Goal: Obtain resource: Download file/media

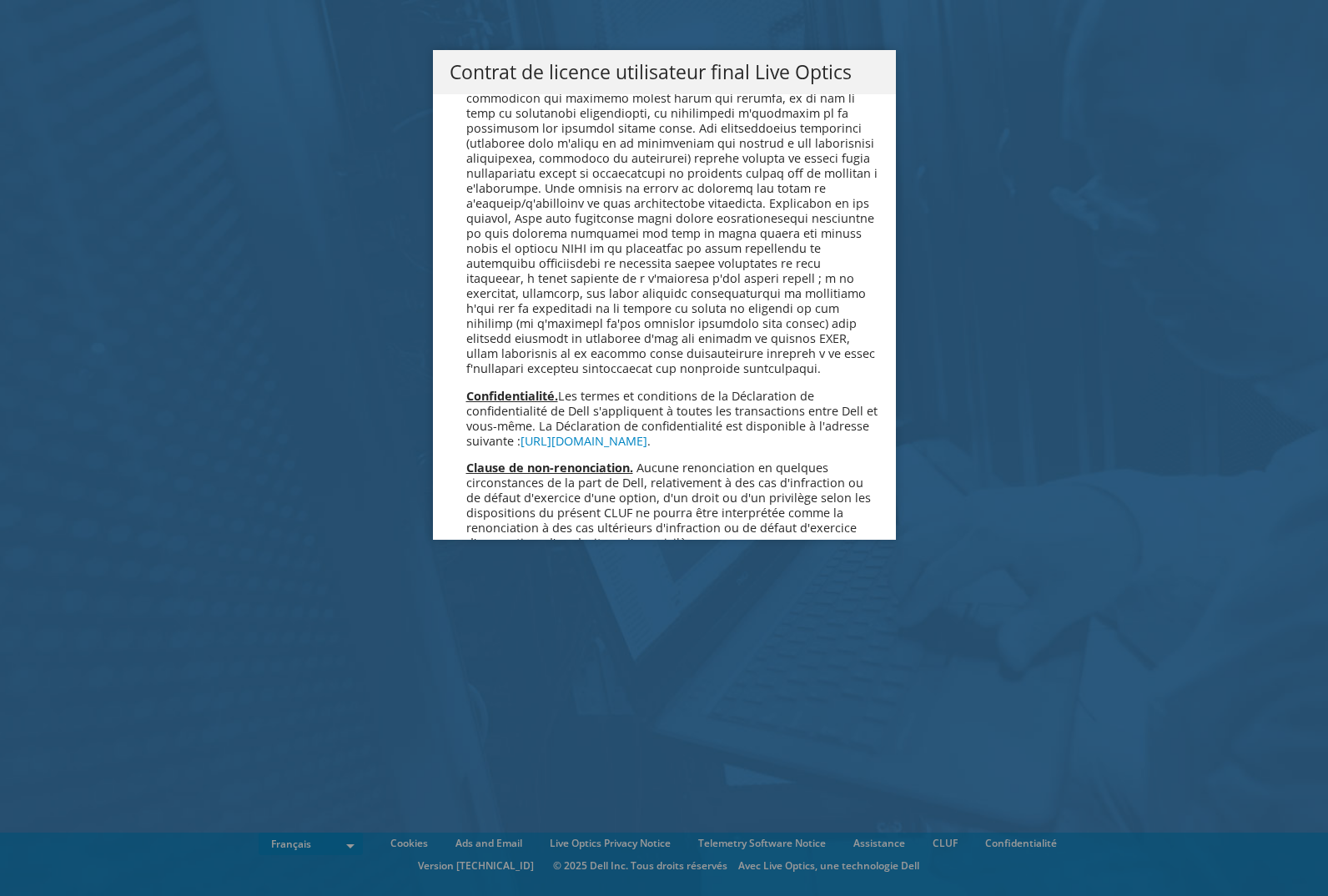
scroll to position [7372, 0]
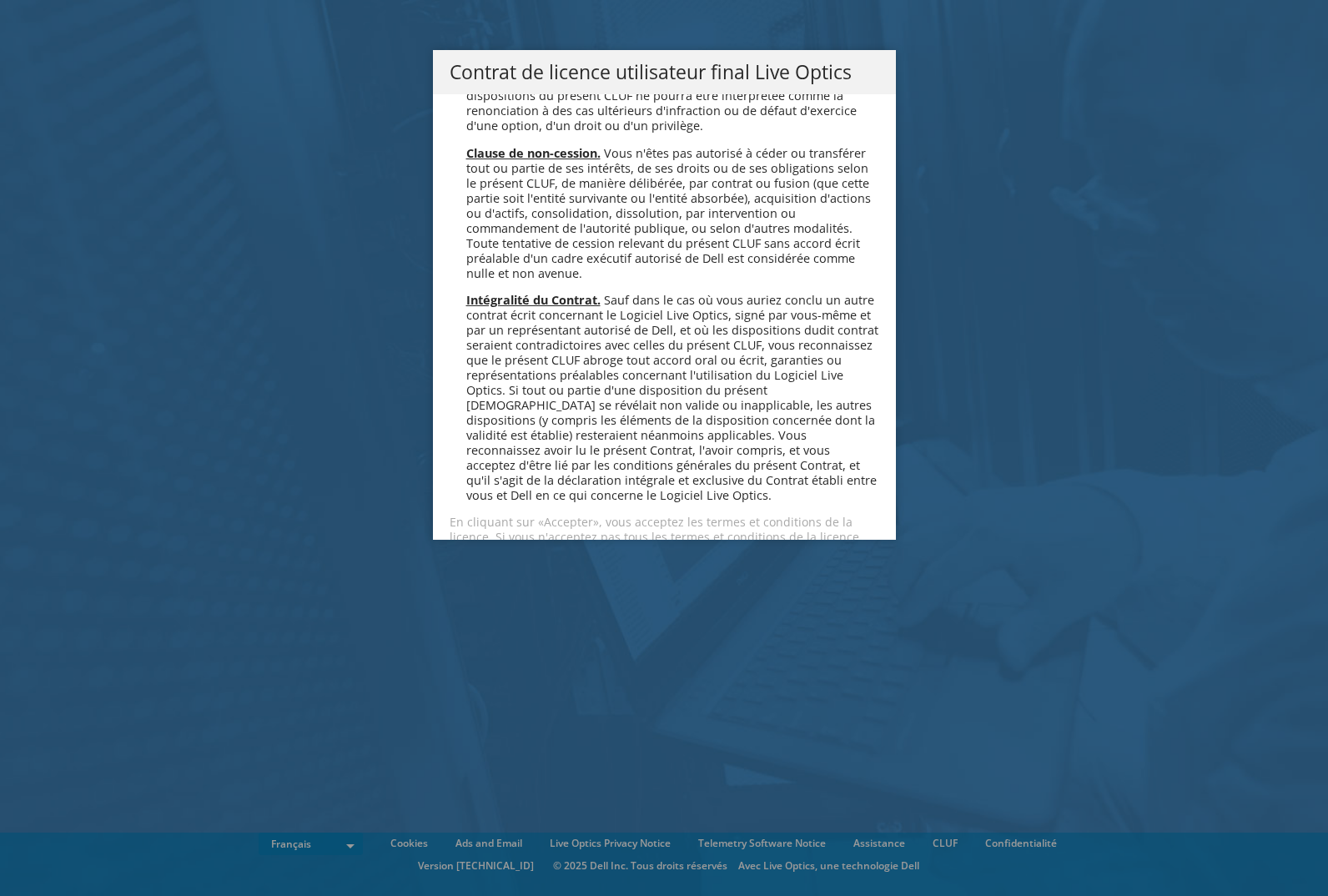
click at [489, 576] on link "Accepter" at bounding box center [499, 596] width 99 height 41
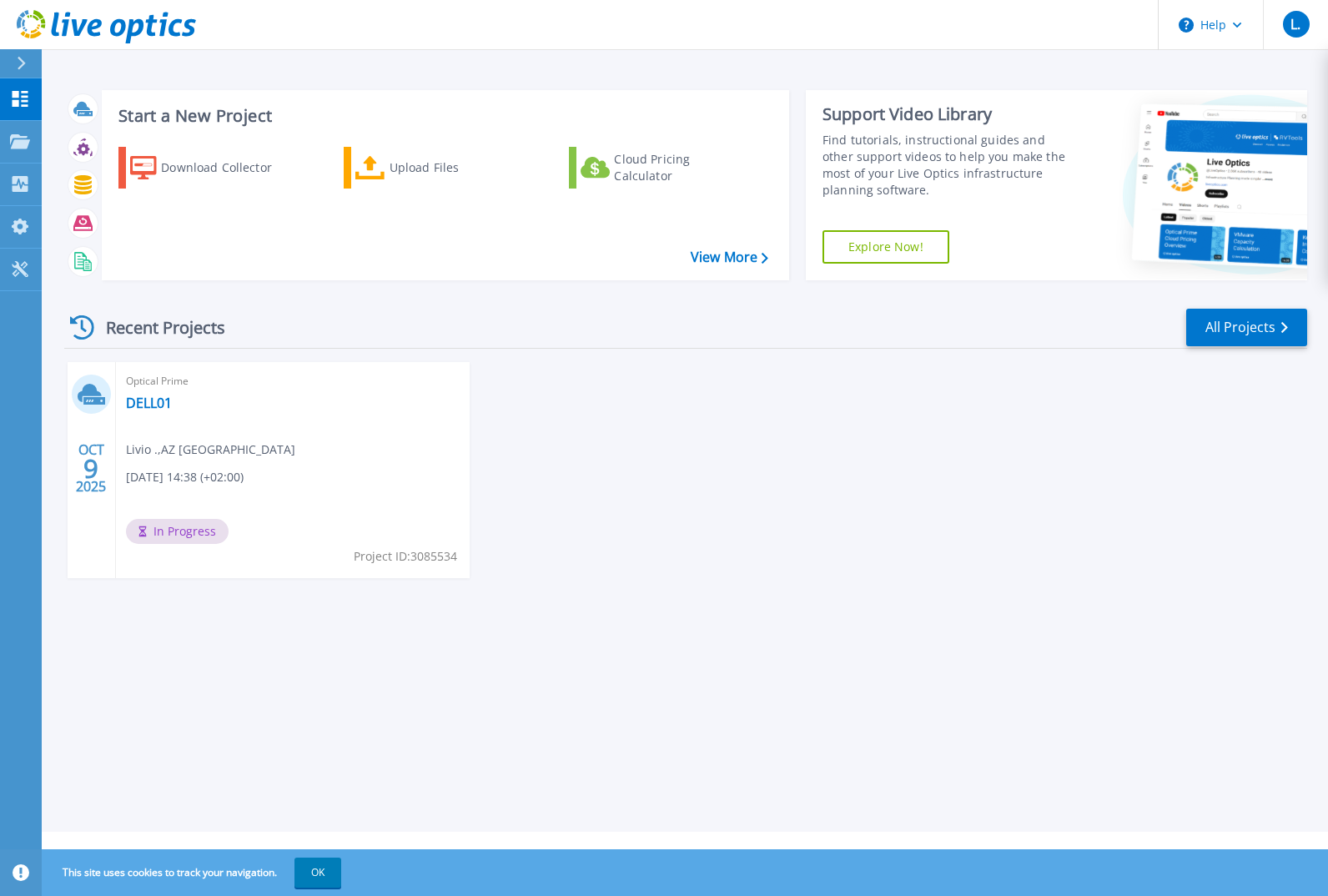
click at [178, 459] on div "Optical Prime DELL01 Livio . , AZ FRANCE 10/09/2025, 14:38 (+02:00) In Progress…" at bounding box center [292, 469] width 354 height 216
click at [86, 140] on p "Projects" at bounding box center [65, 142] width 44 height 43
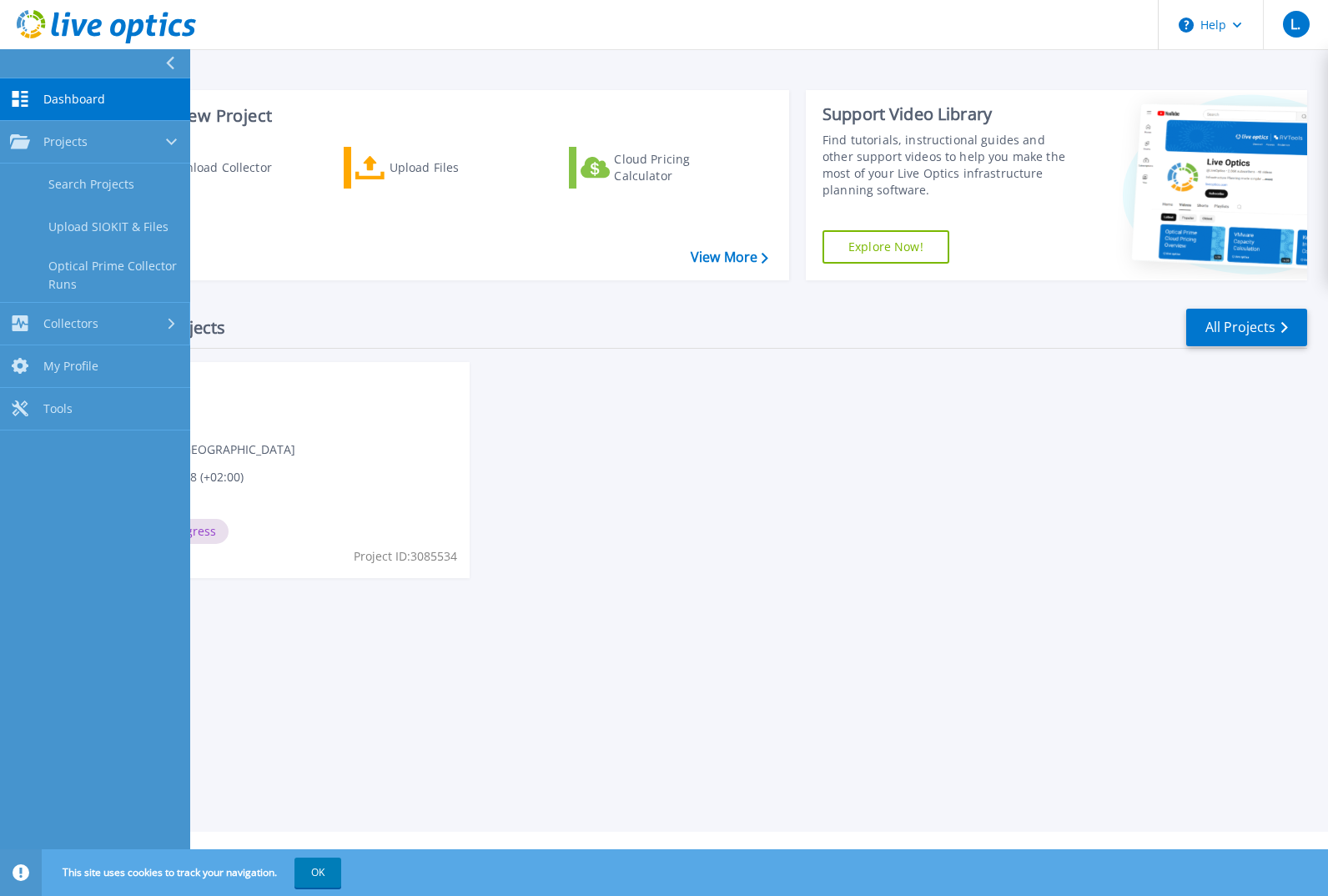
click at [99, 327] on div "Collectors" at bounding box center [95, 323] width 170 height 16
click at [361, 476] on div "Optical Prime DELL01 Livio . , AZ FRANCE 10/09/2025, 14:38 (+02:00) In Progress…" at bounding box center [292, 469] width 354 height 216
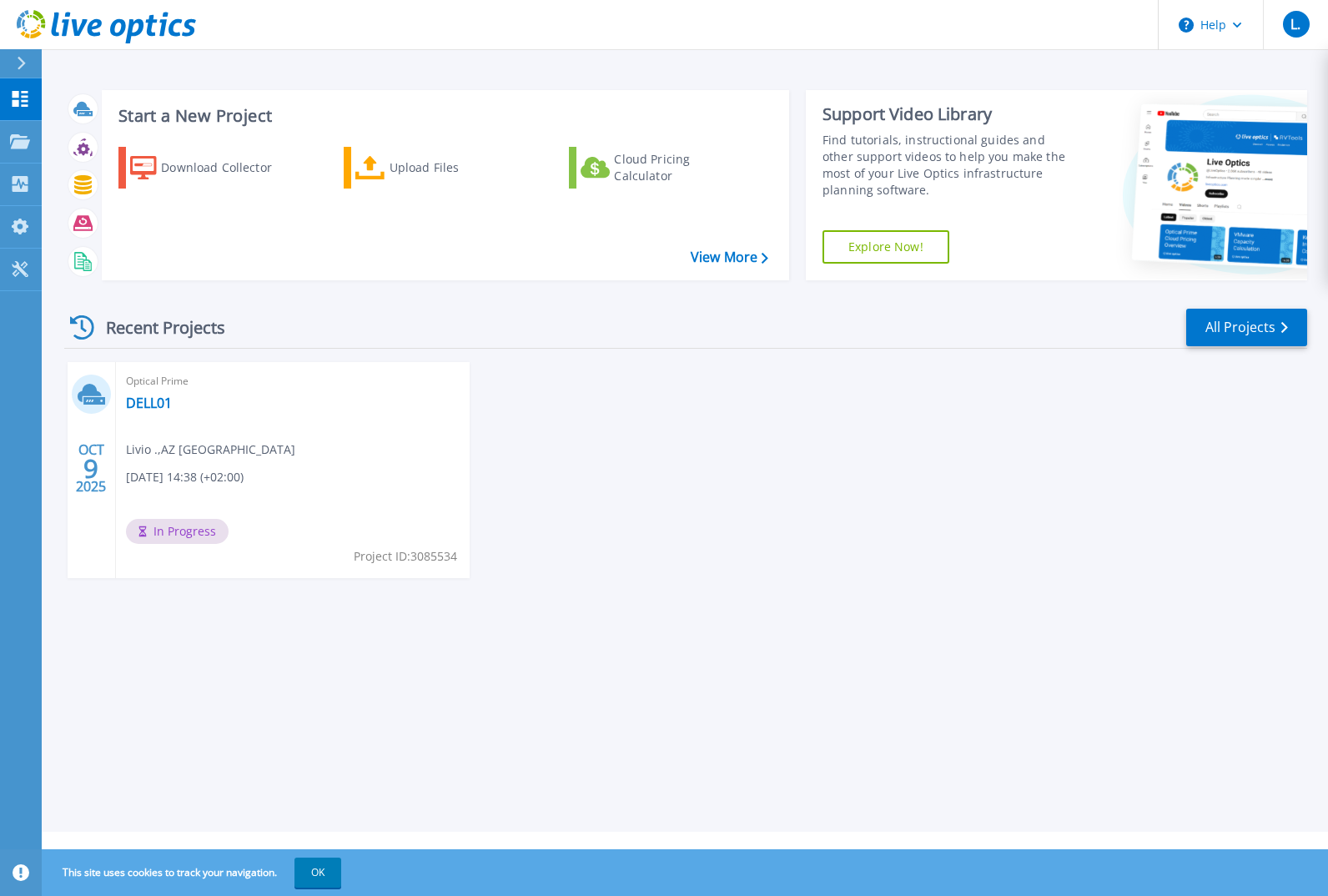
click at [191, 532] on span "In Progress" at bounding box center [177, 530] width 103 height 25
click at [724, 261] on link "View More" at bounding box center [729, 257] width 78 height 16
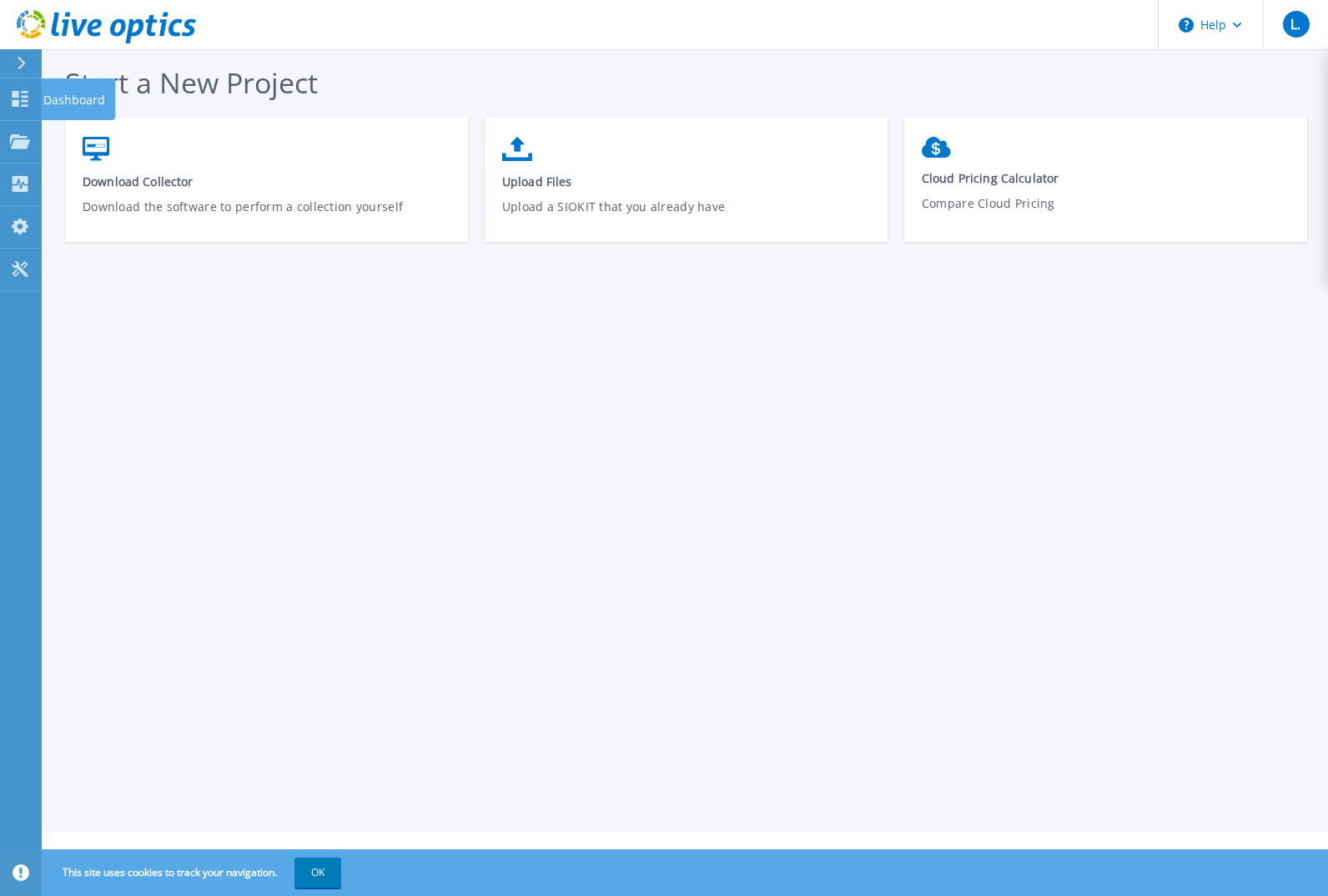
click at [14, 97] on icon at bounding box center [21, 99] width 16 height 16
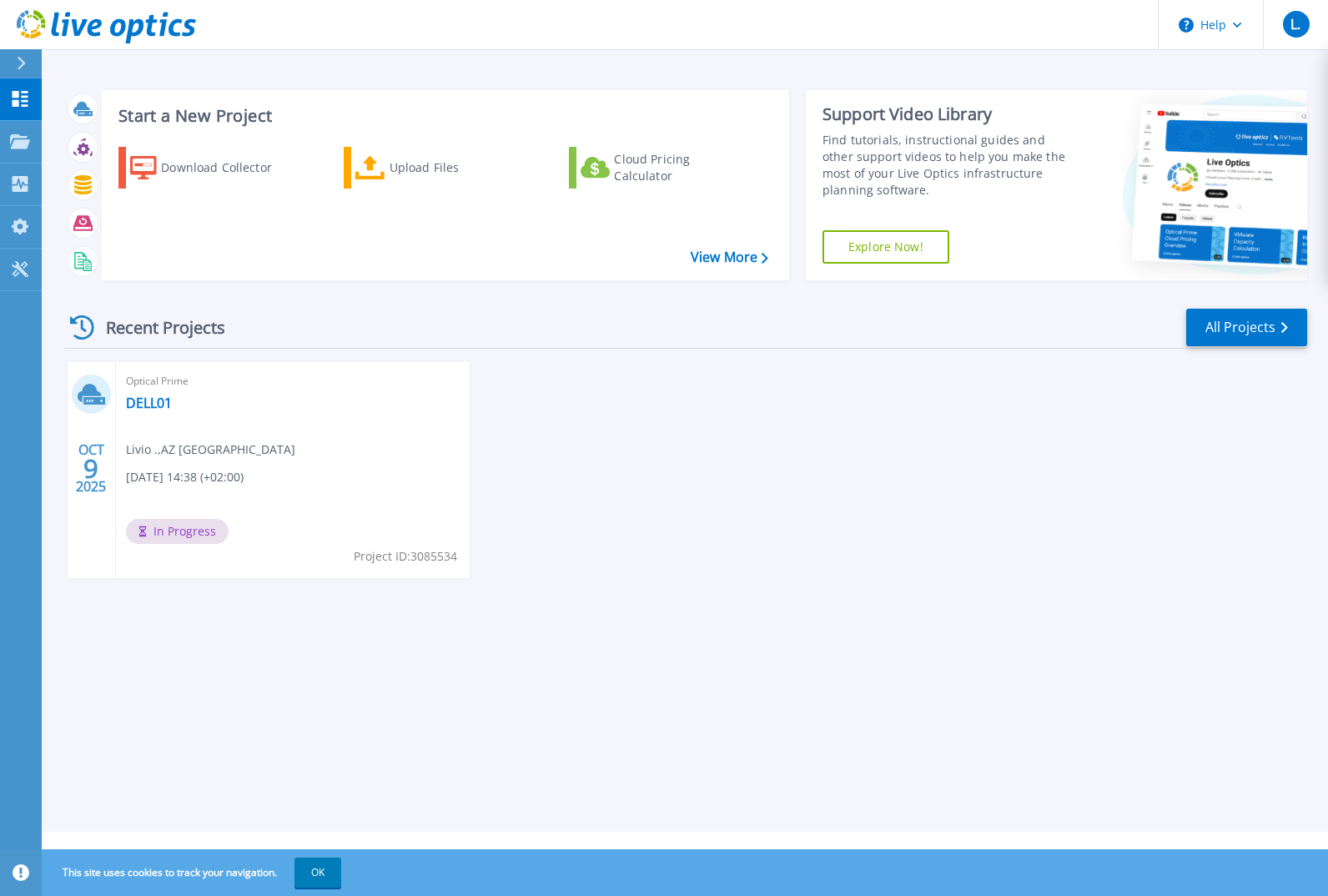
click at [241, 478] on span "[DATE] 14:38 (+02:00)" at bounding box center [184, 477] width 118 height 19
click at [141, 395] on link "DELL01" at bounding box center [148, 402] width 45 height 17
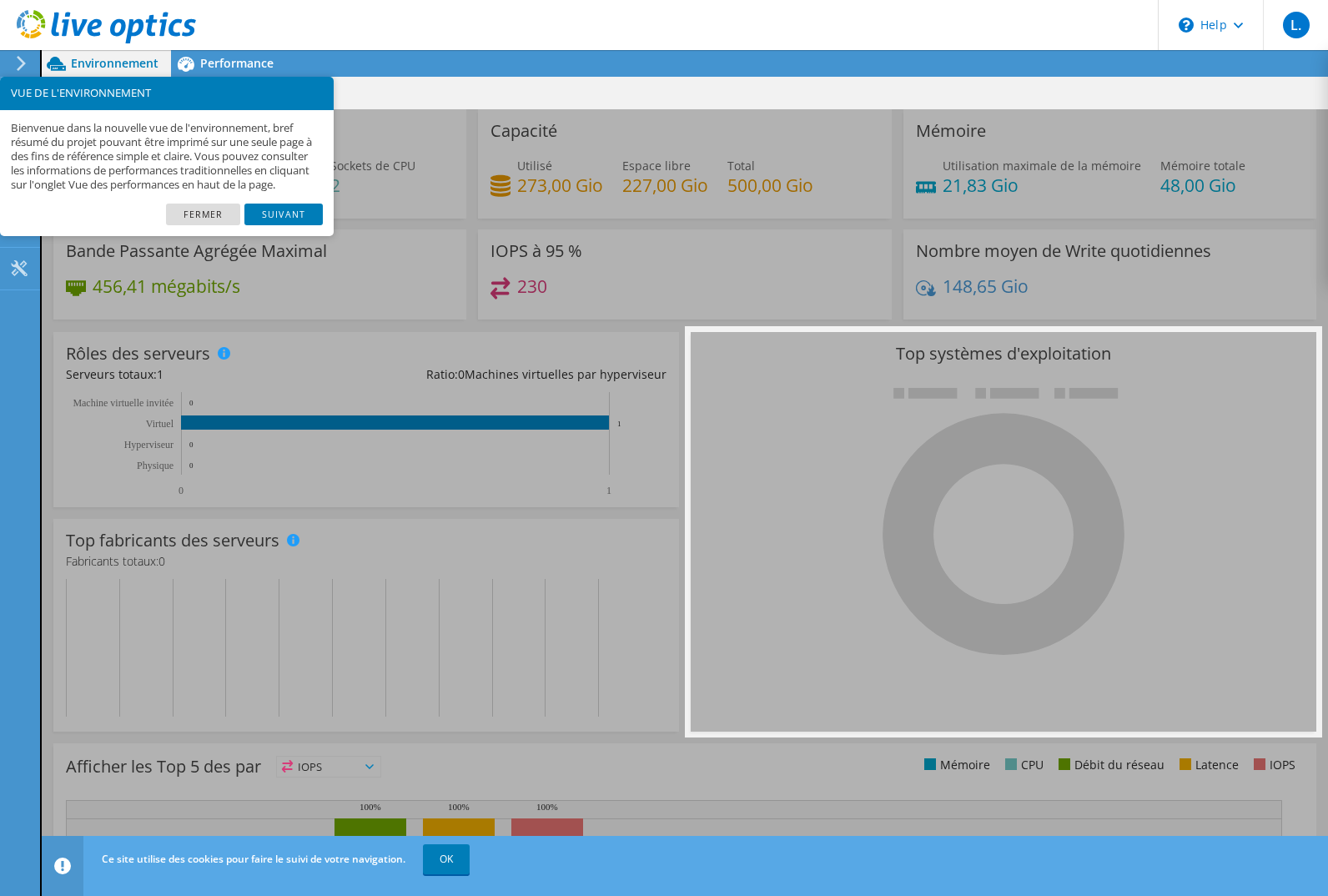
click at [292, 224] on link "Suivant" at bounding box center [283, 214] width 78 height 22
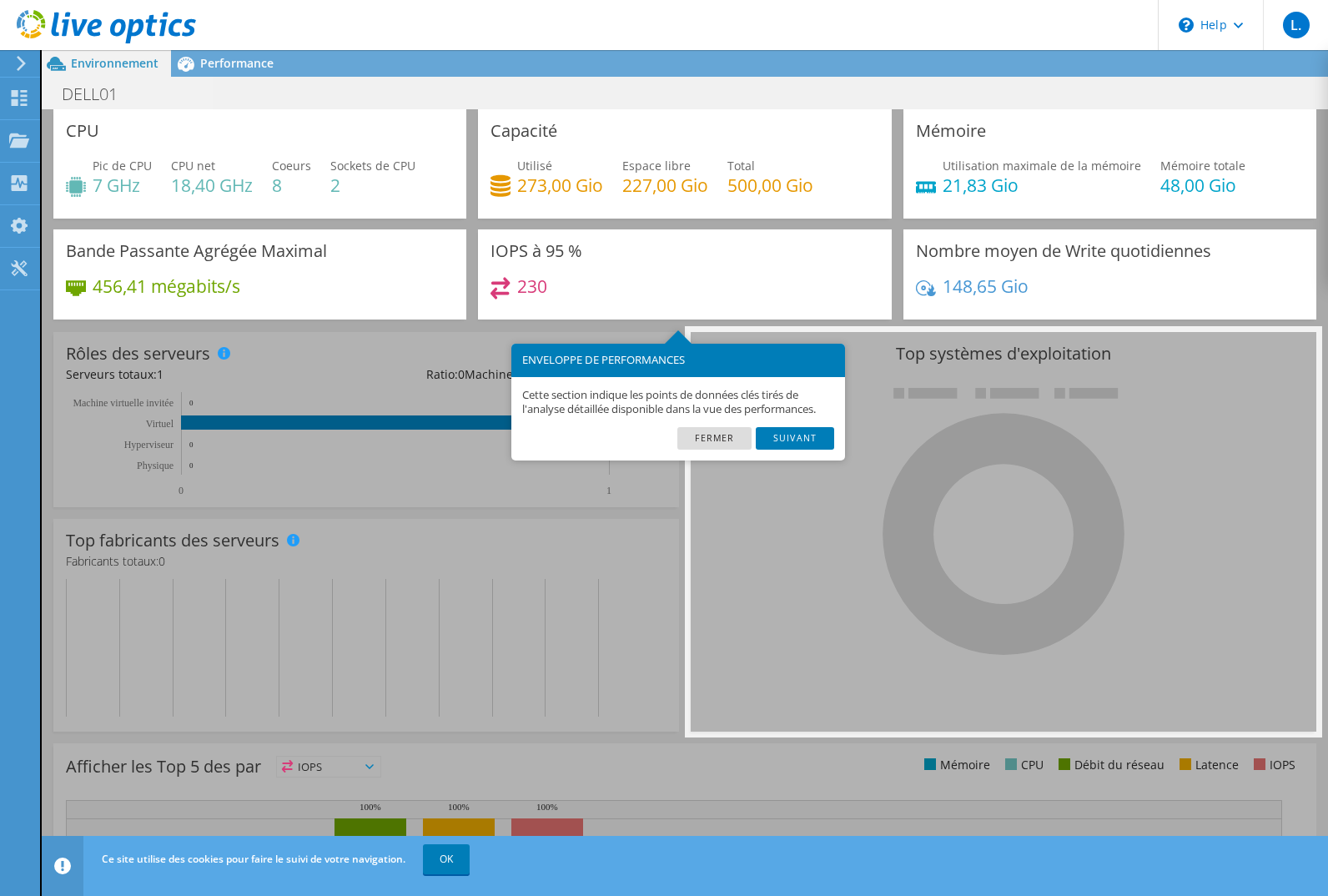
click at [722, 437] on link "Fermer" at bounding box center [714, 438] width 74 height 22
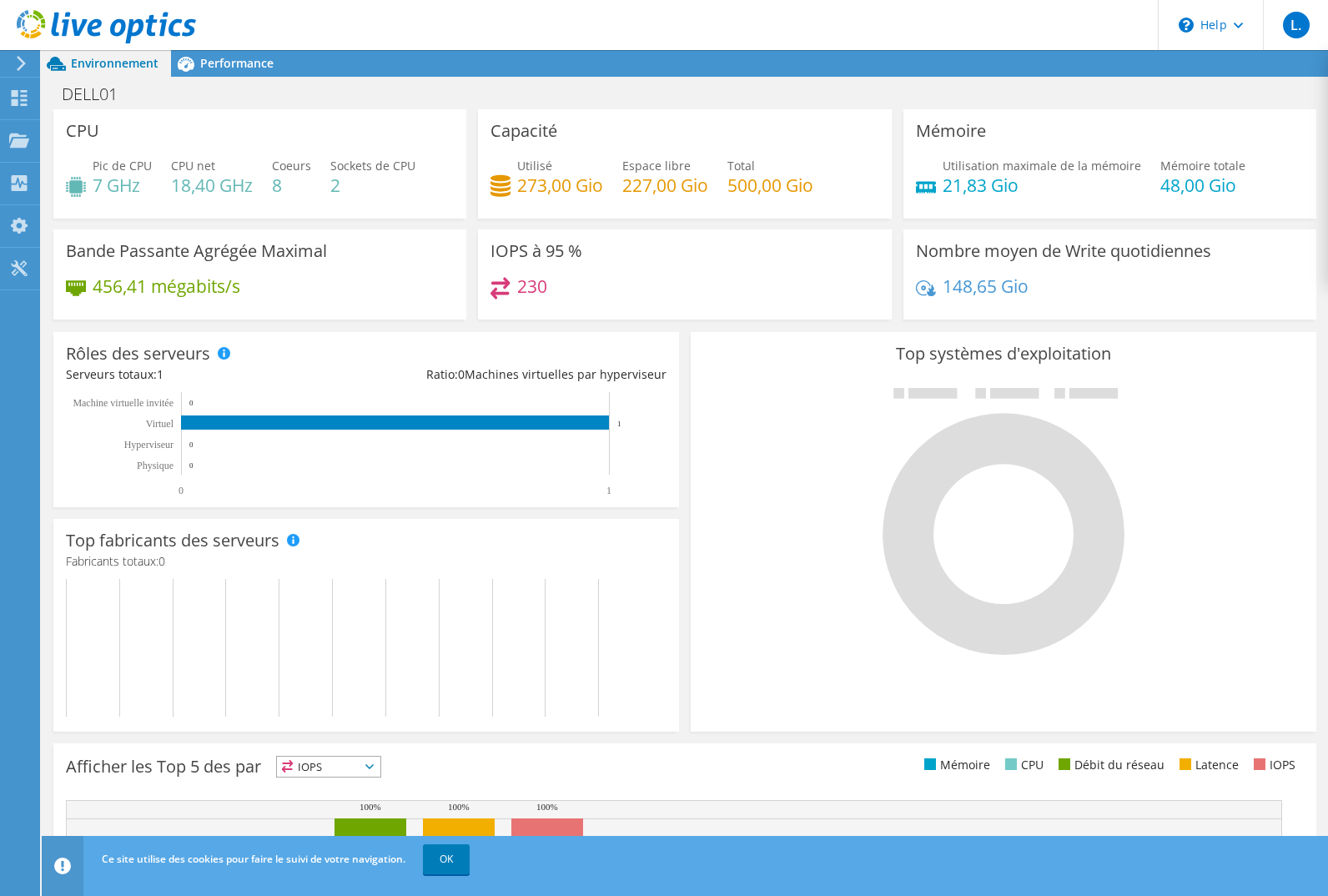
click at [236, 65] on span "Performance" at bounding box center [237, 63] width 73 height 16
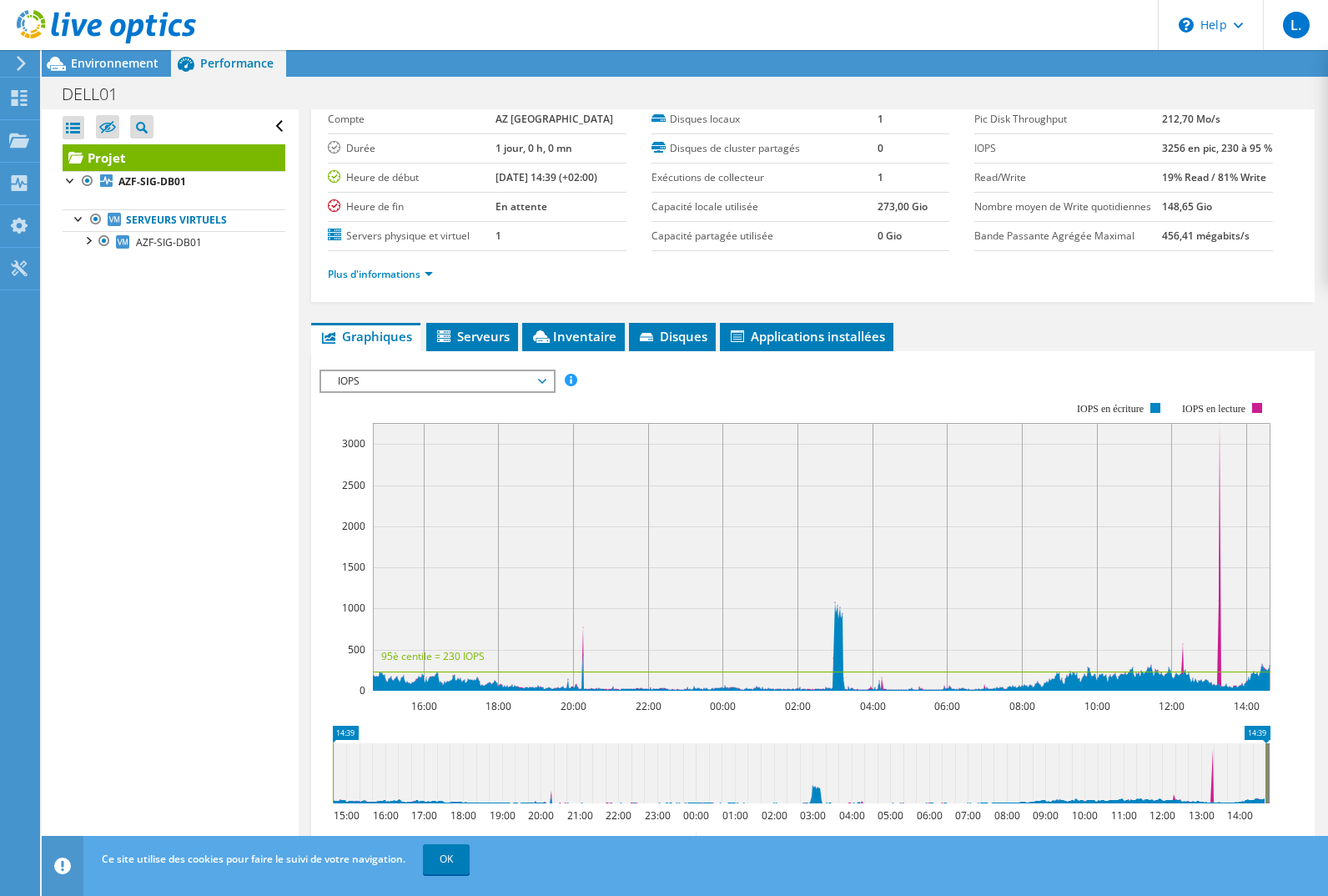
click at [87, 238] on div at bounding box center [87, 239] width 17 height 17
click at [143, 266] on link "0 C:" at bounding box center [173, 264] width 222 height 22
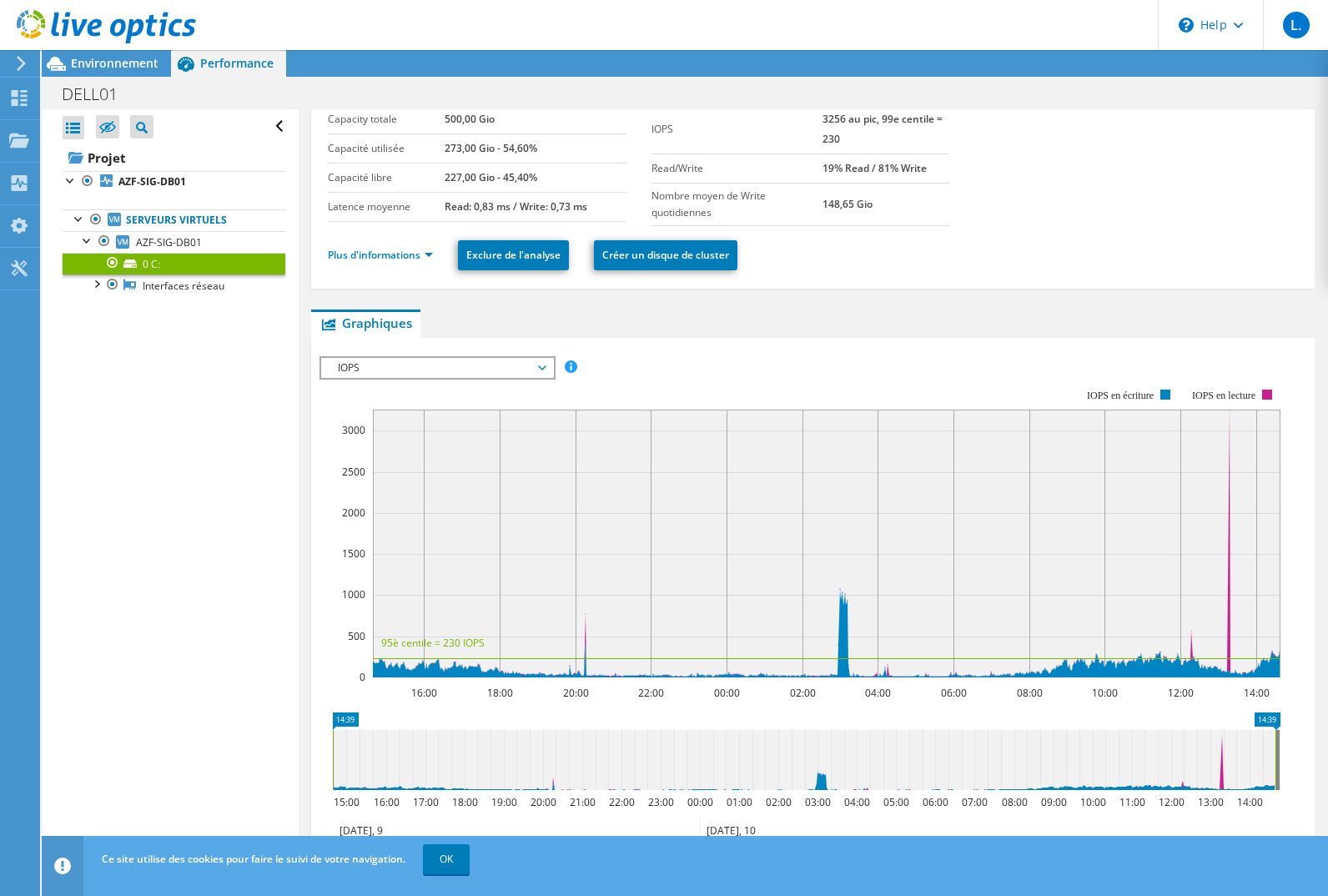
scroll to position [250, 0]
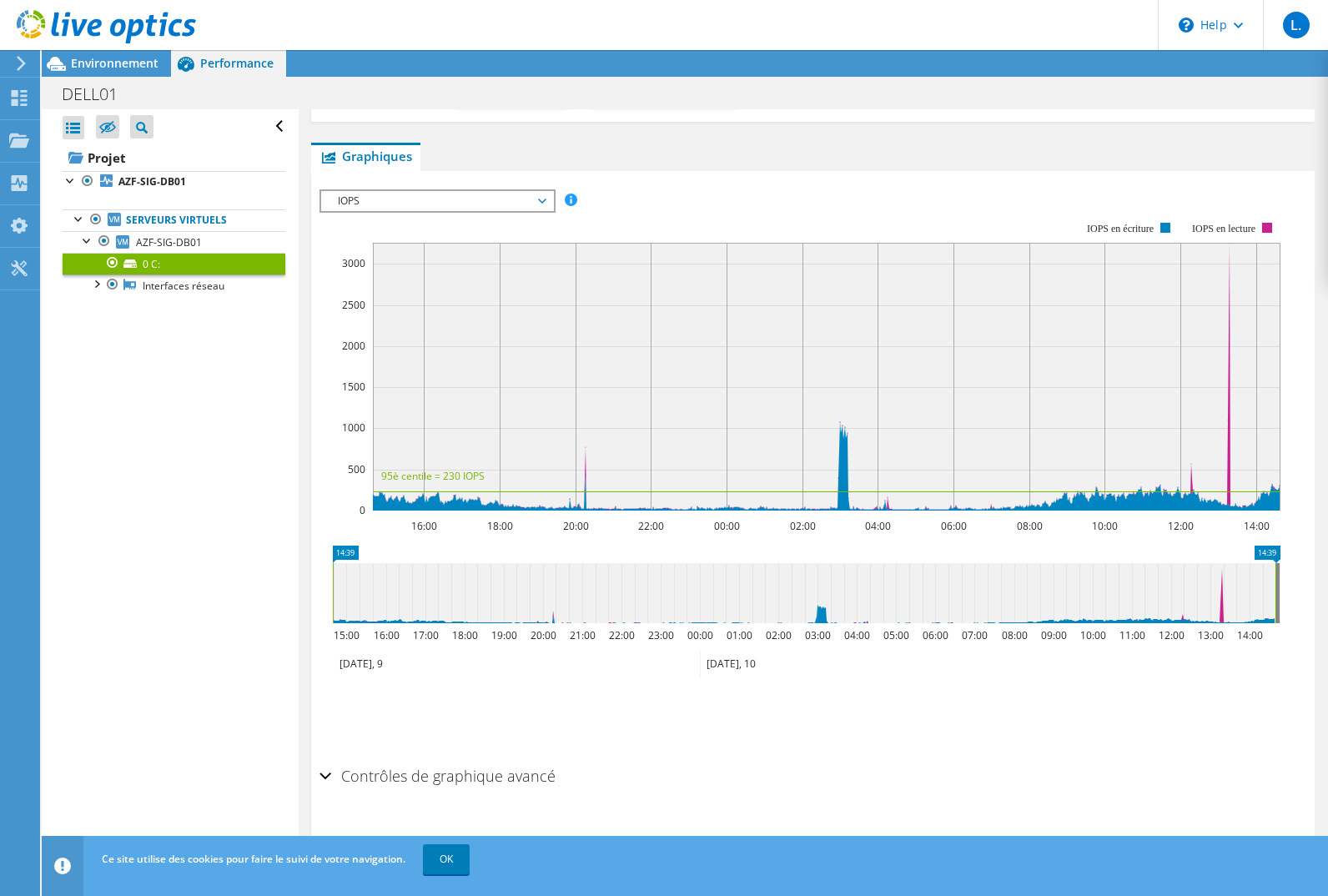
click at [322, 777] on div "Contrôles de graphique avancé" at bounding box center [812, 776] width 987 height 36
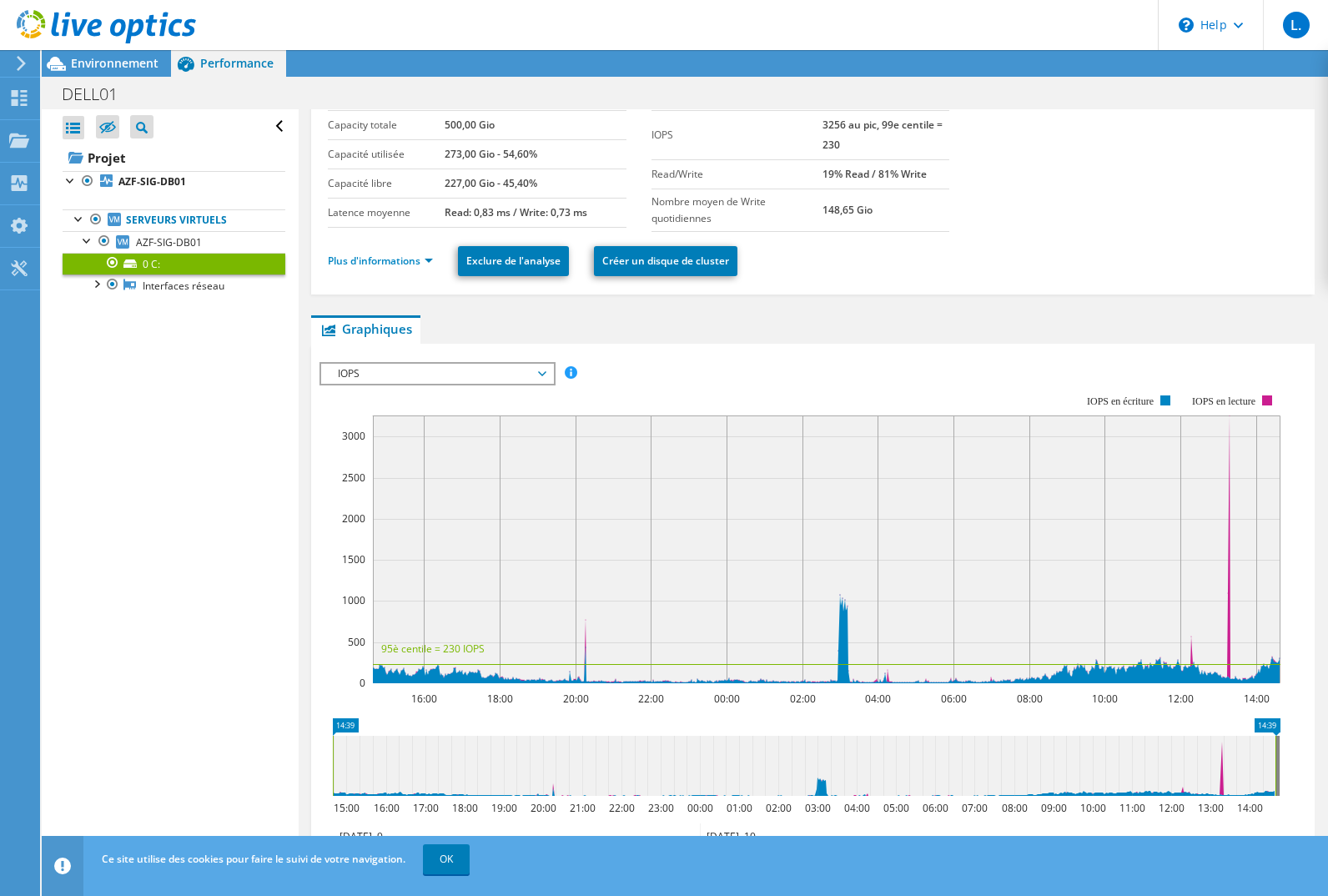
scroll to position [0, 0]
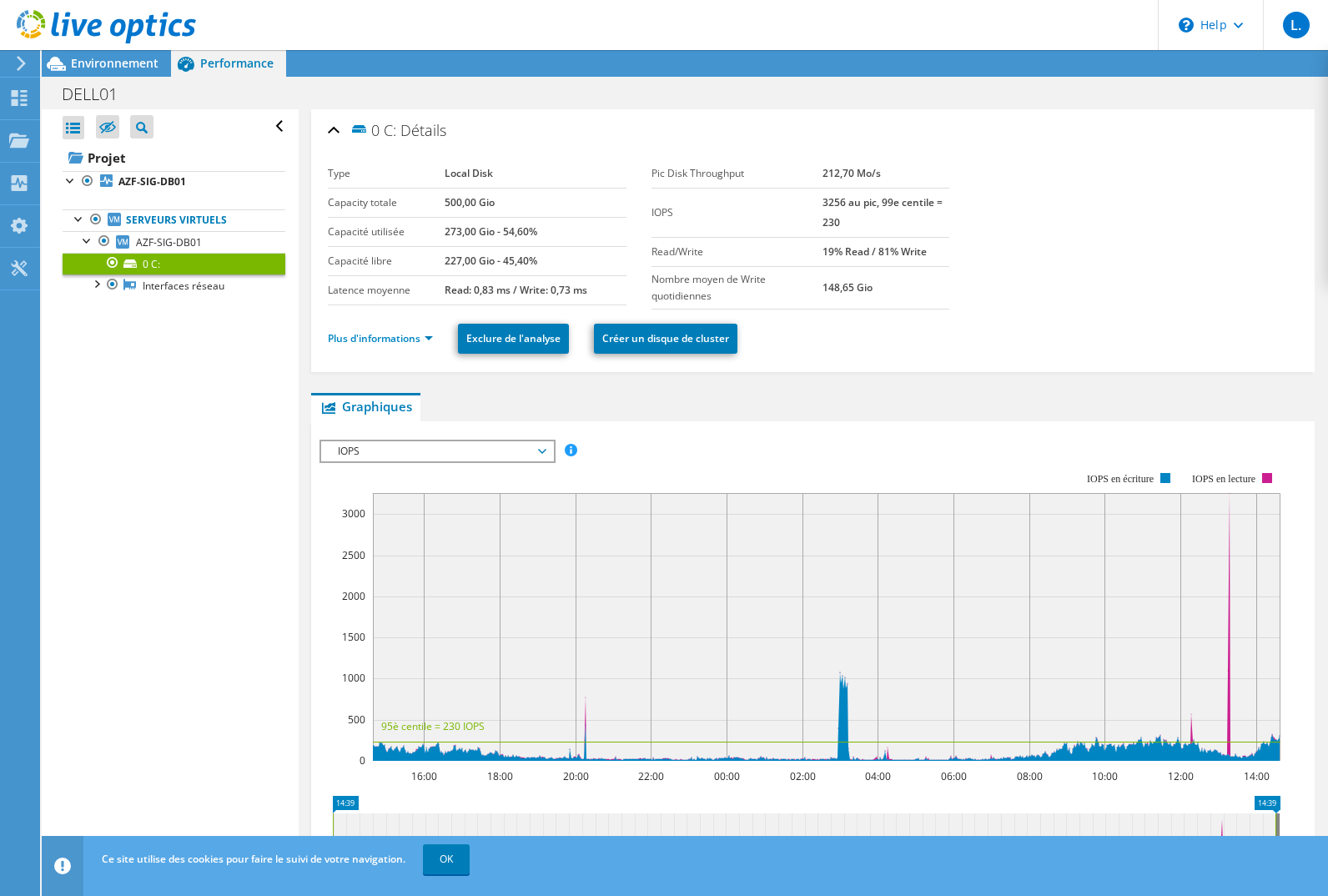
click at [98, 285] on div at bounding box center [96, 283] width 17 height 17
click at [547, 448] on span "IOPS" at bounding box center [437, 451] width 231 height 20
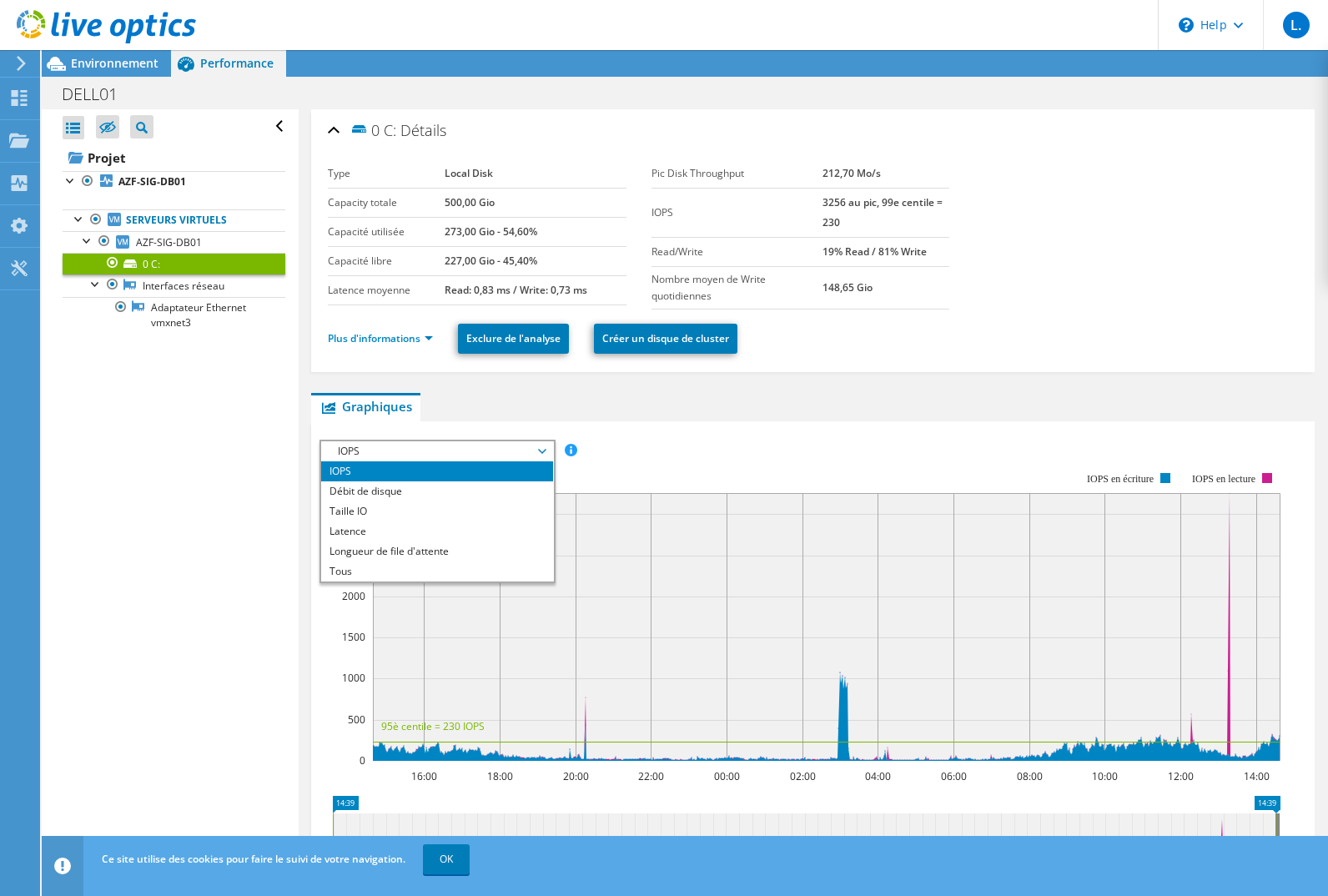
click at [547, 448] on span "IOPS" at bounding box center [437, 451] width 231 height 20
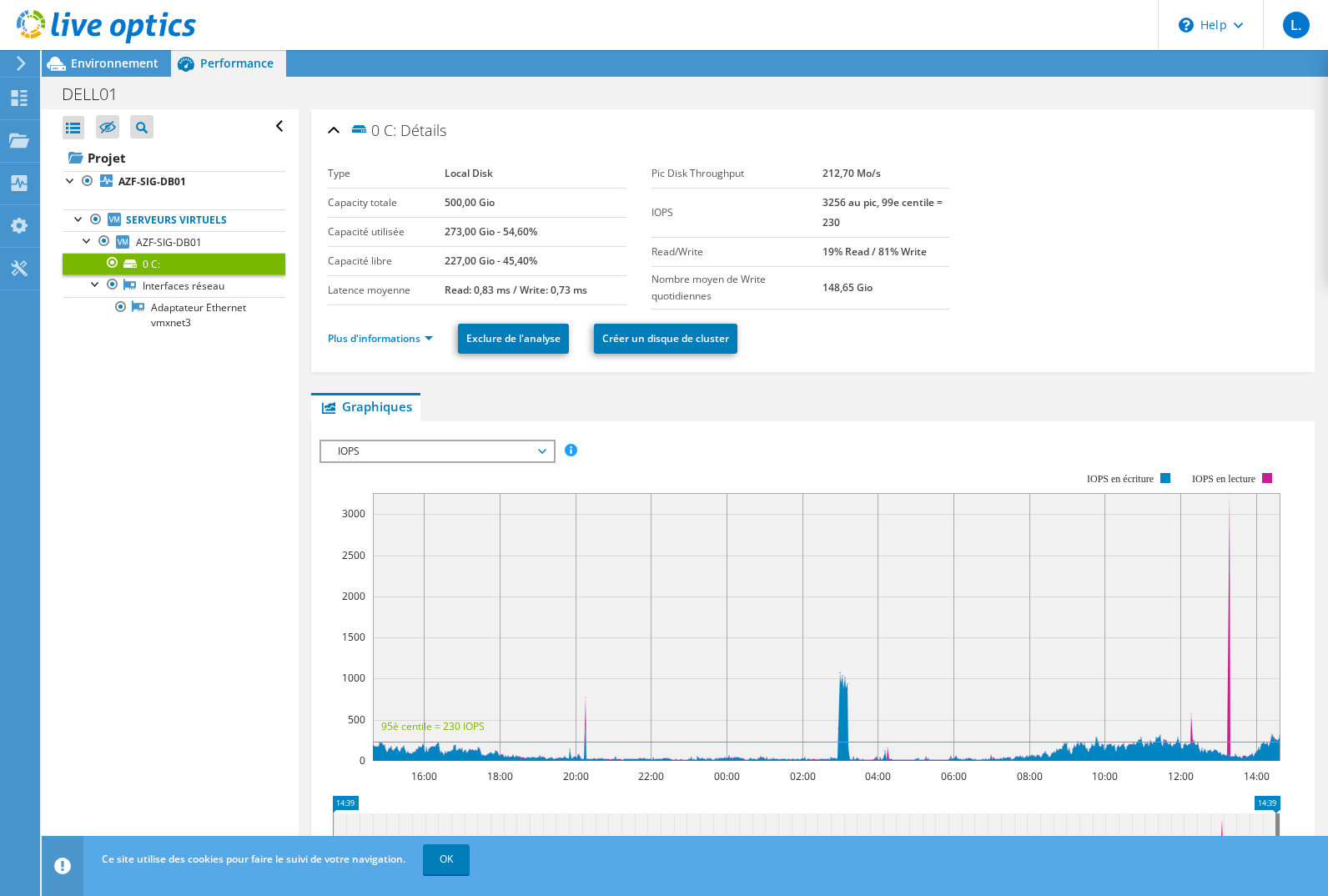
click at [545, 452] on icon at bounding box center [542, 450] width 8 height 5
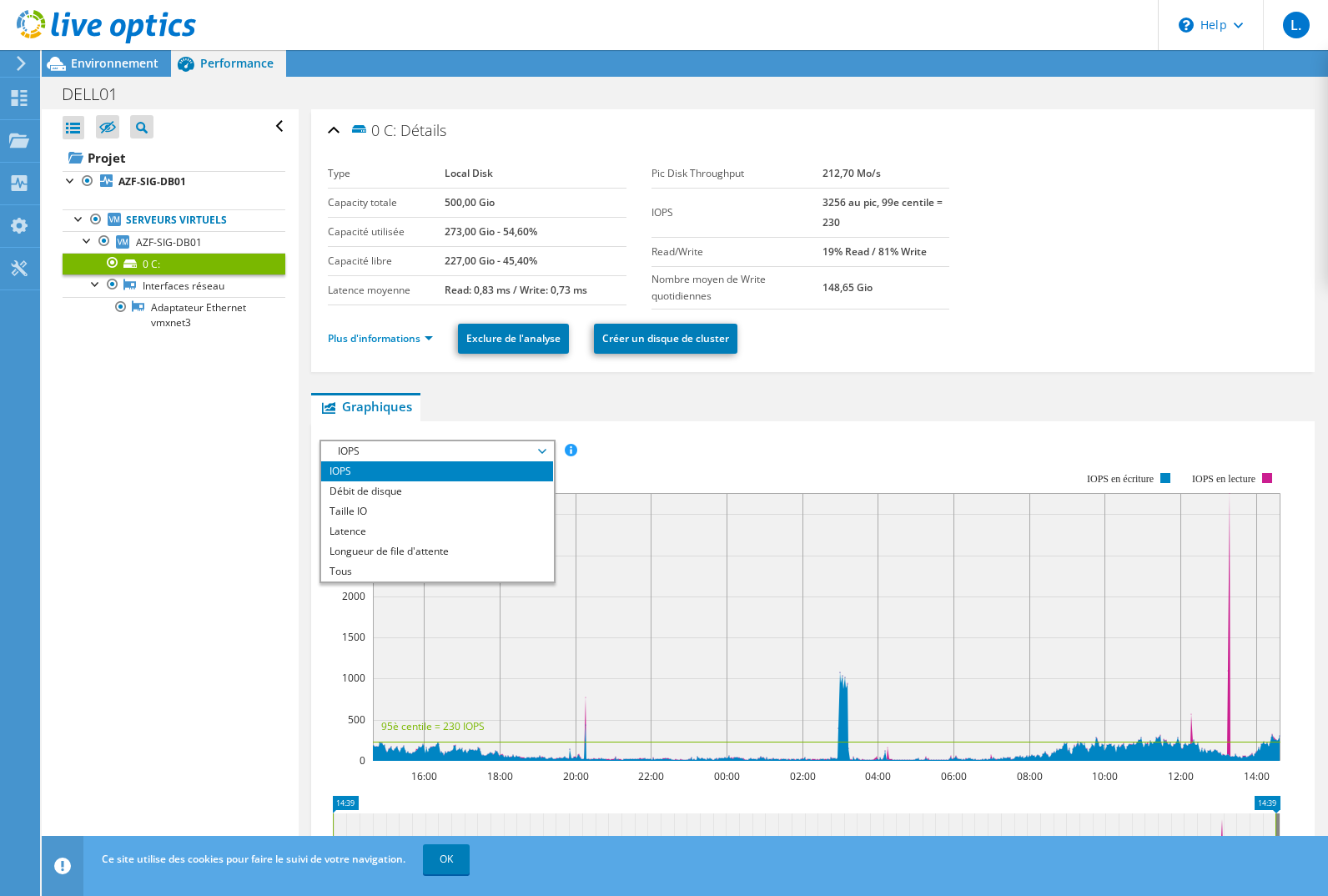
click at [420, 481] on li "Débit de disque" at bounding box center [437, 491] width 231 height 20
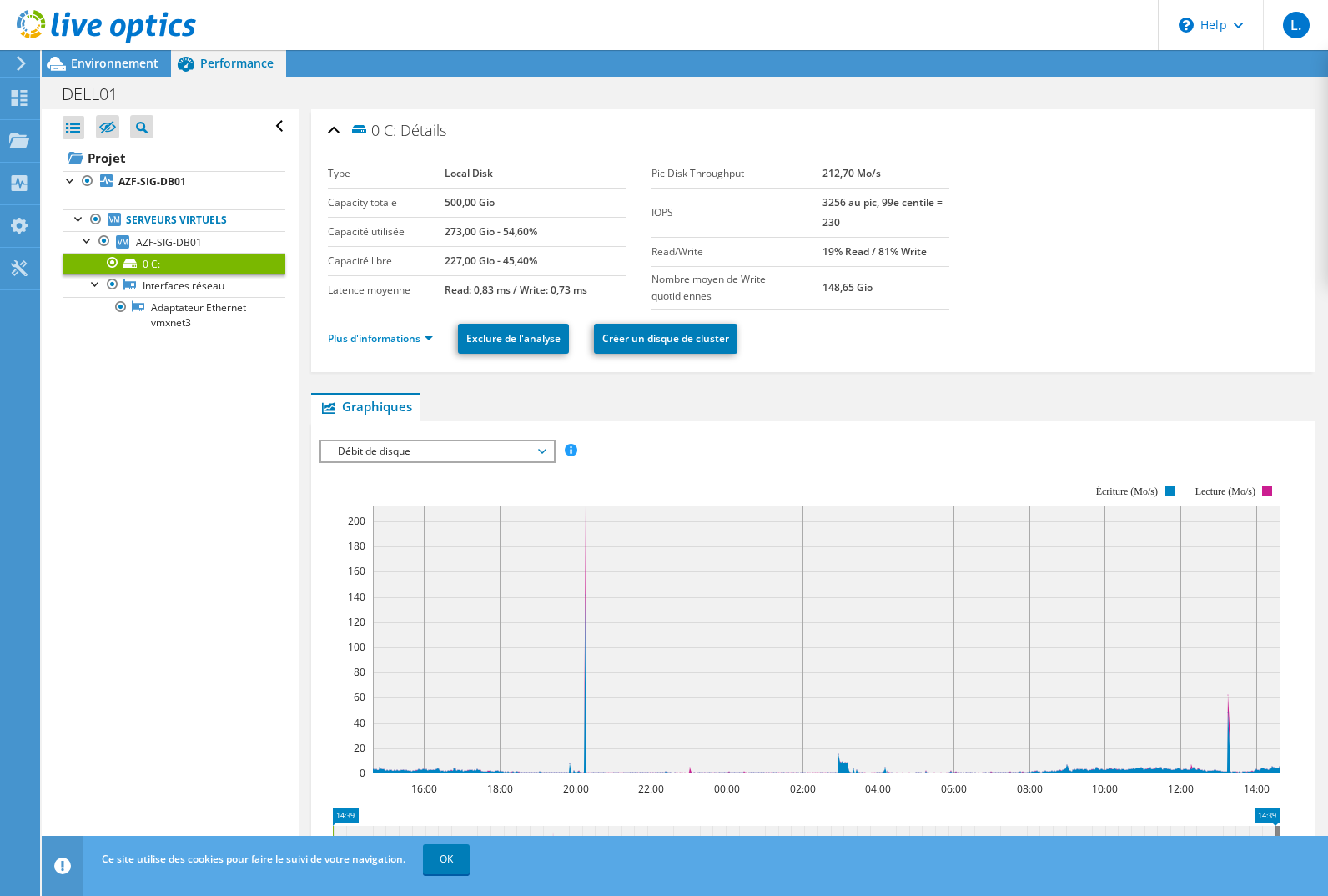
click at [544, 446] on span "Débit de disque" at bounding box center [437, 451] width 231 height 20
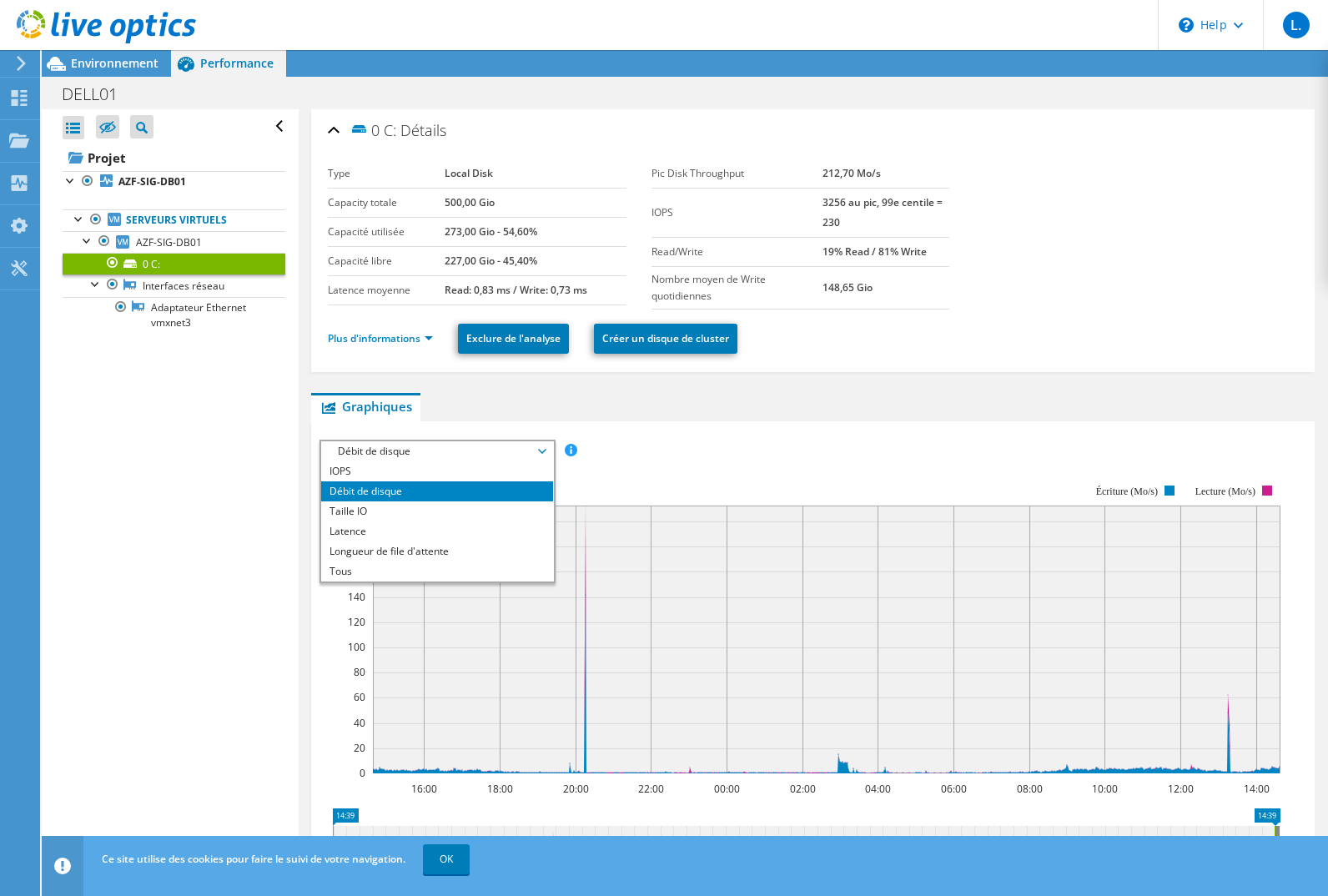
click at [360, 506] on li "Taille IO" at bounding box center [437, 511] width 231 height 20
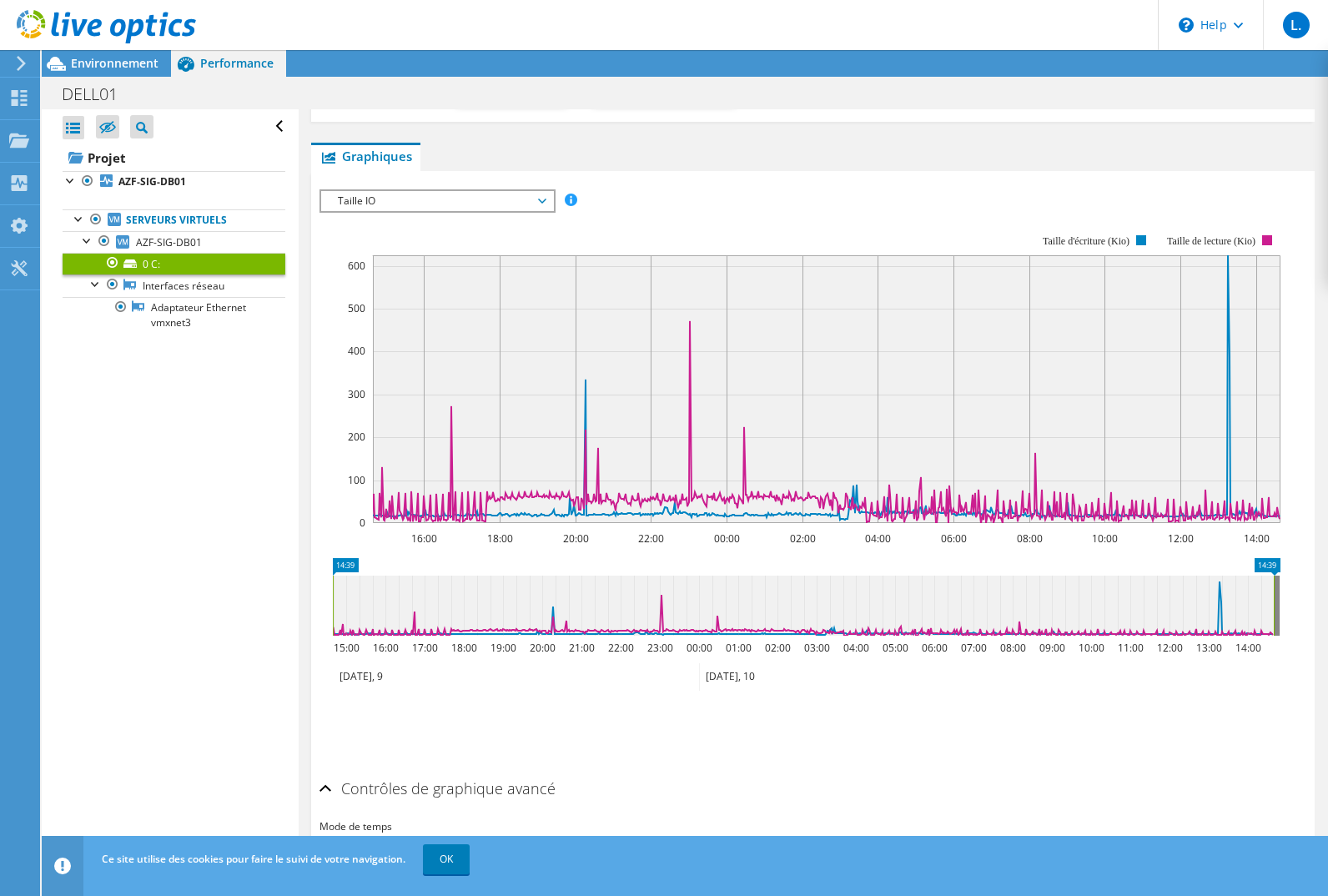
scroll to position [83, 0]
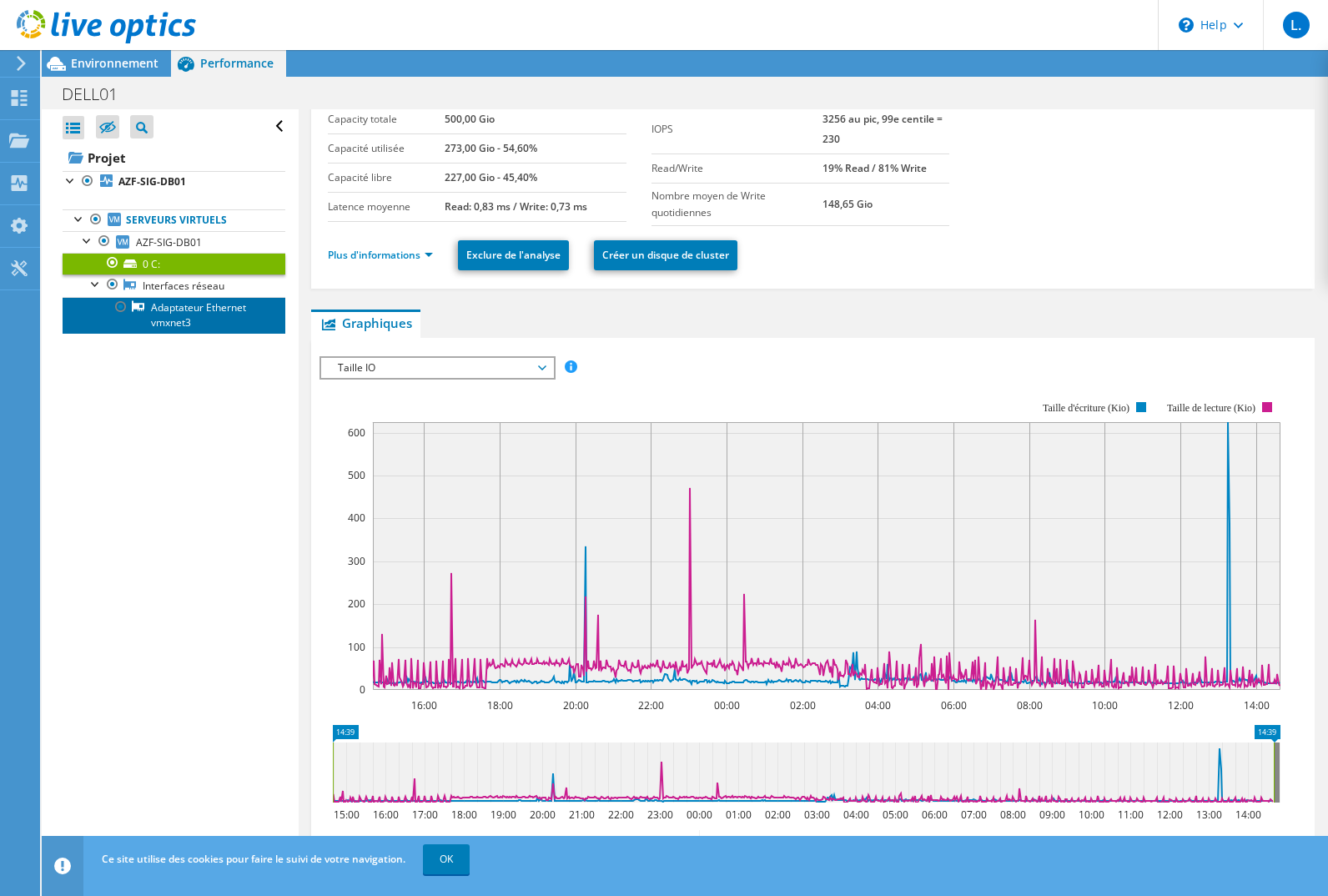
click at [168, 319] on link "Adaptateur Ethernet vmxnet3" at bounding box center [173, 315] width 222 height 37
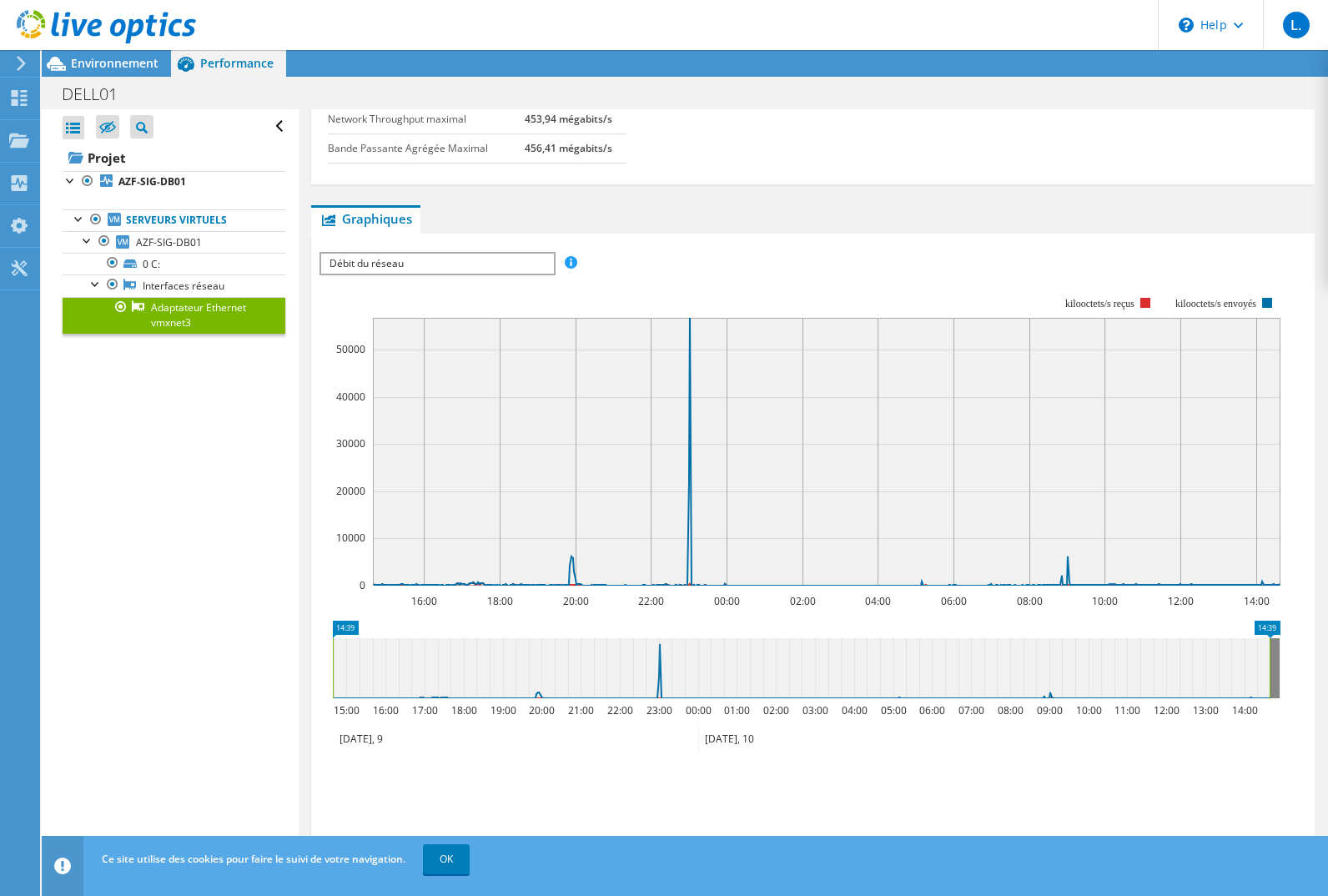
click at [182, 286] on link "Interfaces réseau" at bounding box center [173, 285] width 222 height 22
click at [185, 282] on link "Interfaces réseau" at bounding box center [173, 285] width 222 height 22
click at [152, 257] on link "0 C:" at bounding box center [173, 264] width 222 height 22
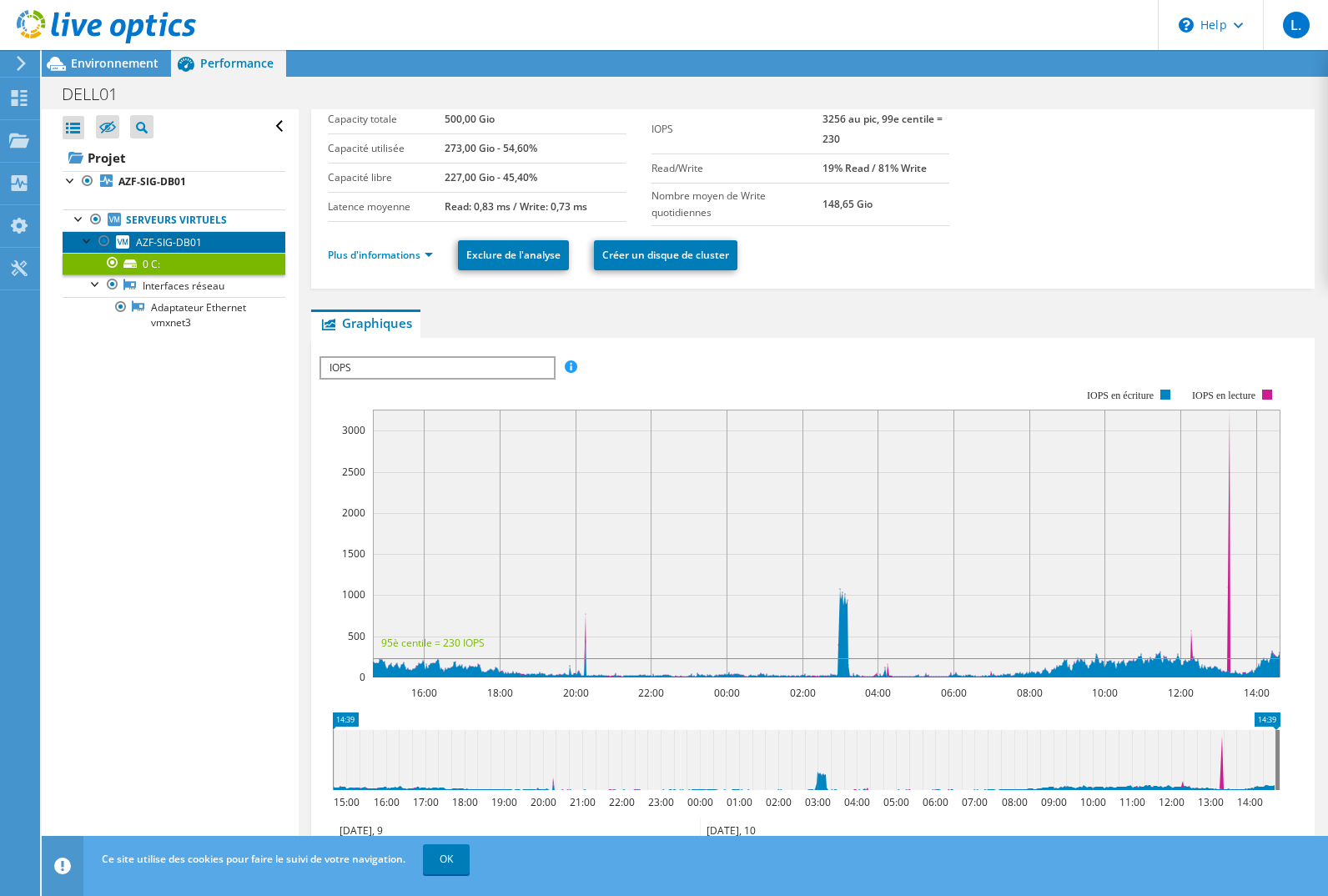
click at [157, 244] on span "AZF-SIG-DB01" at bounding box center [169, 242] width 66 height 14
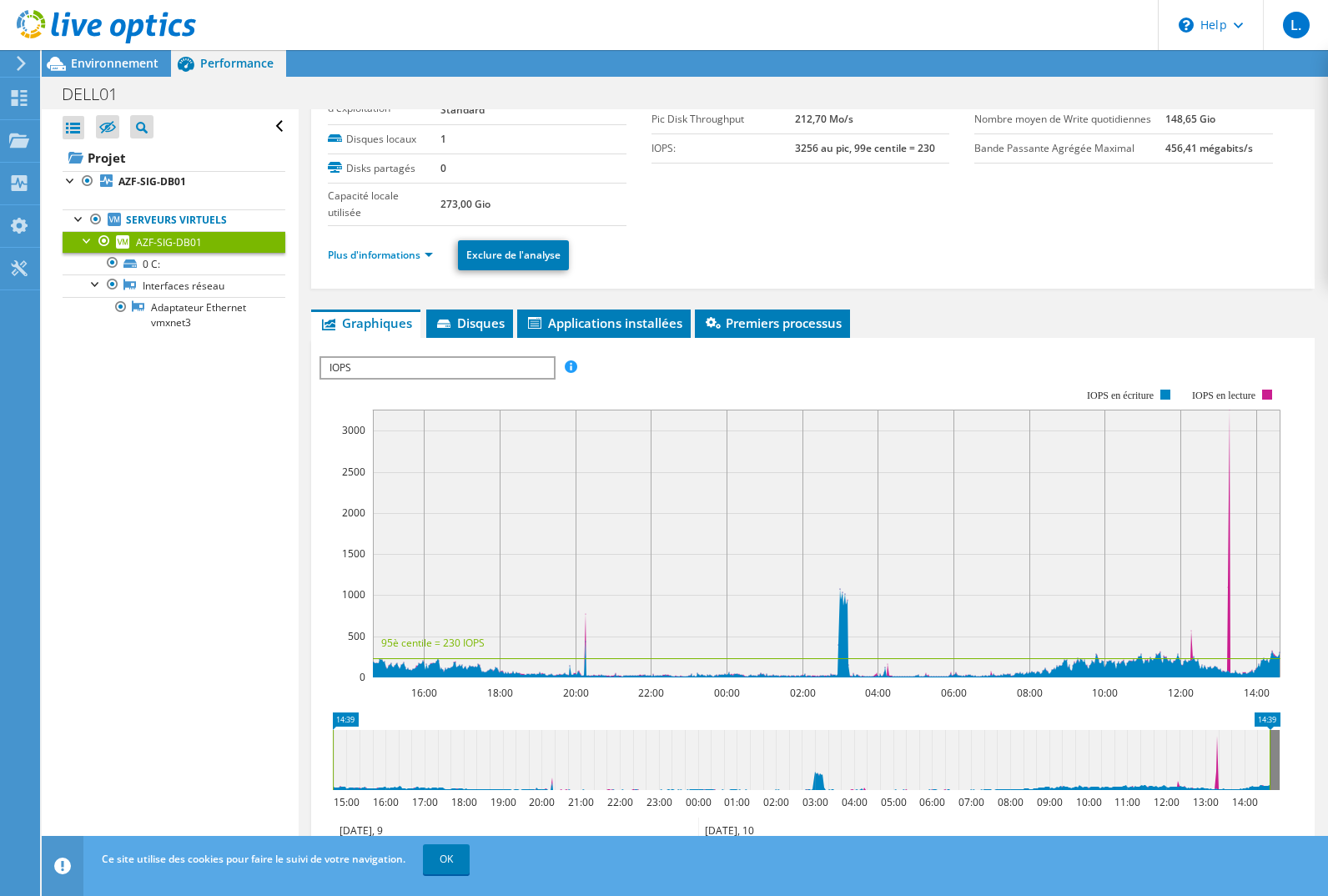
click at [494, 316] on span "Disques" at bounding box center [469, 322] width 70 height 17
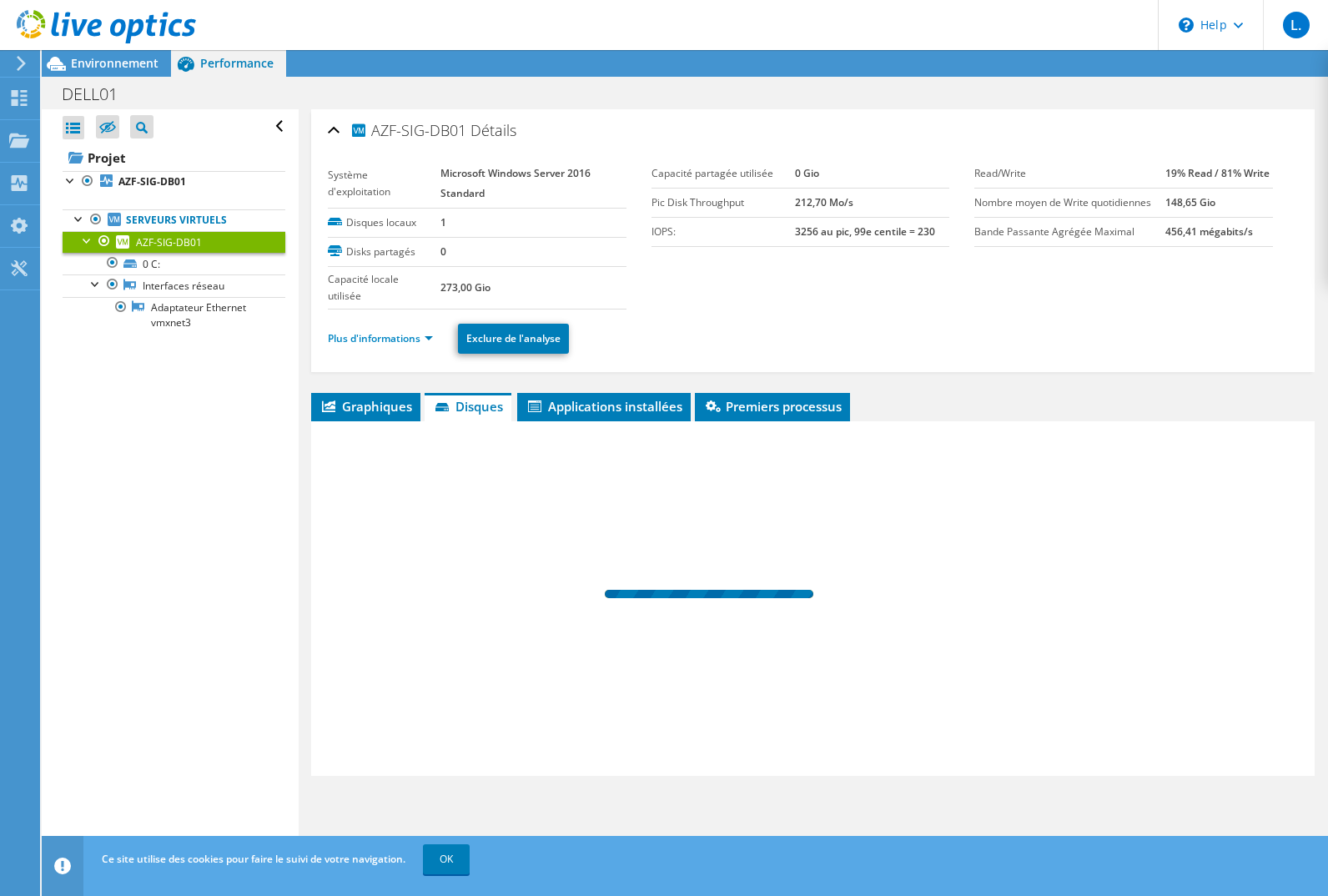
scroll to position [0, 0]
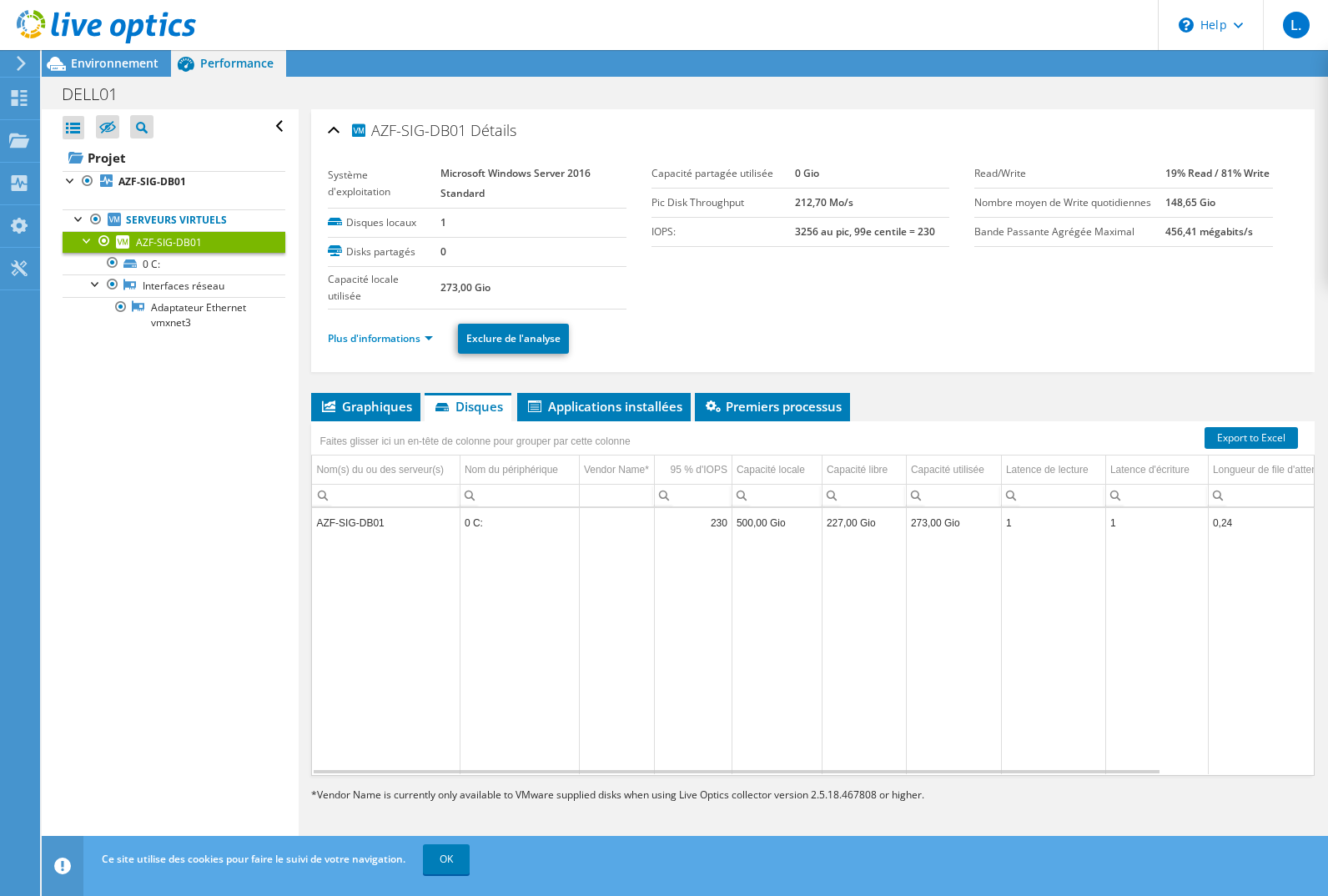
click at [382, 408] on span "Graphiques" at bounding box center [366, 406] width 93 height 17
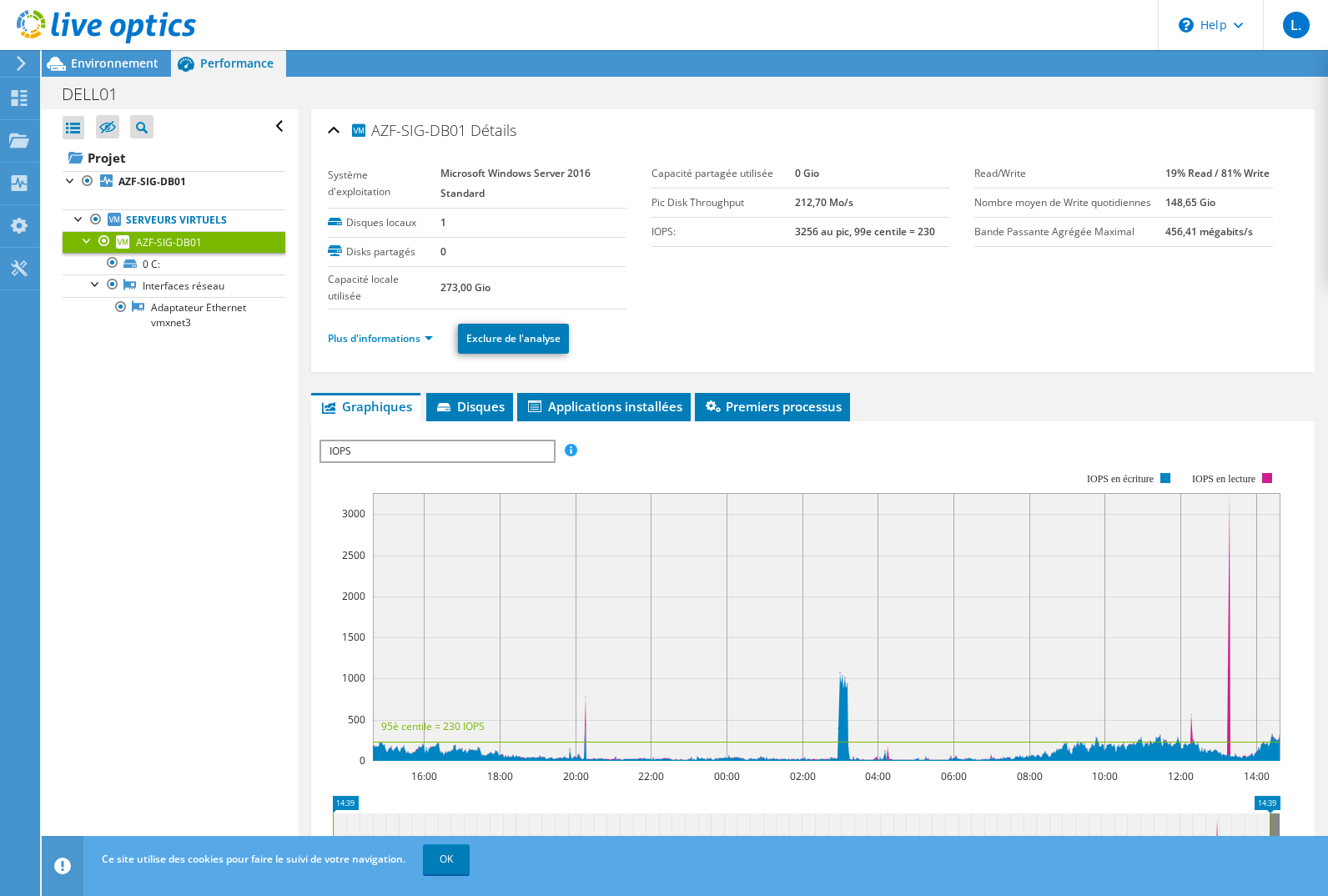
click at [600, 408] on span "Applications installées" at bounding box center [604, 406] width 157 height 17
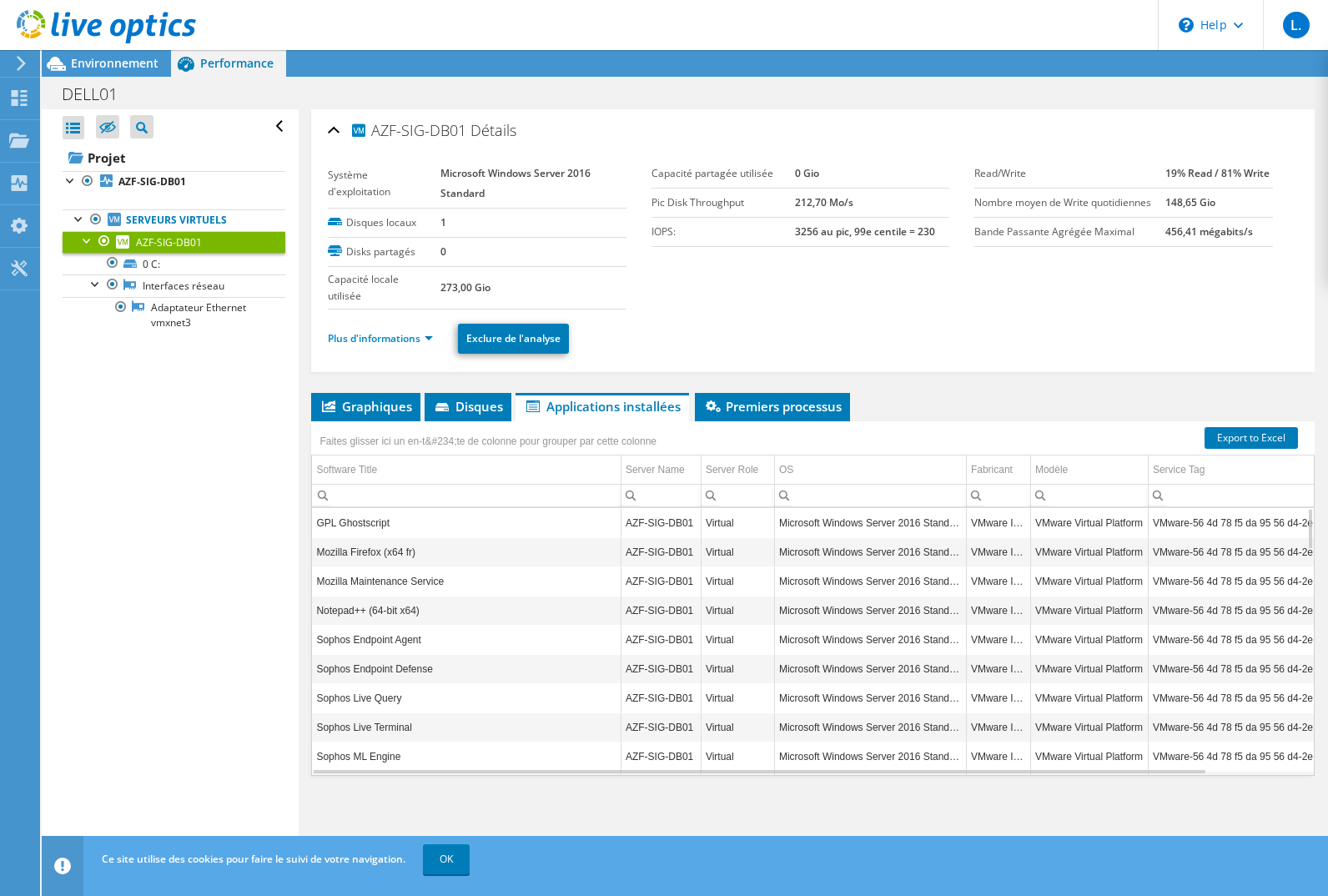
click at [362, 407] on span "Graphiques" at bounding box center [366, 406] width 93 height 17
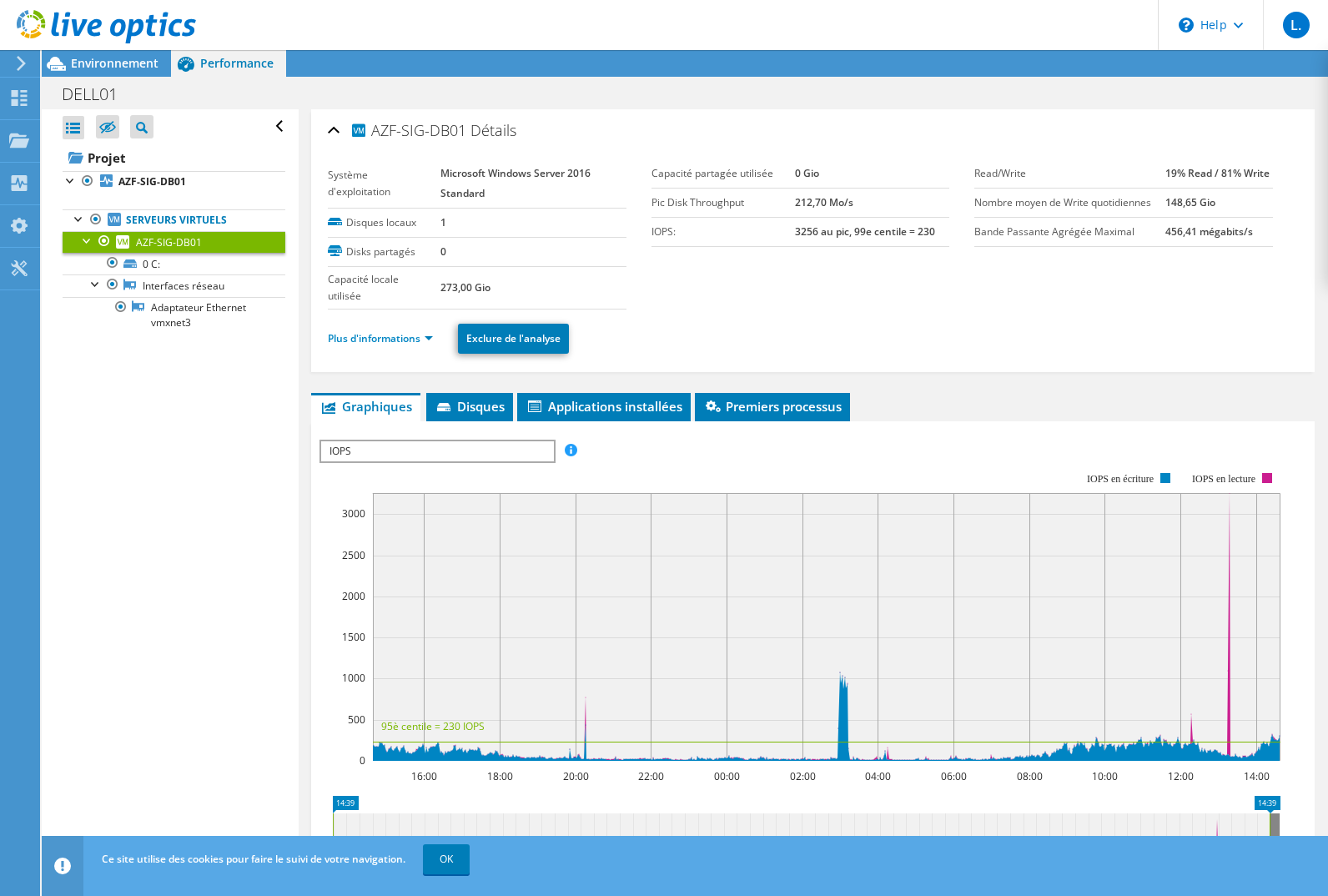
click at [149, 226] on link "Serveurs virtuels" at bounding box center [173, 220] width 222 height 22
click at [147, 181] on b "AZF-SIG-DB01" at bounding box center [152, 181] width 67 height 14
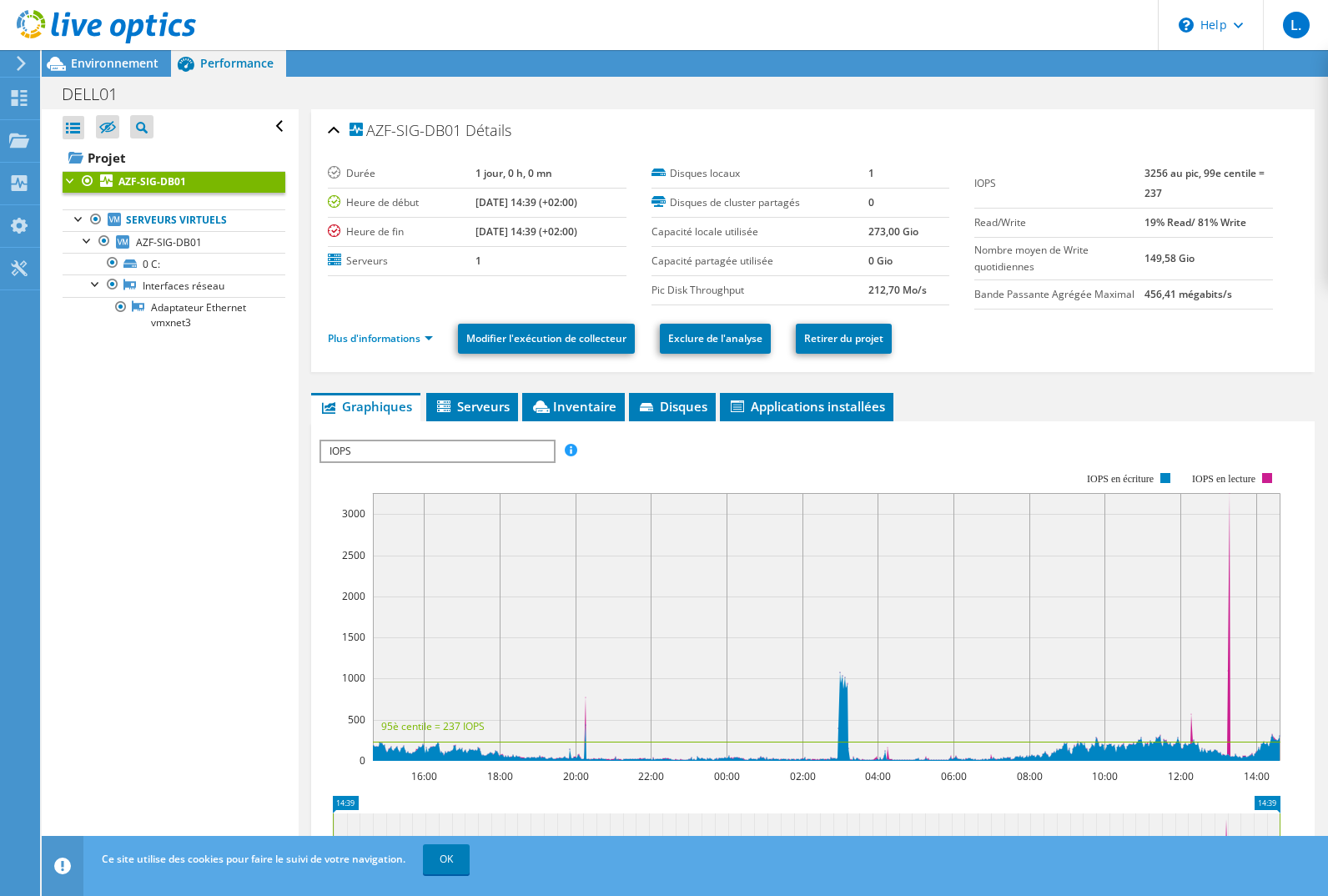
click at [493, 406] on span "Serveurs" at bounding box center [472, 406] width 75 height 17
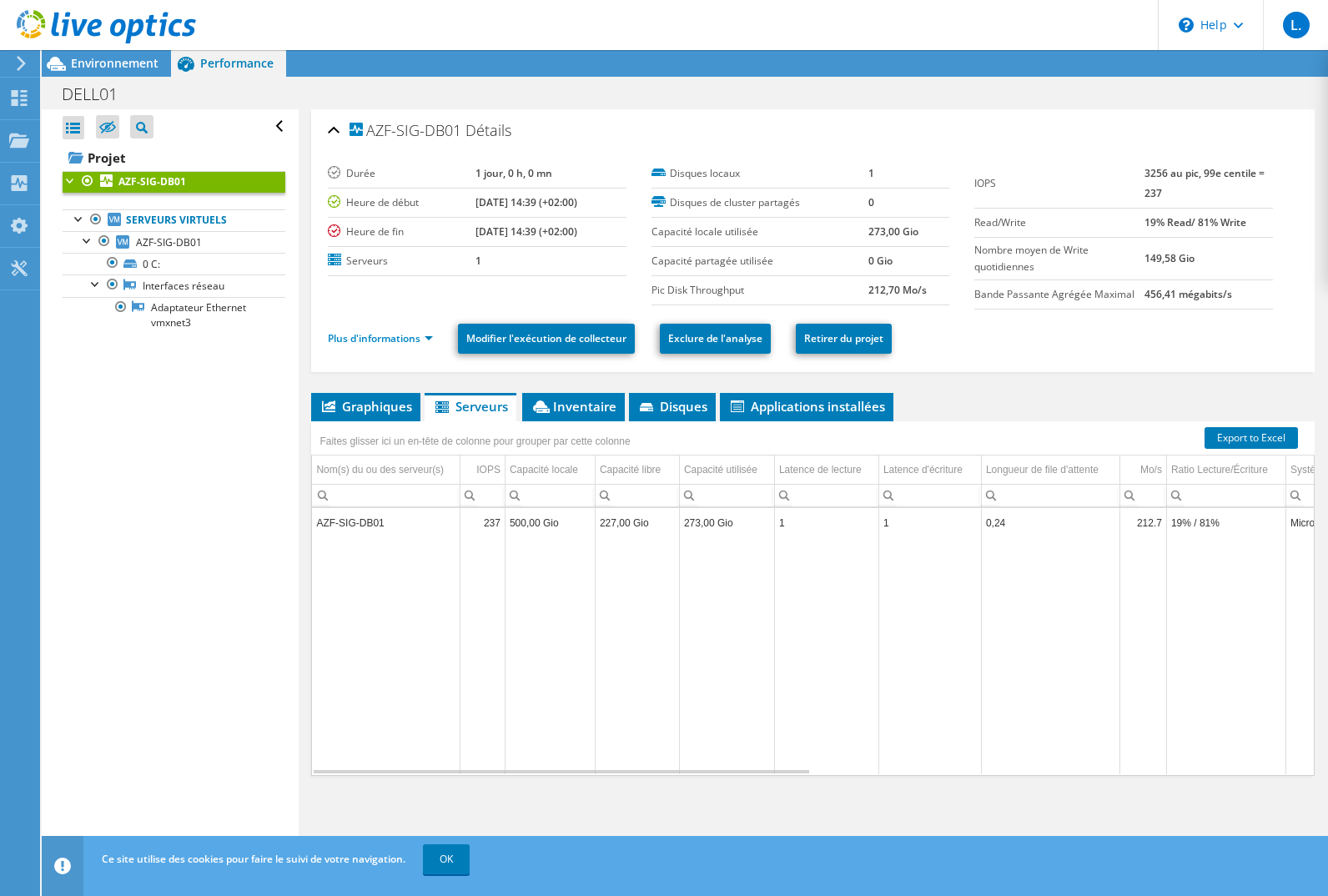
click at [592, 408] on span "Inventaire" at bounding box center [573, 406] width 86 height 17
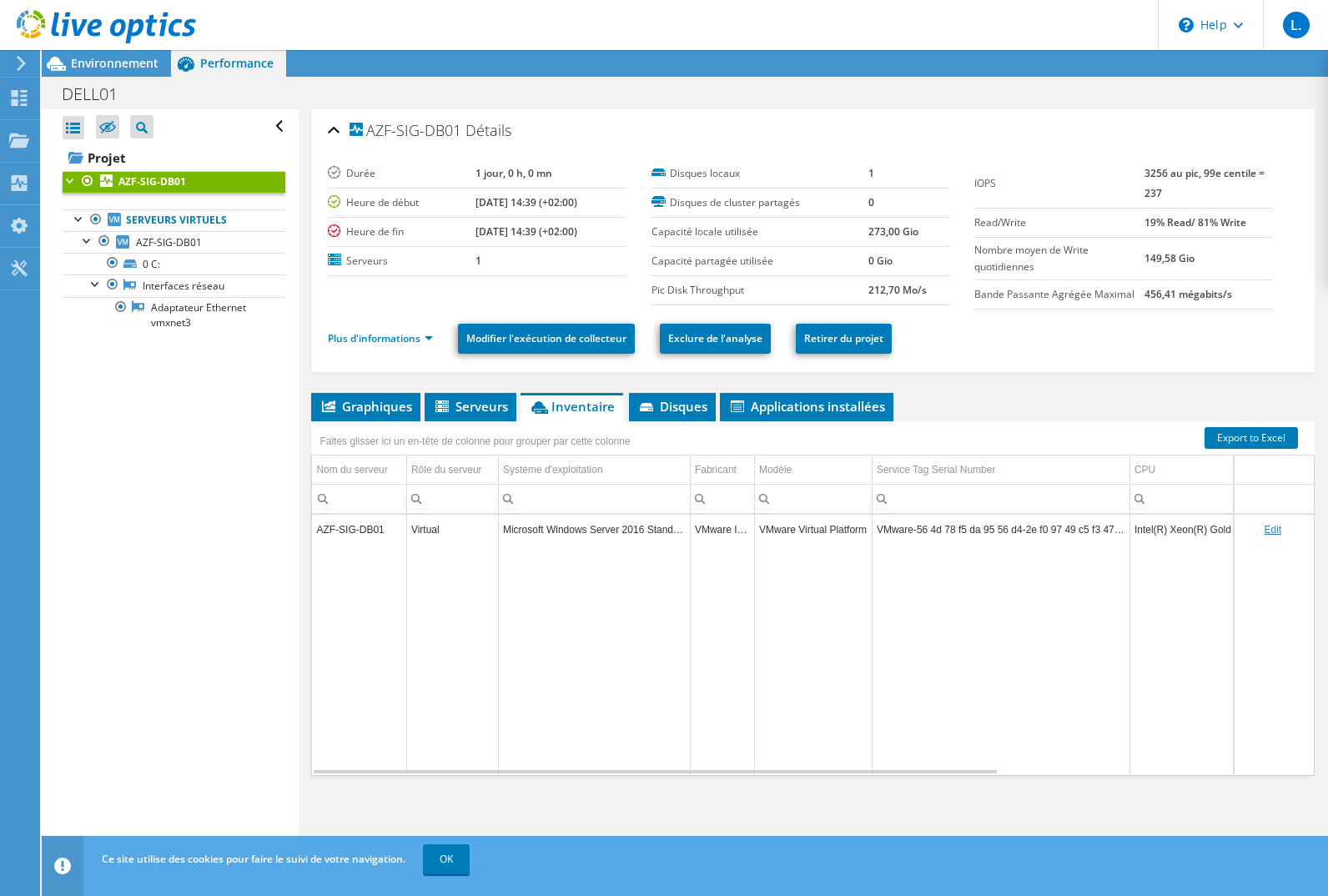
click at [681, 407] on span "Disques" at bounding box center [672, 406] width 70 height 17
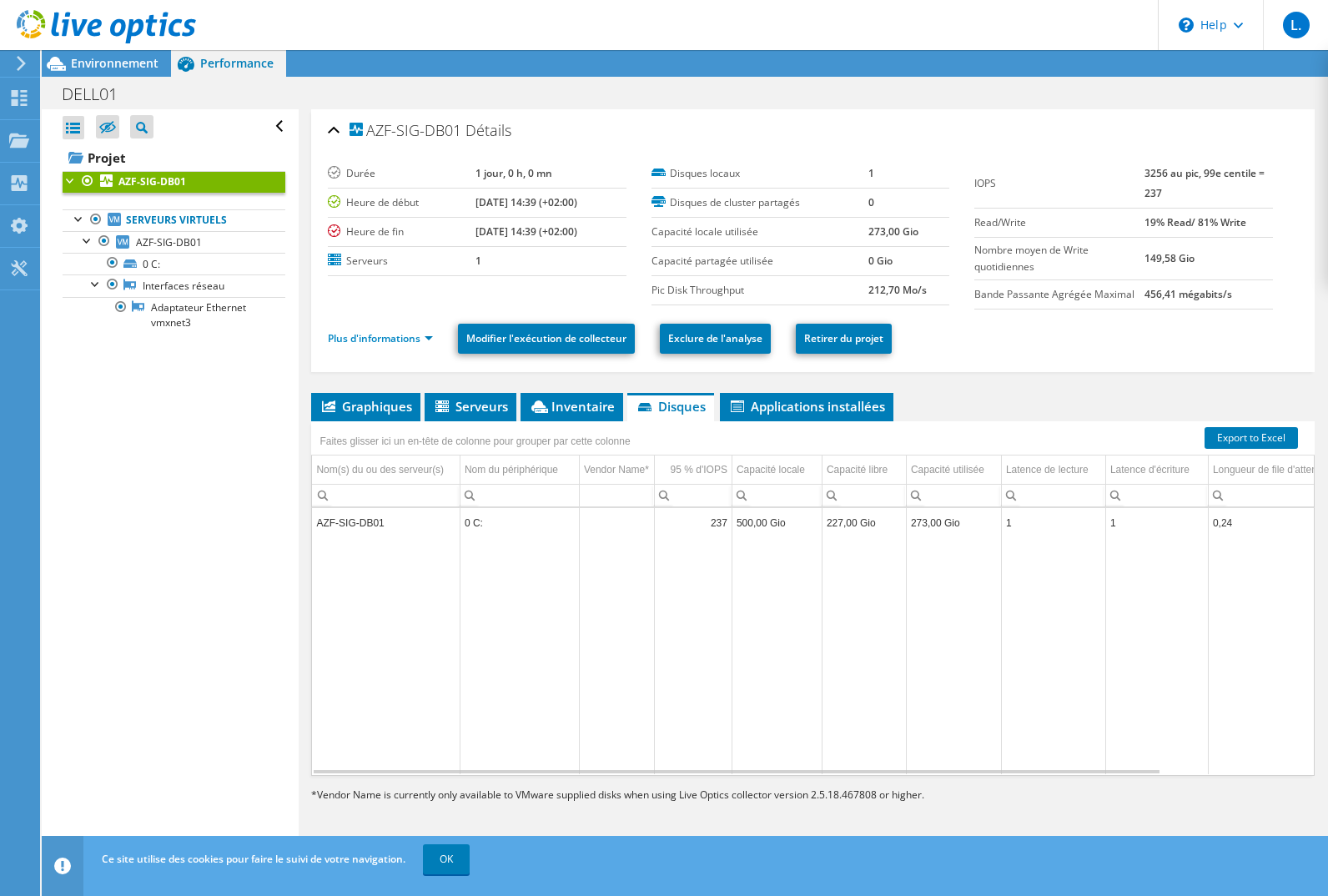
click at [758, 404] on span "Applications installées" at bounding box center [806, 406] width 157 height 17
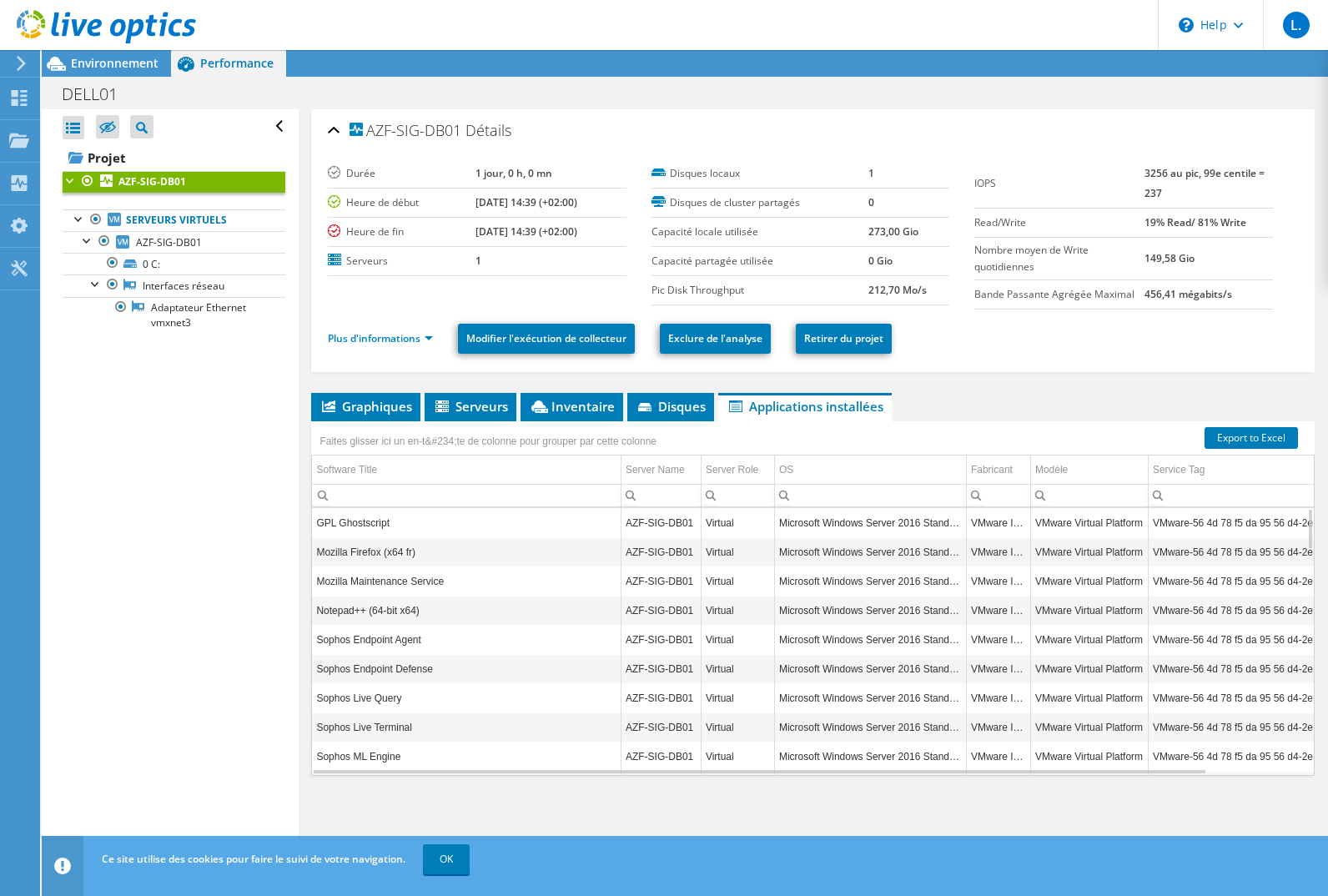
click at [674, 402] on span "Disques" at bounding box center [670, 406] width 70 height 17
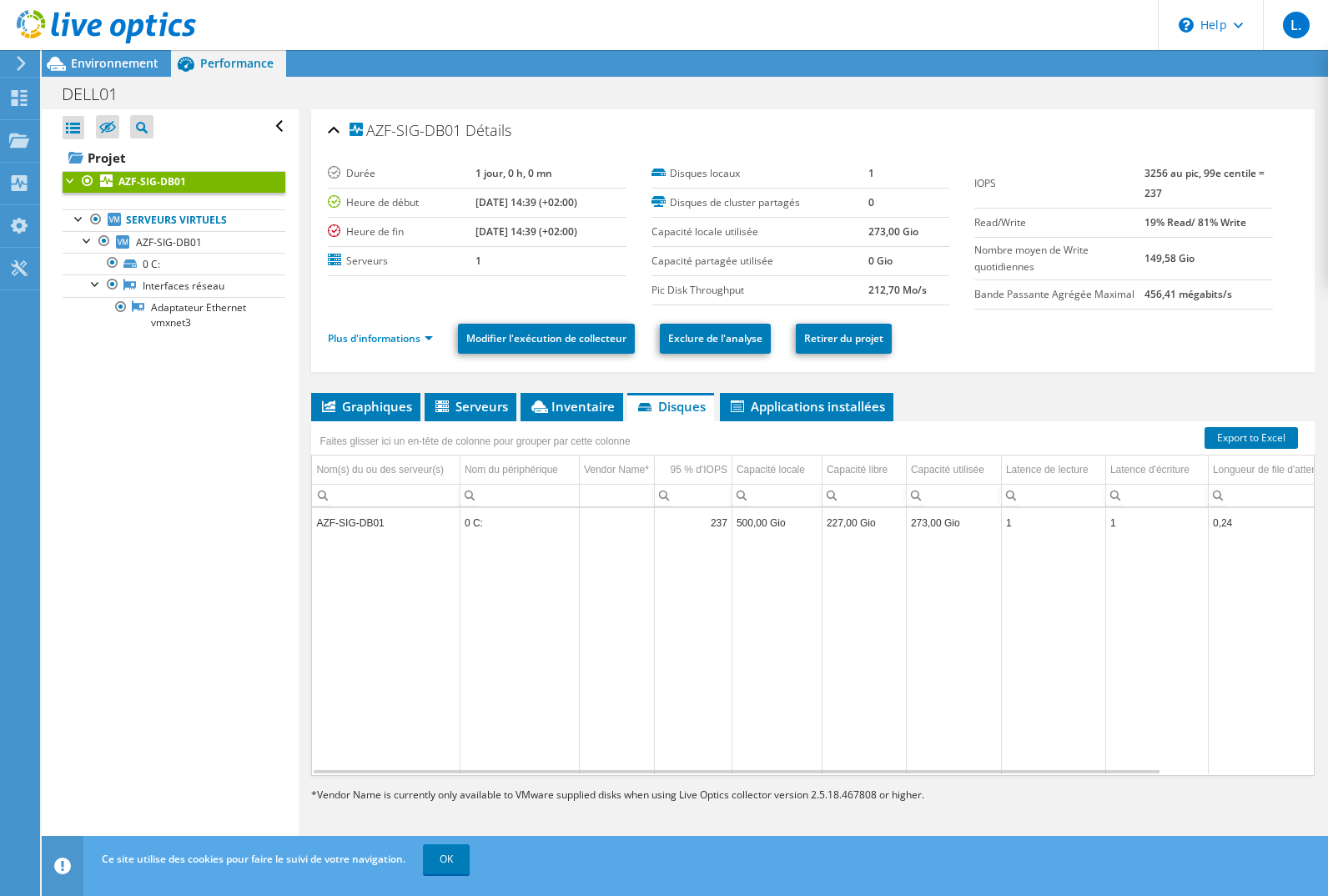
click at [387, 402] on span "Graphiques" at bounding box center [366, 406] width 93 height 17
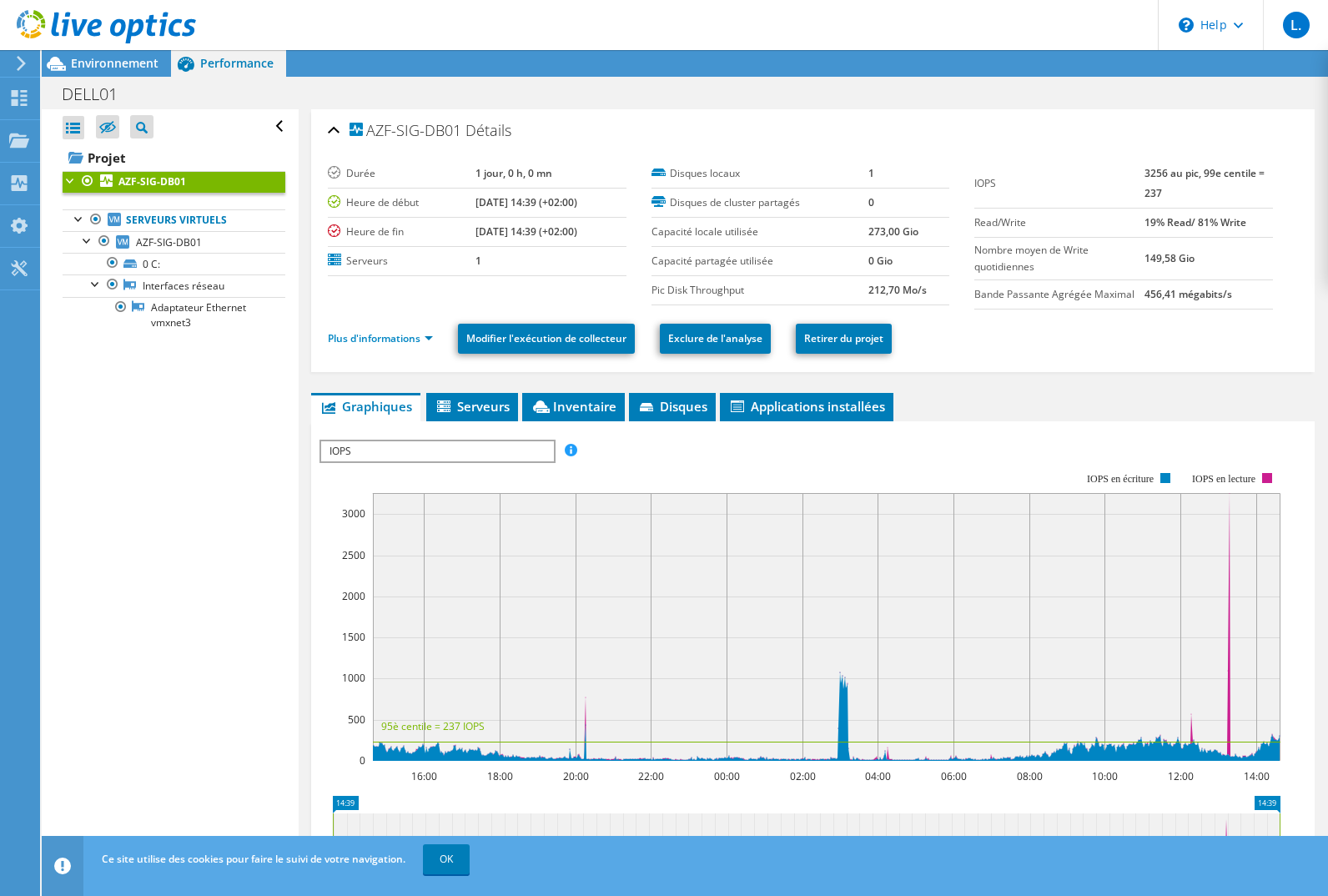
scroll to position [328, 0]
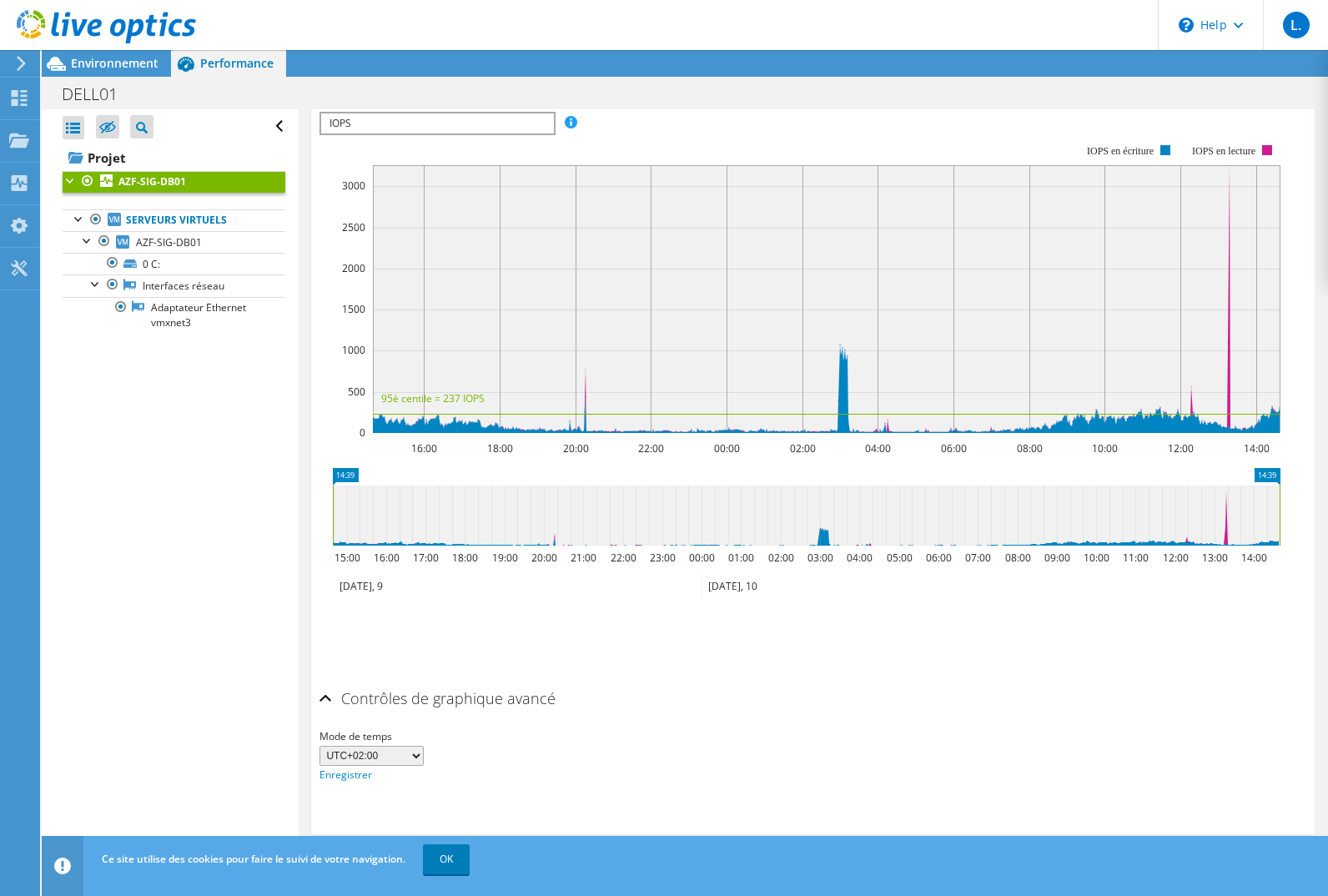
click at [456, 864] on link "OK" at bounding box center [446, 858] width 46 height 30
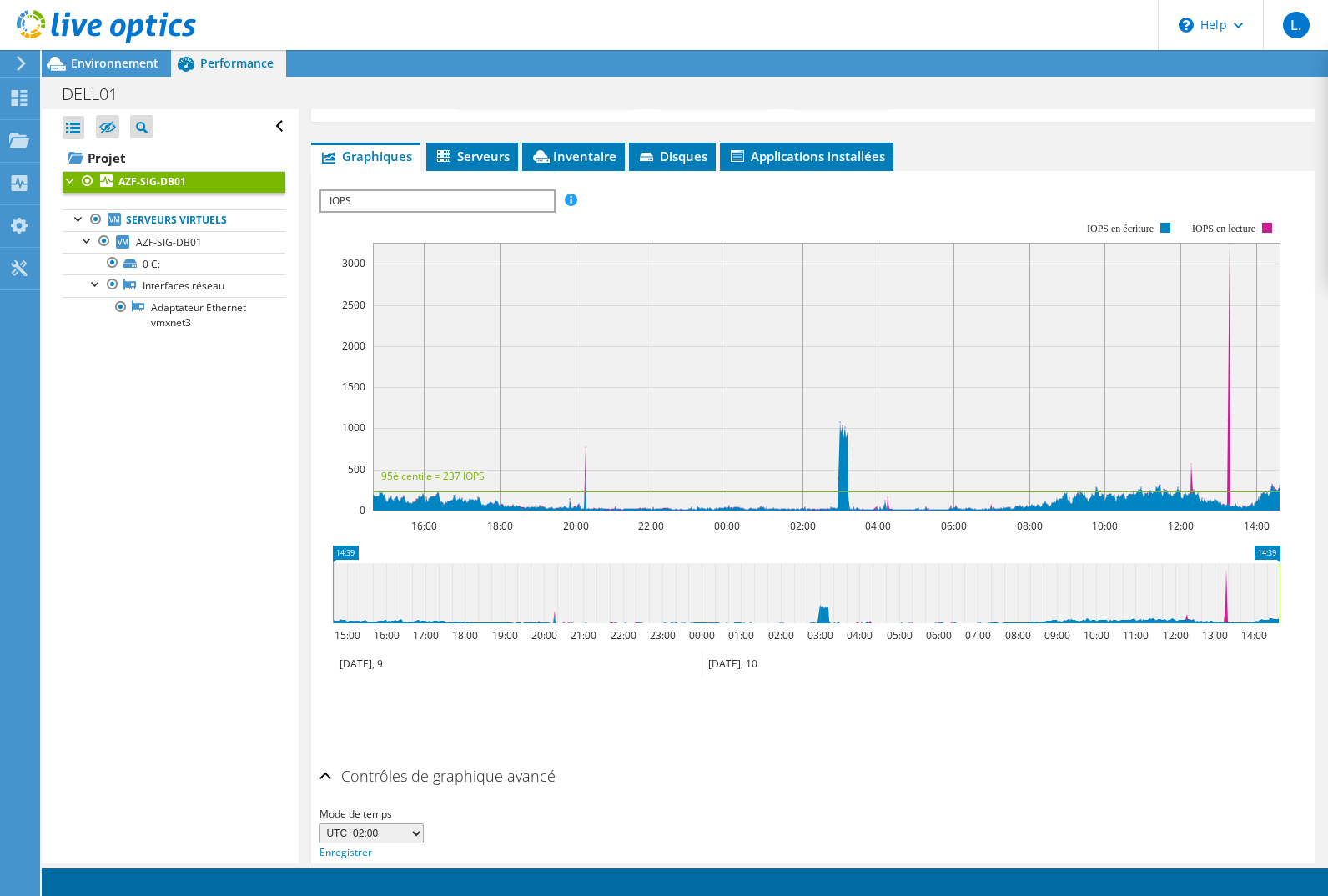
scroll to position [0, 0]
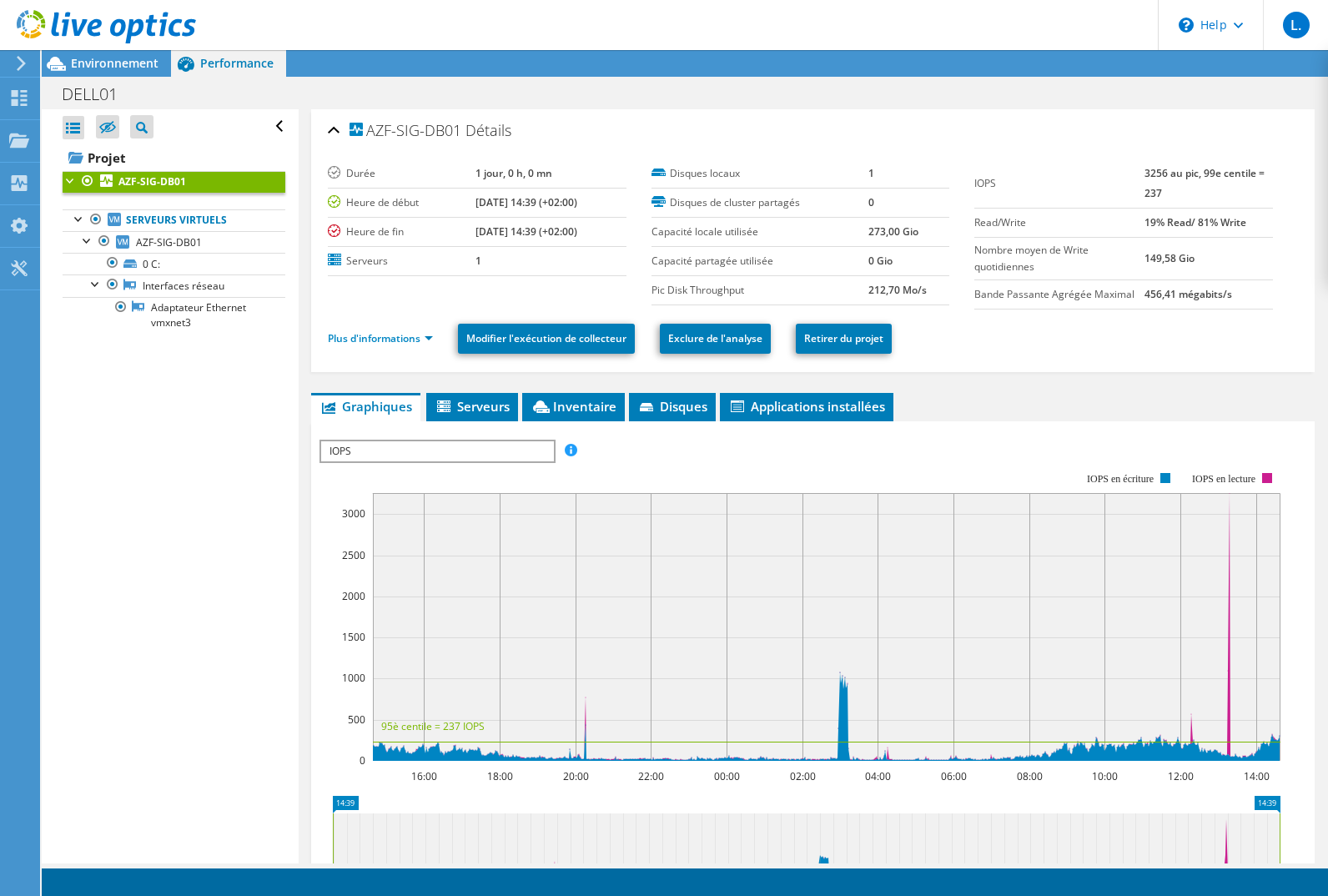
click at [474, 397] on li "Serveurs" at bounding box center [471, 407] width 92 height 29
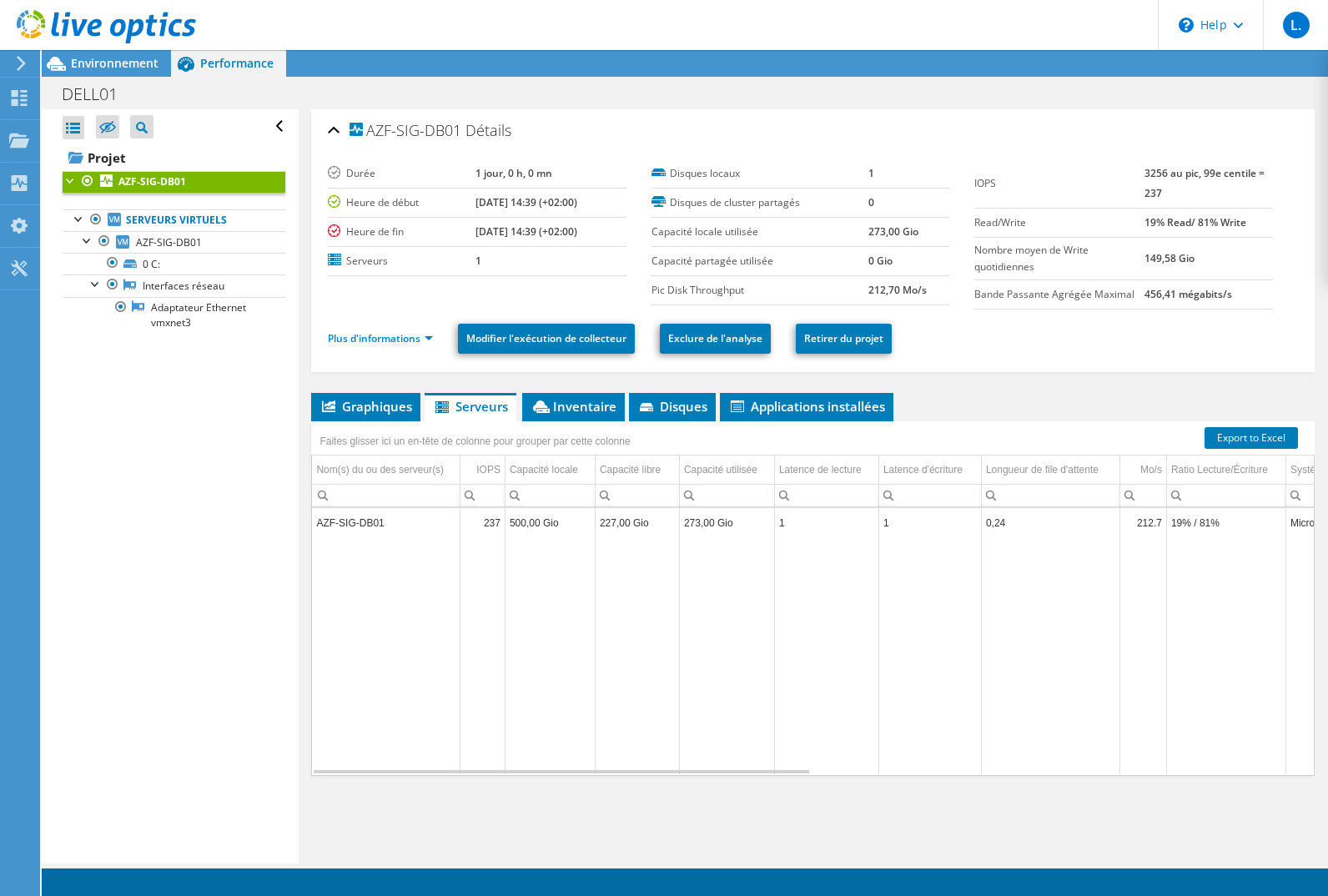
click at [760, 408] on span "Applications installées" at bounding box center [806, 406] width 157 height 17
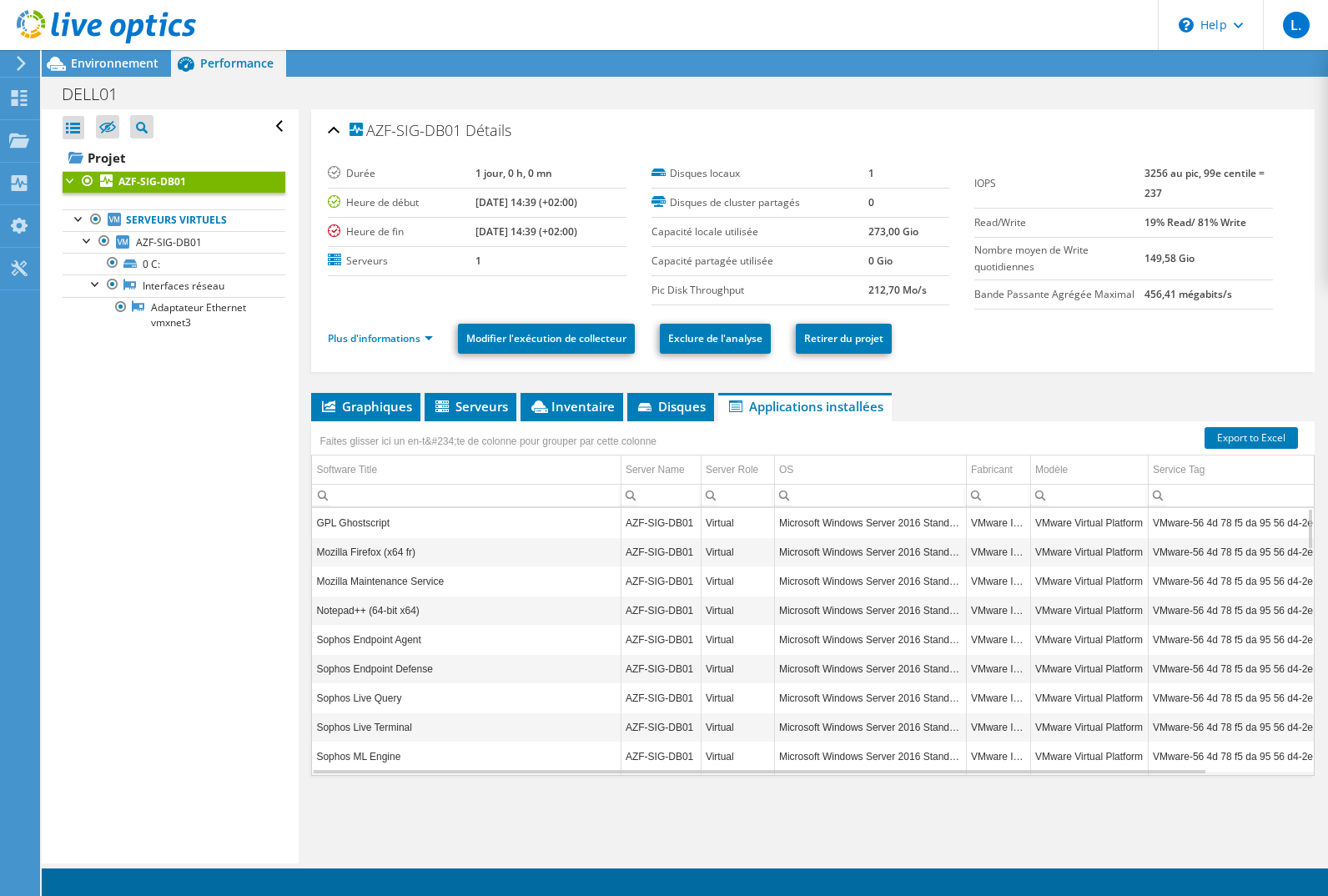
click at [574, 408] on span "Inventaire" at bounding box center [571, 406] width 86 height 17
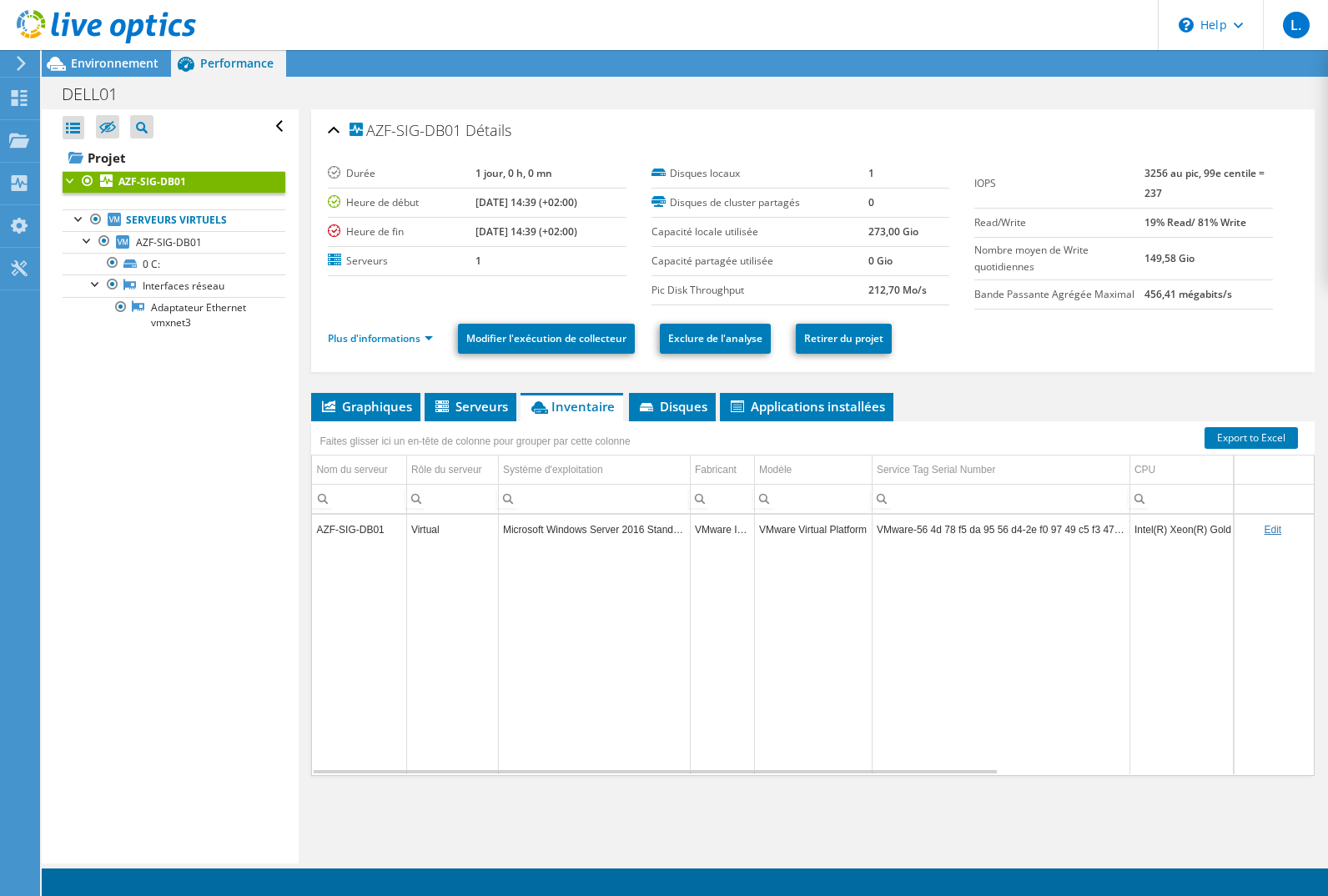
click at [673, 402] on span "Disques" at bounding box center [672, 406] width 70 height 17
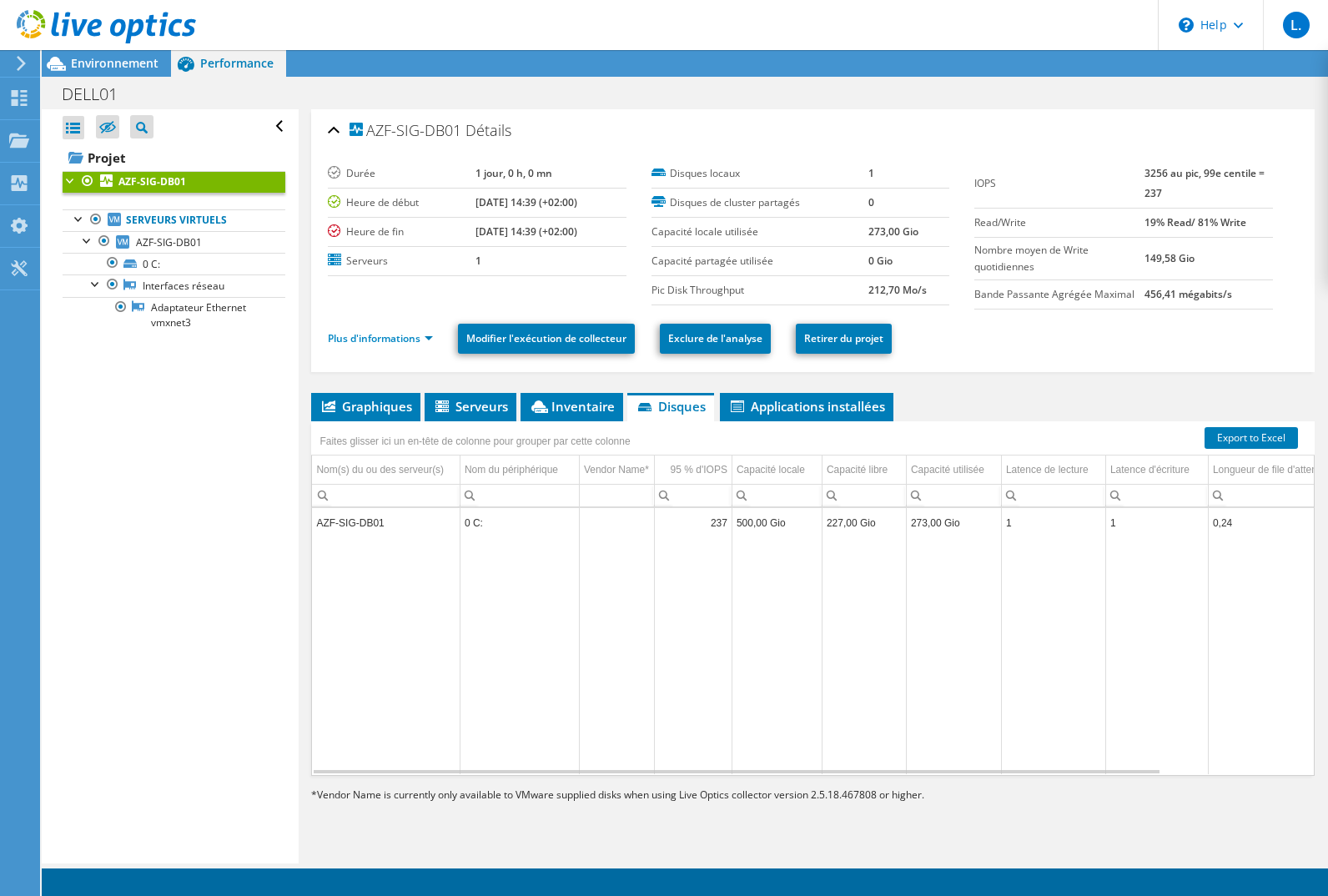
click at [752, 407] on span "Applications installées" at bounding box center [806, 406] width 157 height 17
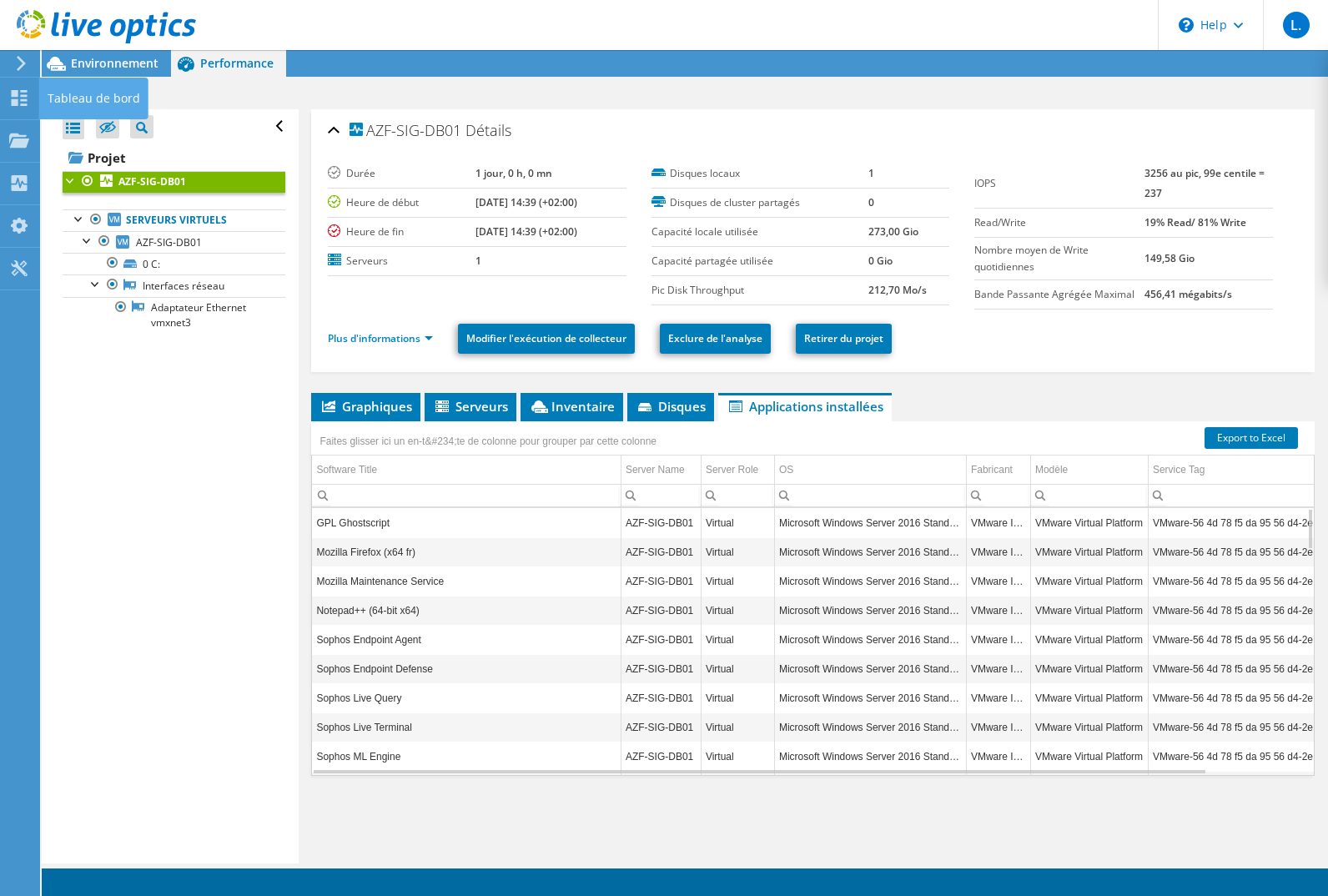
click at [20, 90] on icon at bounding box center [19, 98] width 20 height 16
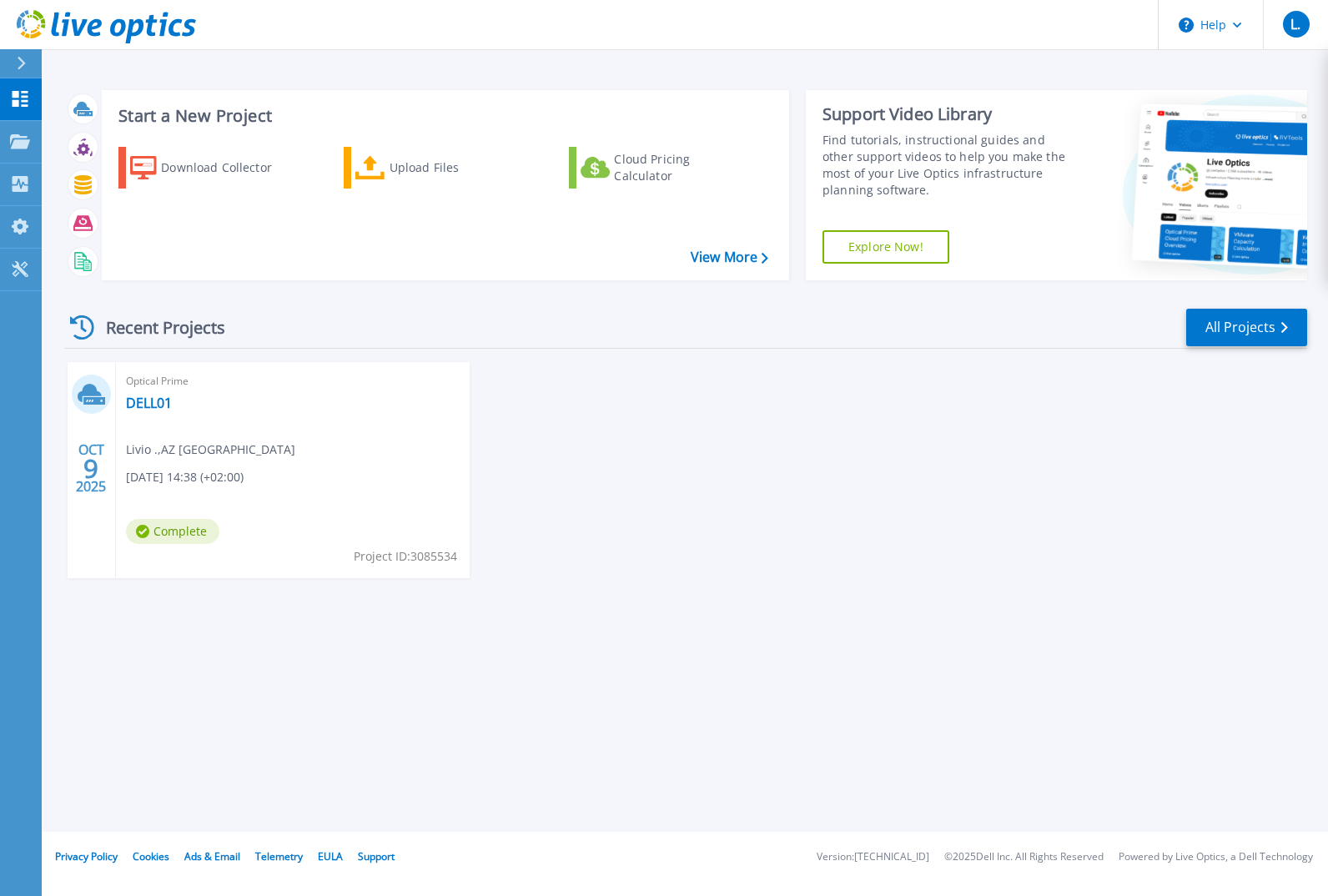
click at [238, 165] on div "Download Collector" at bounding box center [227, 168] width 133 height 34
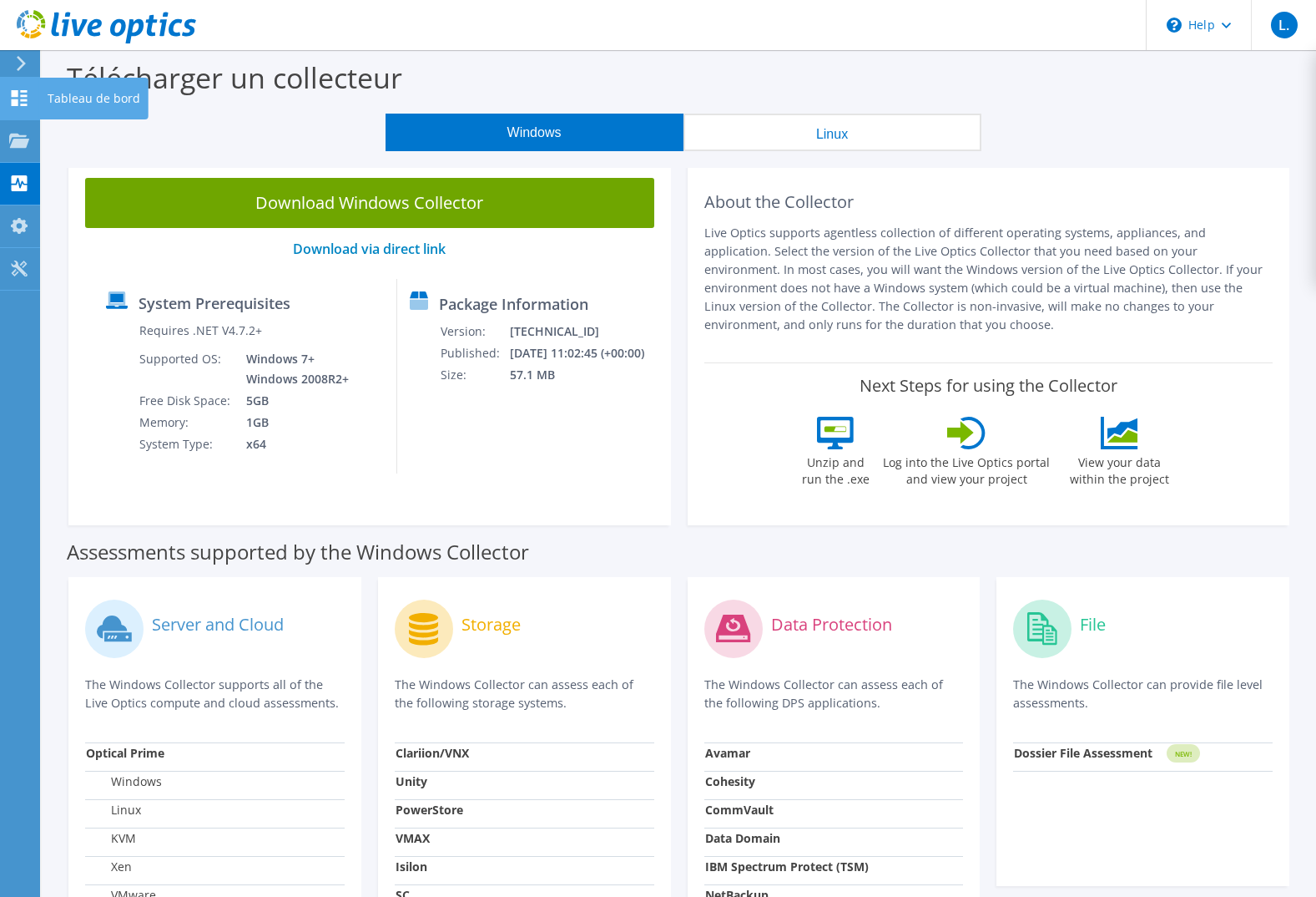
click at [78, 106] on div "Tableau de bord" at bounding box center [94, 99] width 110 height 42
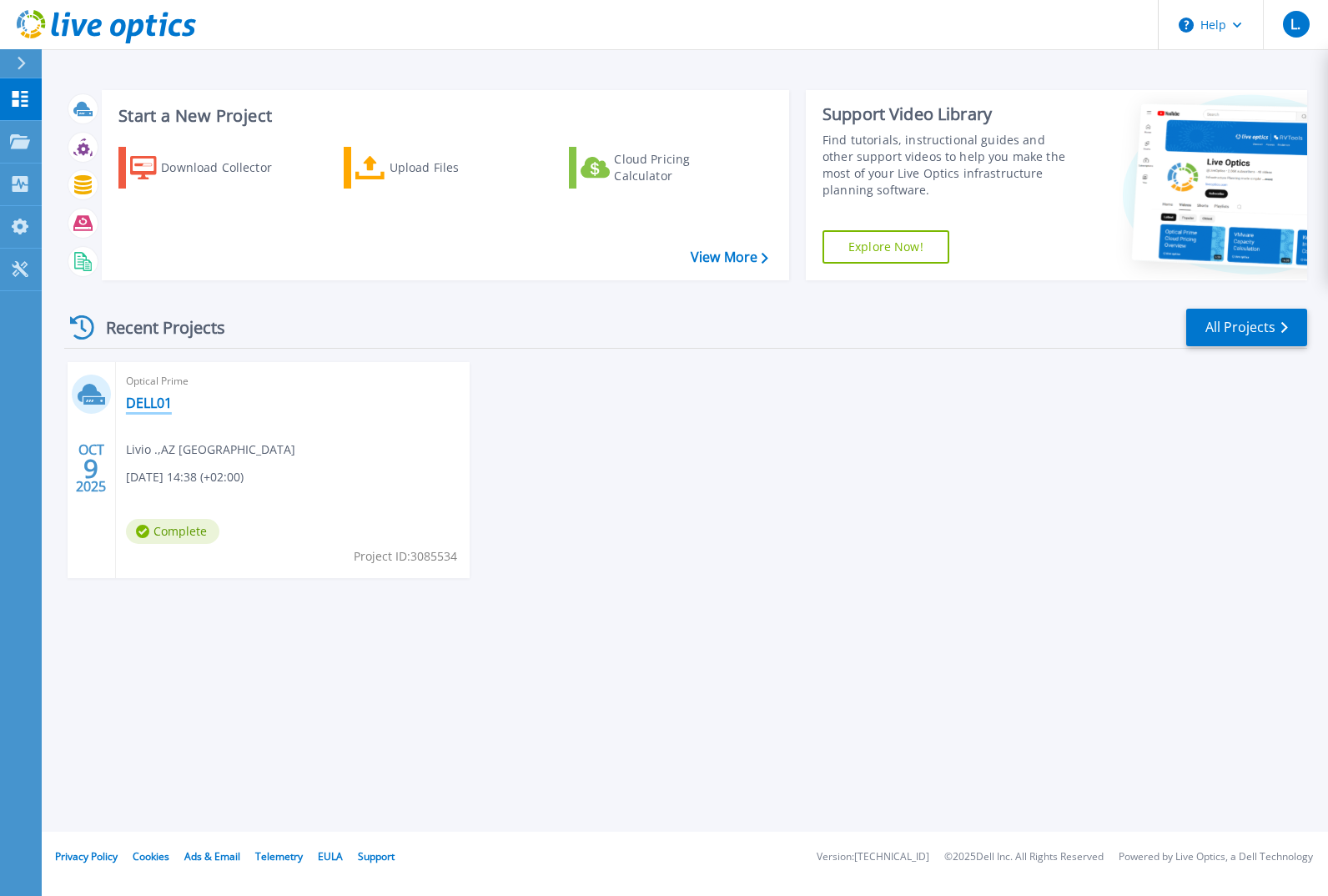
click at [151, 402] on link "DELL01" at bounding box center [148, 402] width 45 height 17
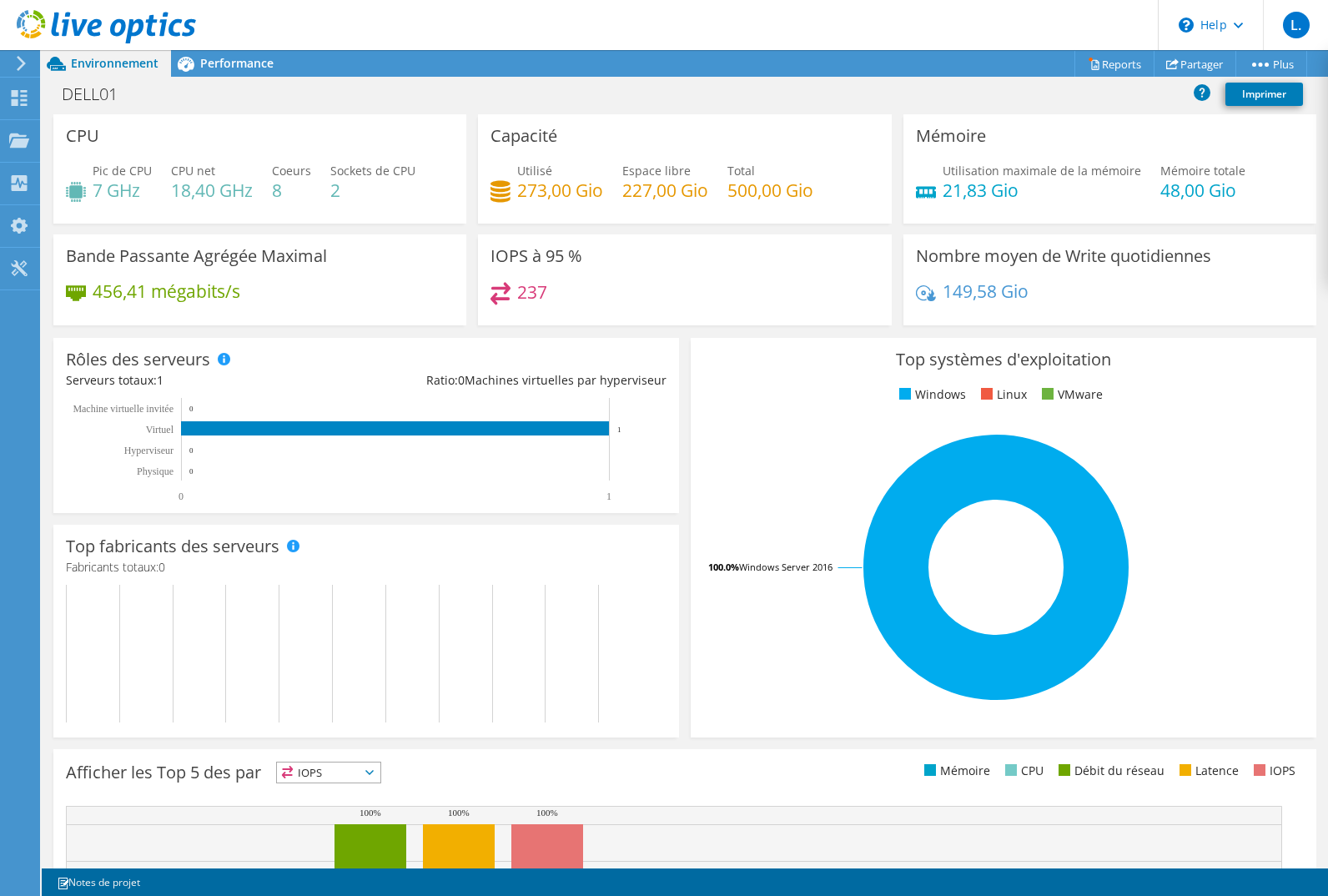
scroll to position [217, 0]
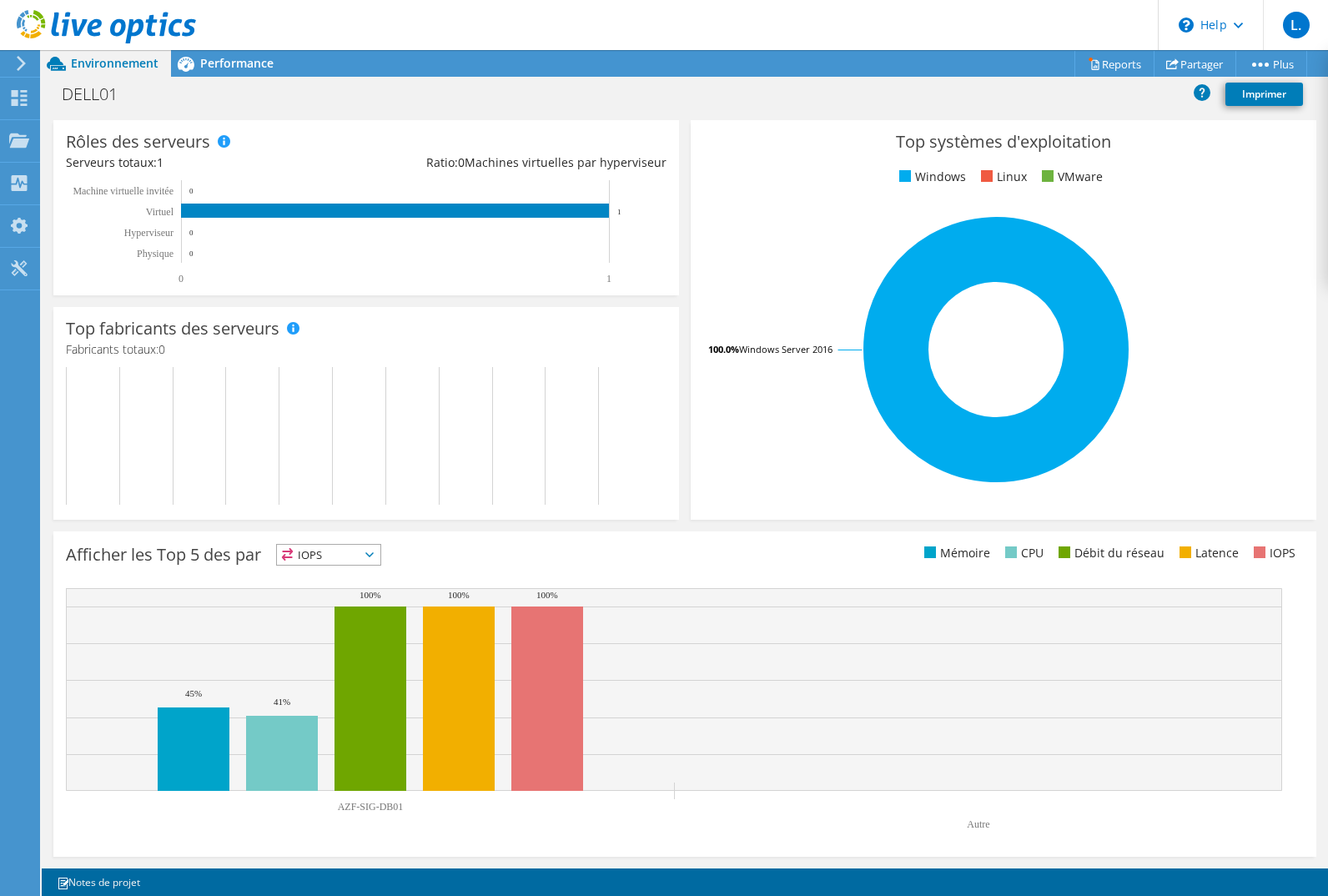
click at [226, 66] on span "Performance" at bounding box center [237, 63] width 73 height 16
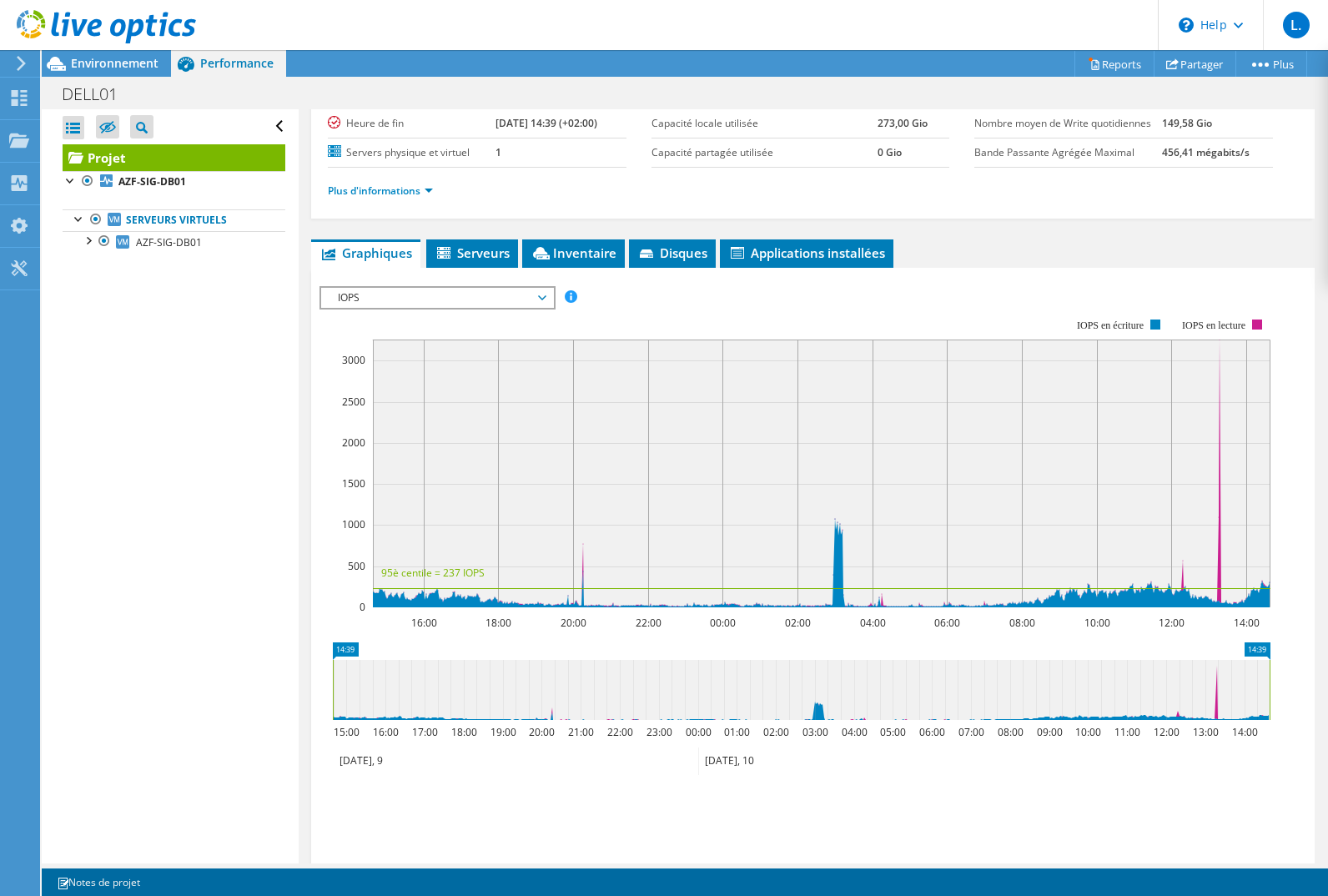
scroll to position [0, 0]
click at [479, 261] on span "Serveurs" at bounding box center [472, 252] width 75 height 17
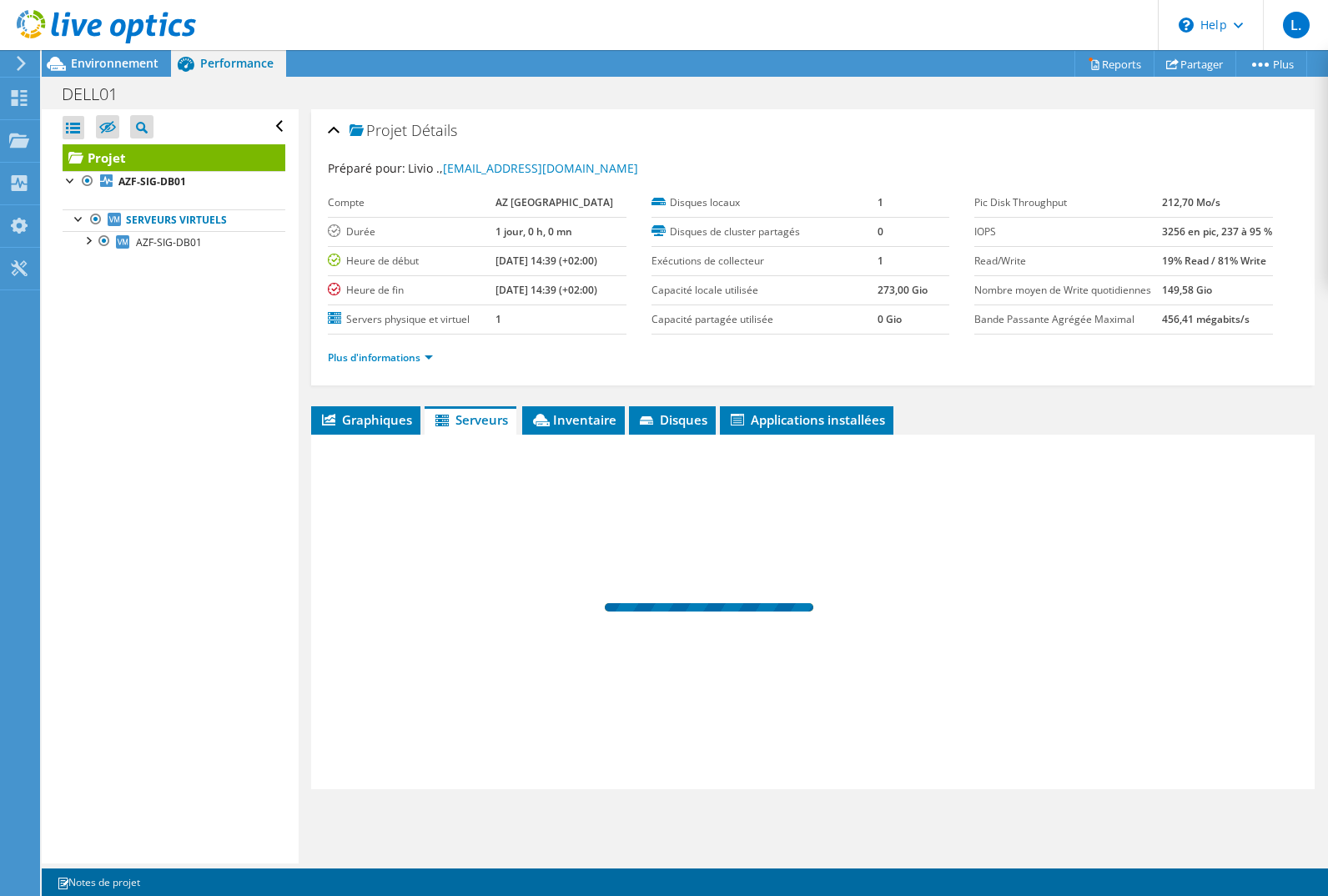
scroll to position [23, 0]
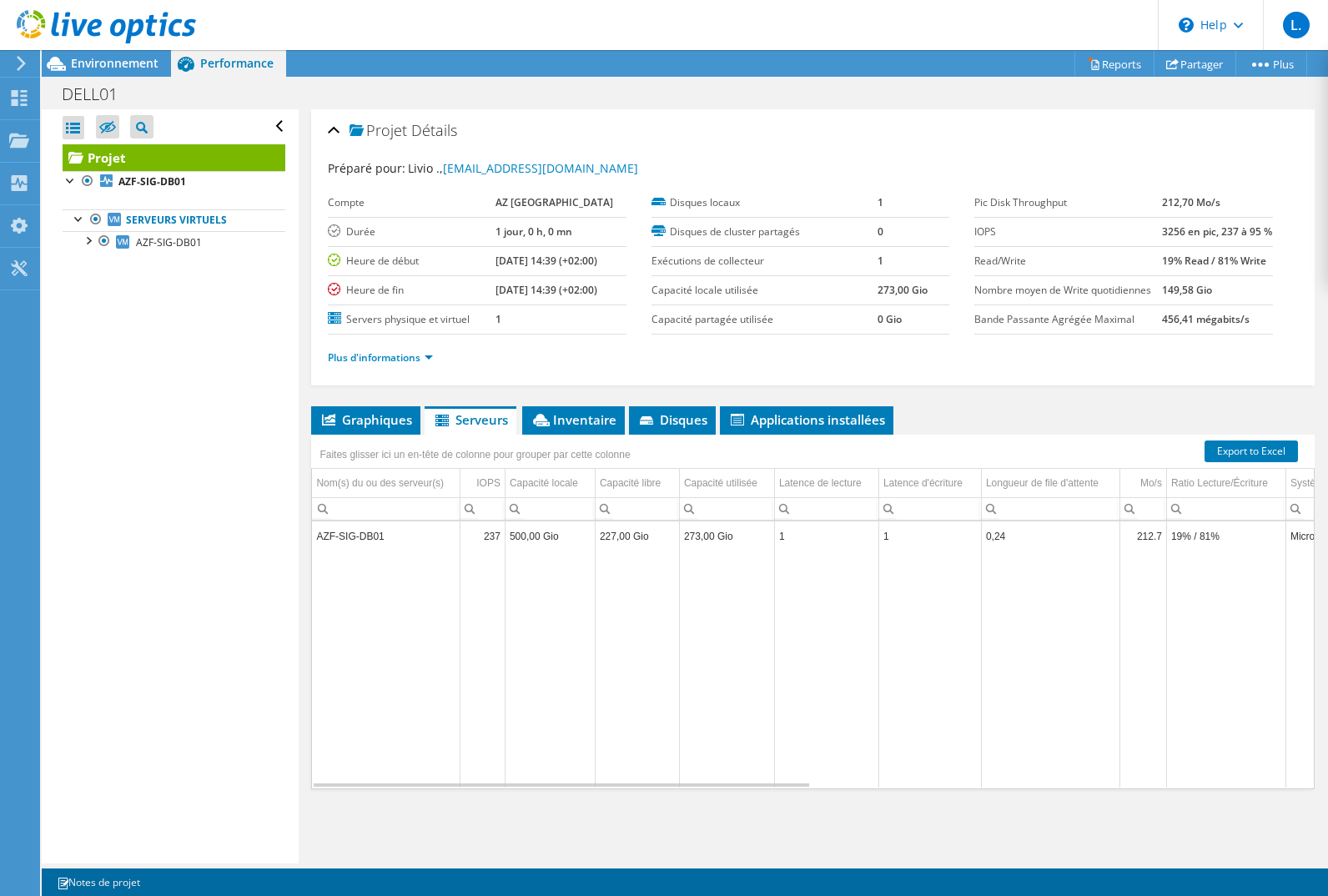
click at [85, 245] on div at bounding box center [87, 239] width 17 height 17
click at [98, 282] on div at bounding box center [96, 283] width 17 height 17
click at [153, 245] on span "AZF-SIG-DB01" at bounding box center [169, 242] width 66 height 14
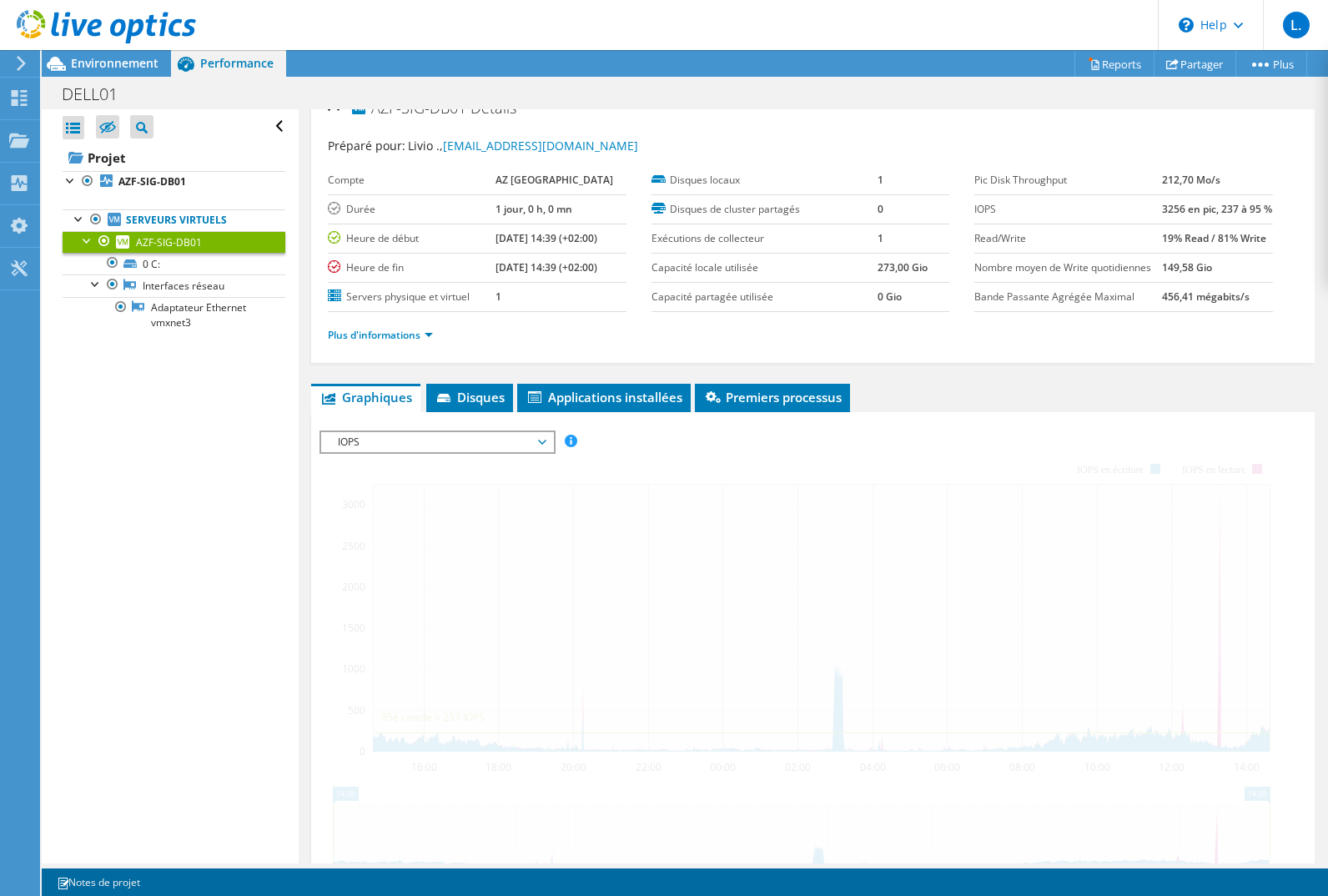
scroll to position [167, 0]
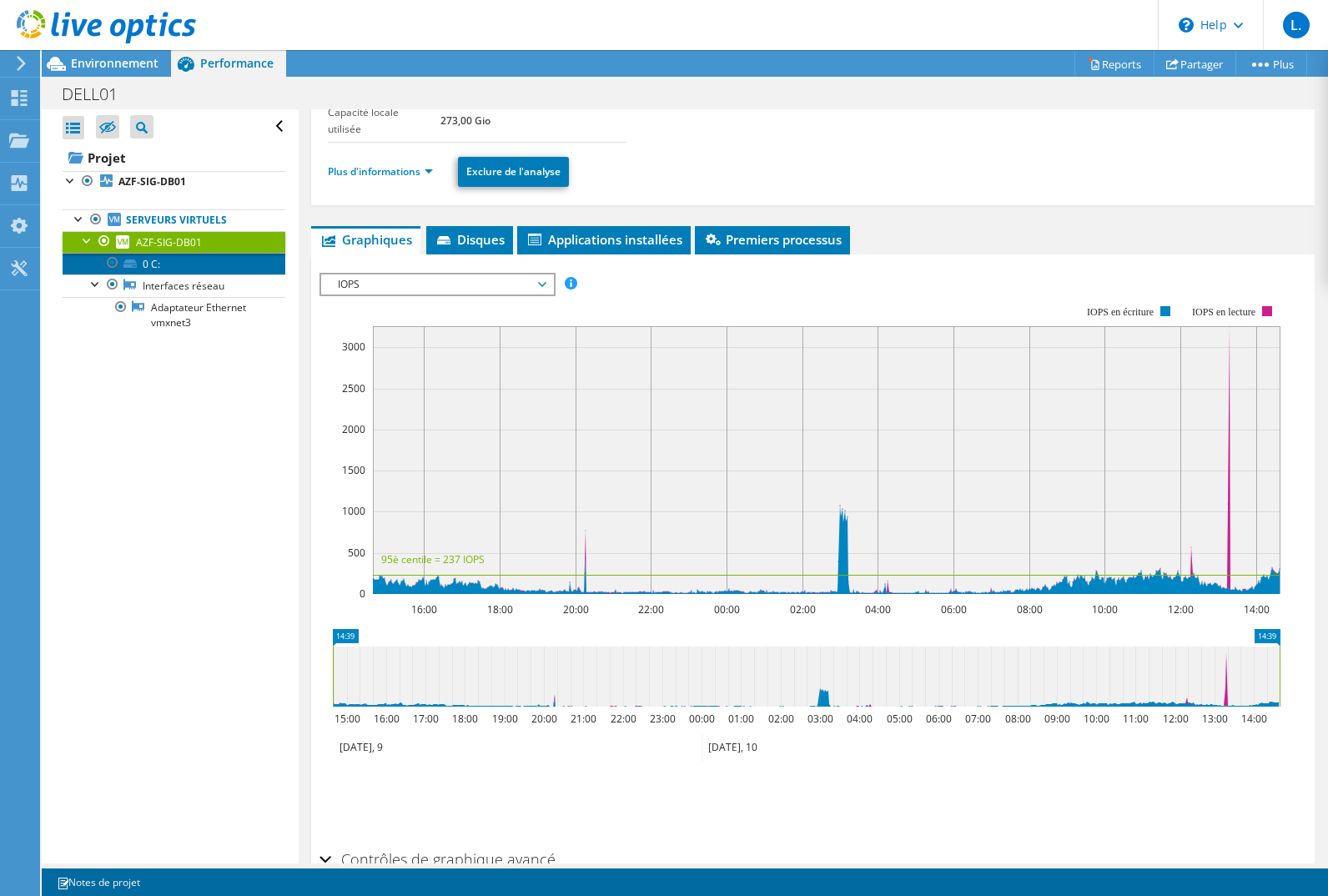
click at [143, 264] on link "0 C:" at bounding box center [173, 264] width 222 height 22
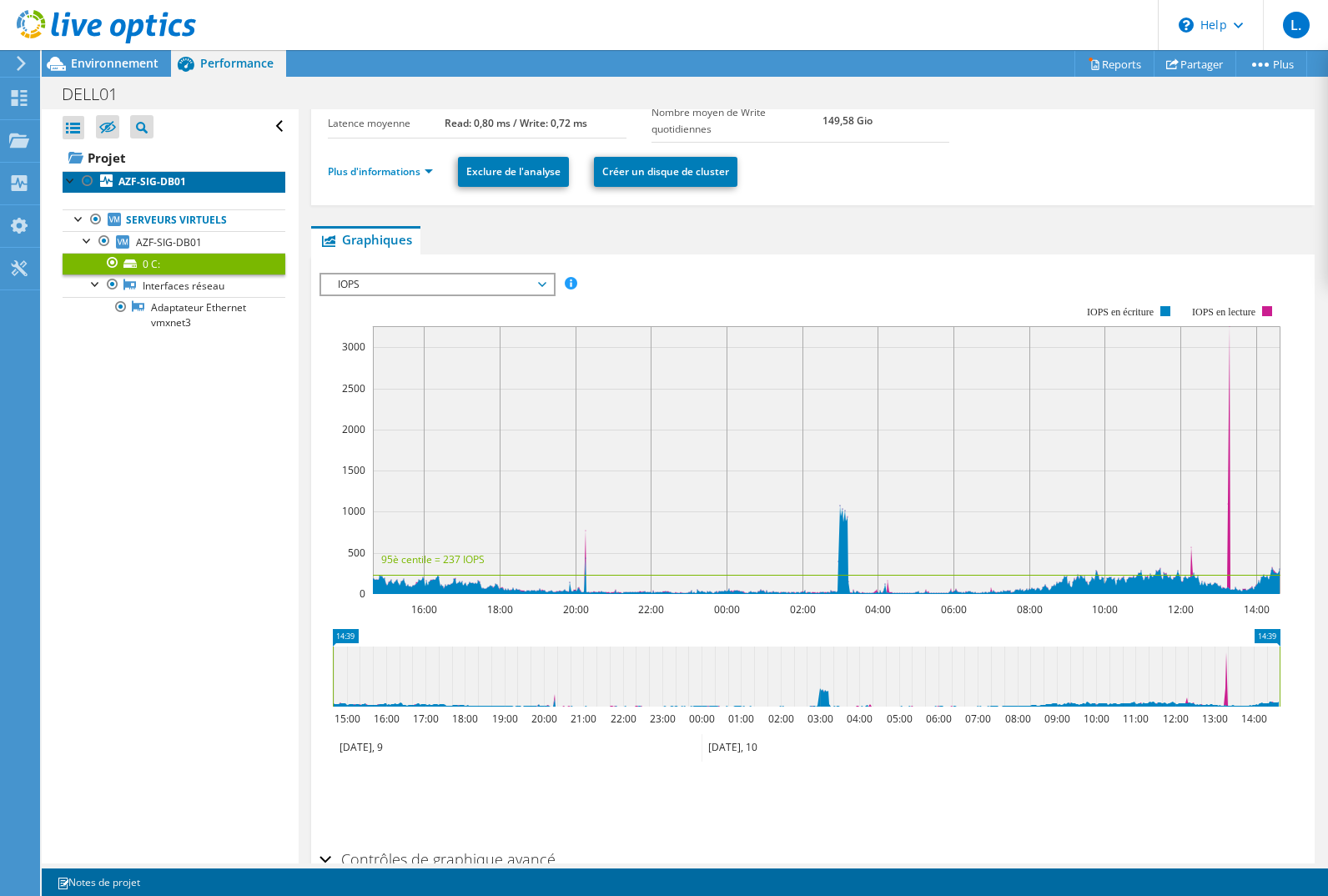
click at [124, 189] on b "AZF-SIG-DB01" at bounding box center [152, 181] width 67 height 14
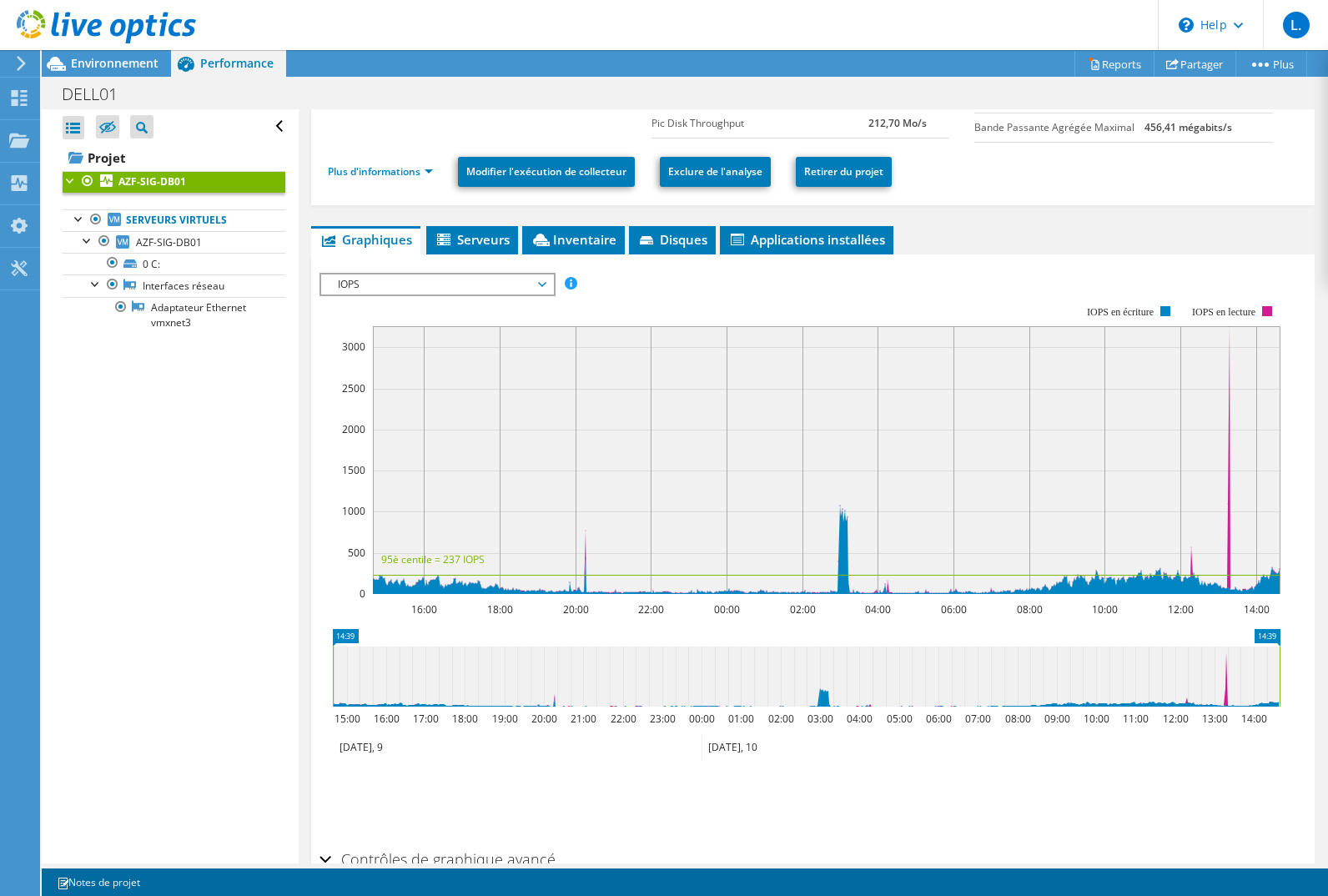
click at [540, 286] on span "IOPS" at bounding box center [436, 285] width 214 height 20
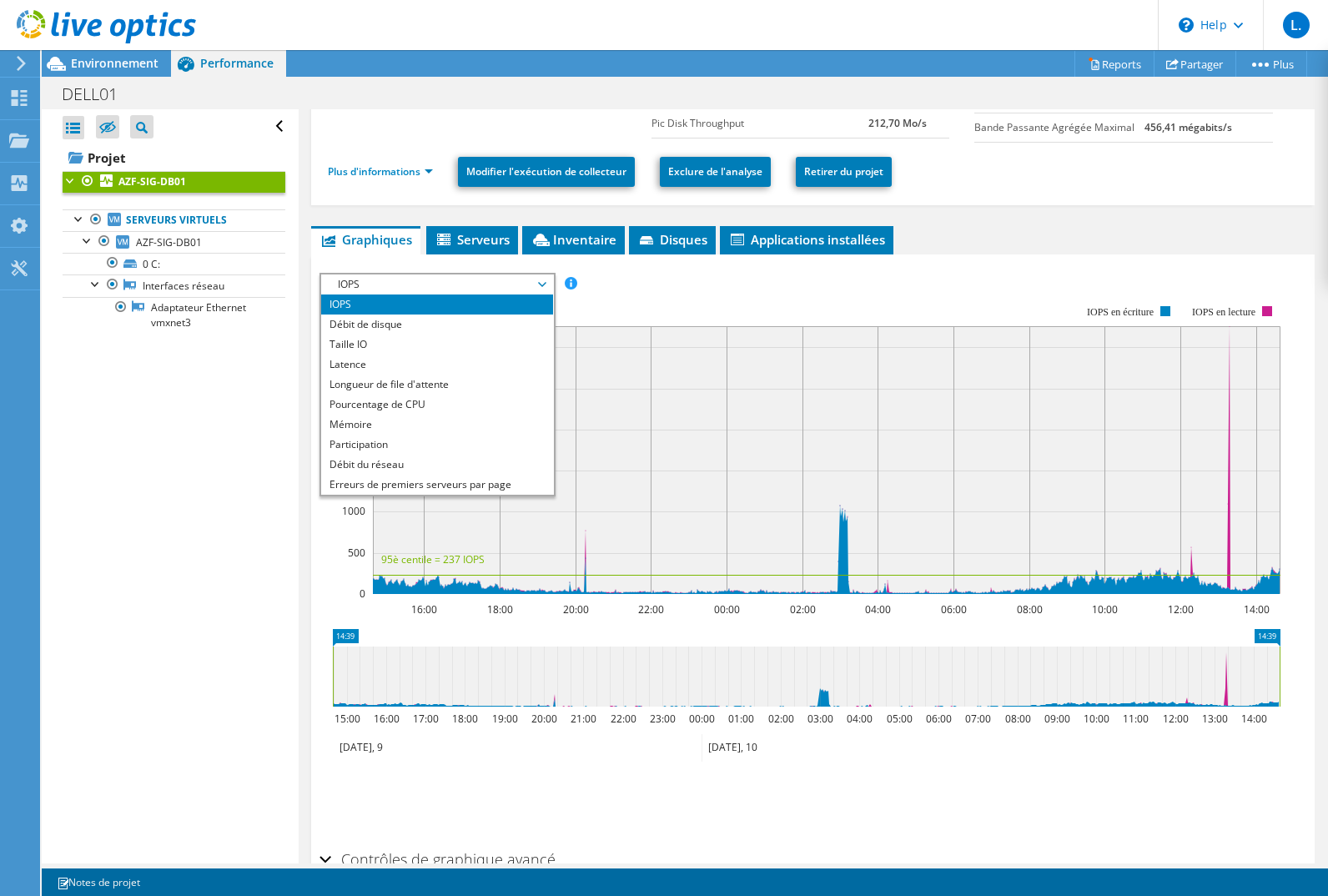
click at [418, 323] on li "Débit de disque" at bounding box center [437, 324] width 231 height 20
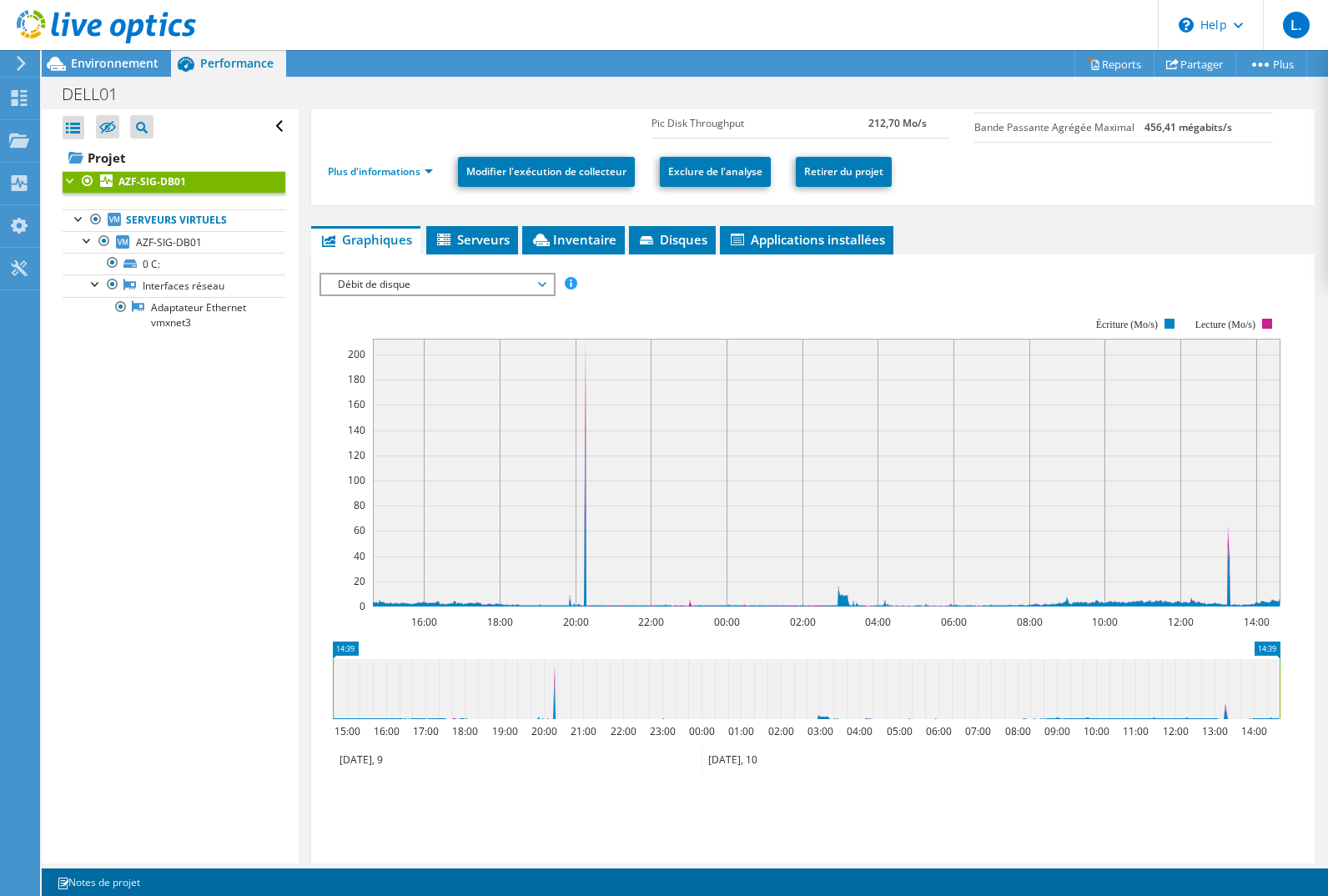
click at [543, 285] on span "Débit de disque" at bounding box center [436, 285] width 214 height 20
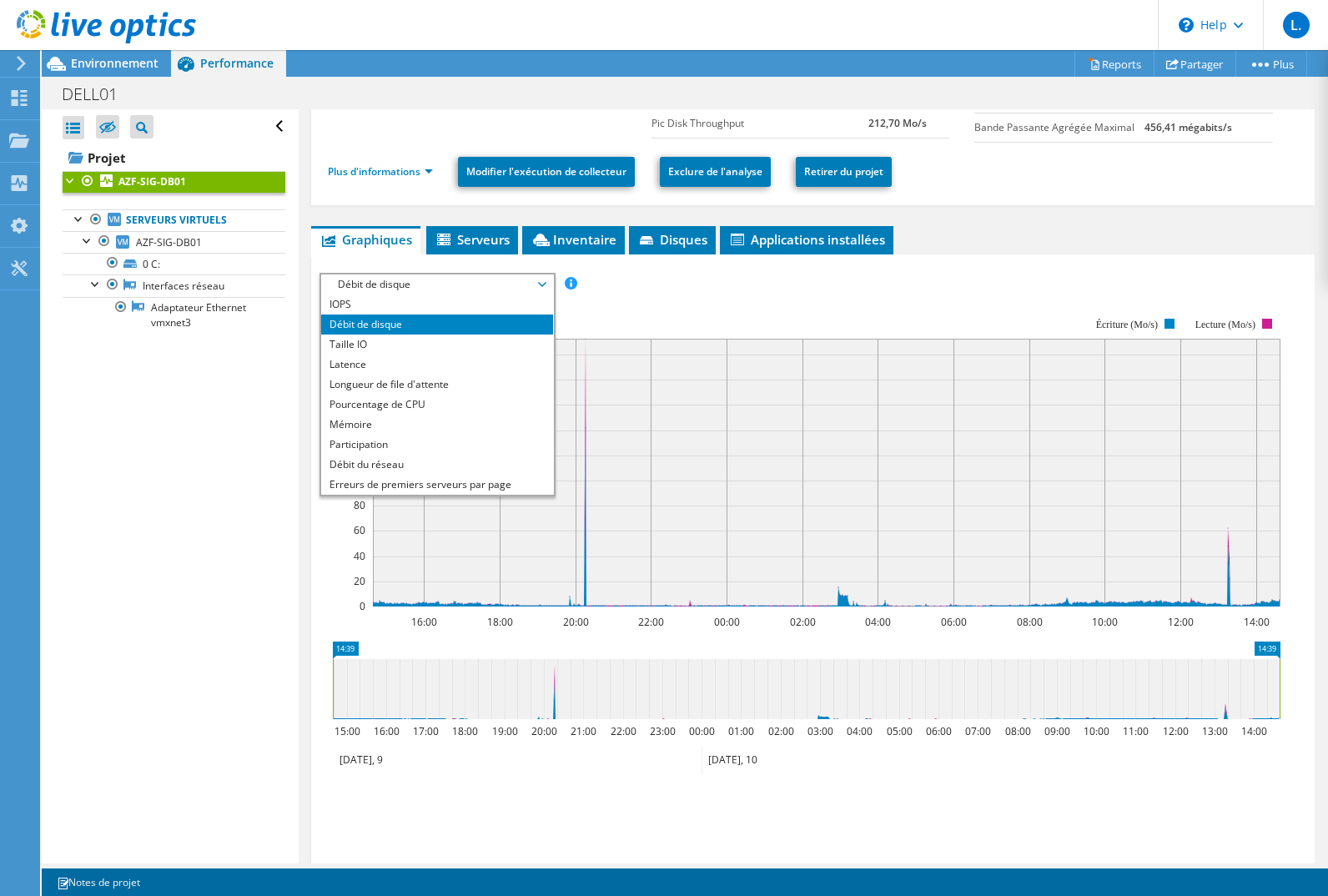
click at [390, 348] on li "Taille IO" at bounding box center [437, 345] width 231 height 20
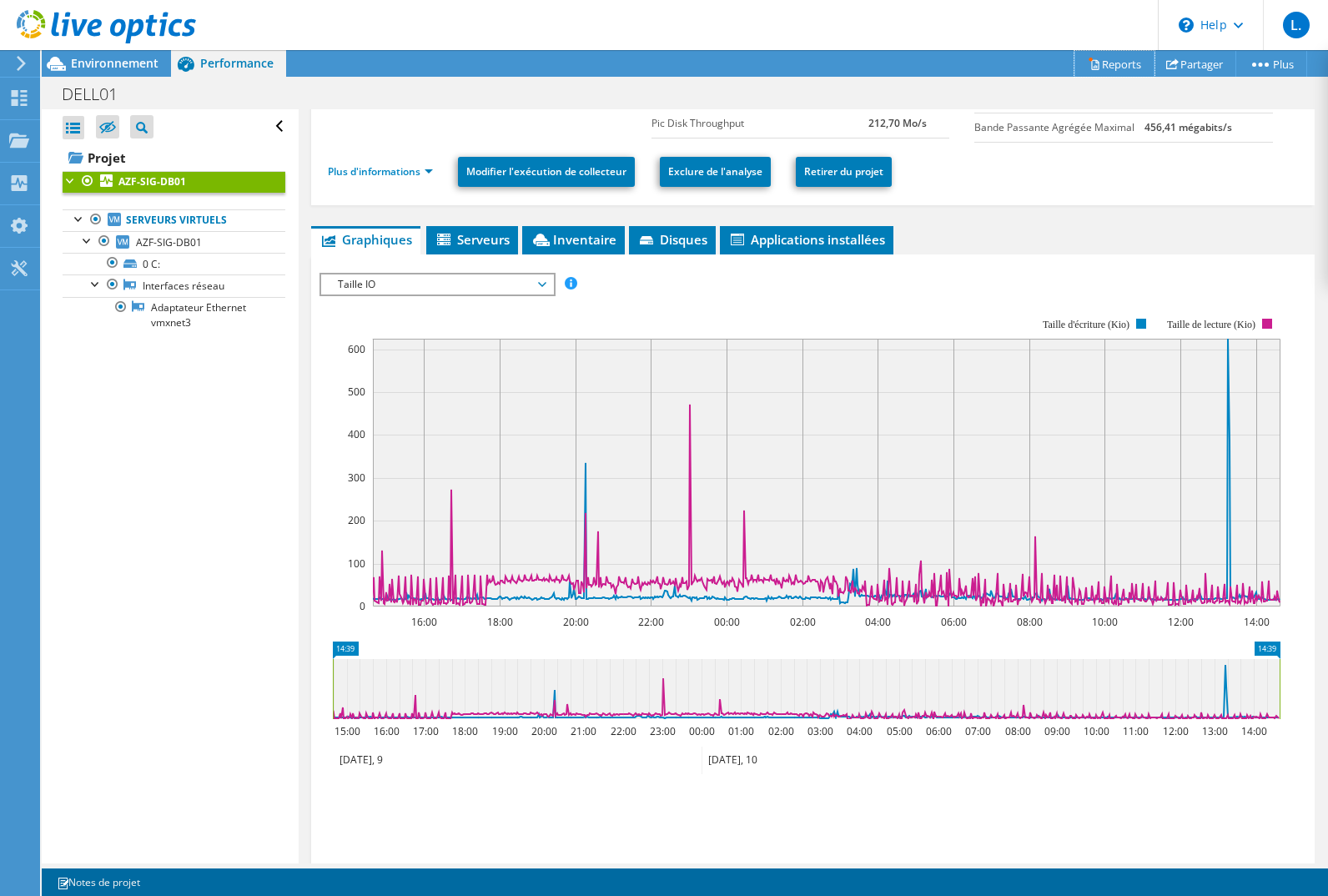
click at [1107, 61] on link "Reports" at bounding box center [1114, 63] width 80 height 26
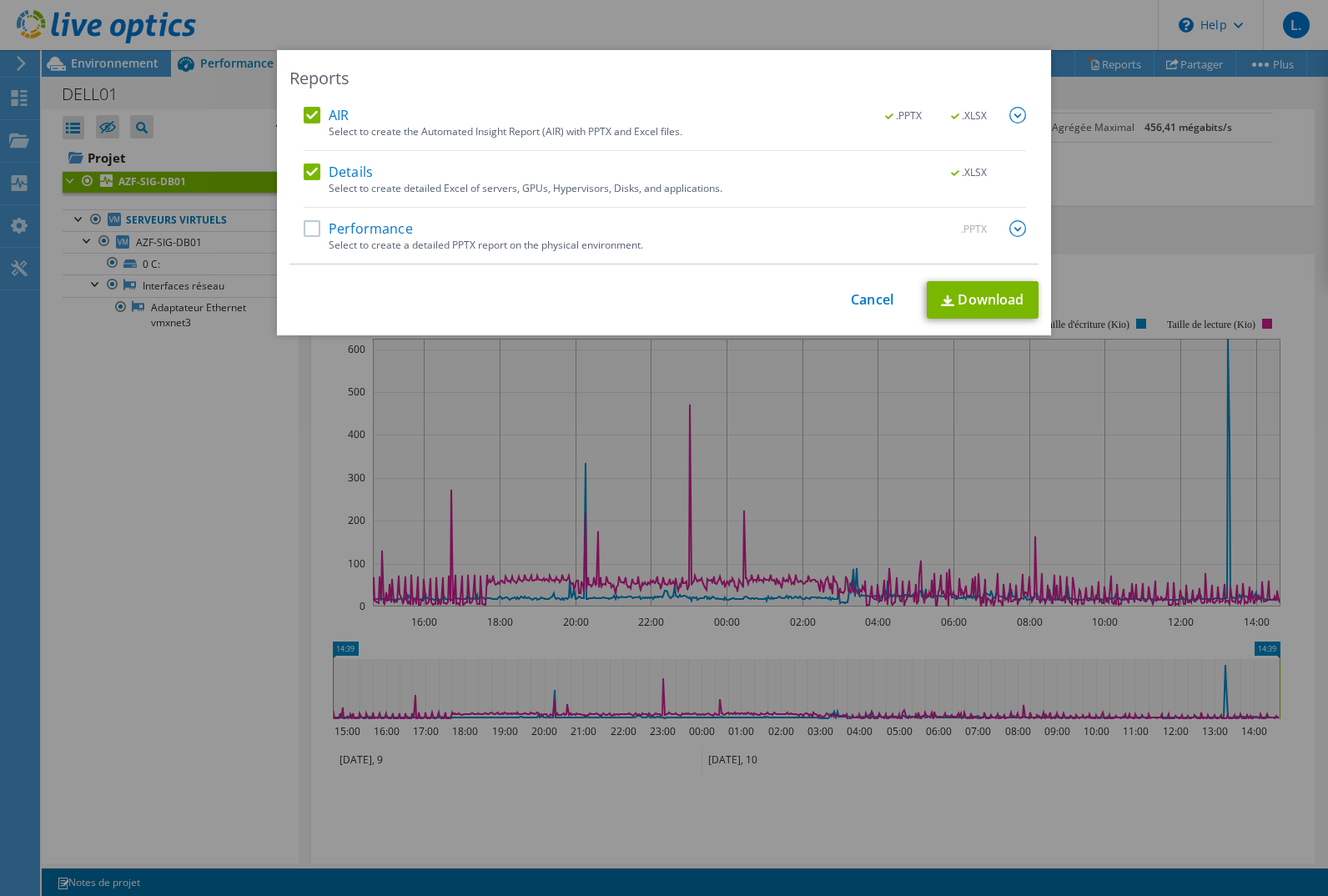
click at [394, 241] on div "Select to create a detailed PPTX report on the physical environment." at bounding box center [678, 245] width 698 height 12
click at [309, 230] on label "Performance" at bounding box center [358, 228] width 110 height 17
click at [0, 0] on input "Performance" at bounding box center [0, 0] width 0 height 0
click at [972, 302] on link "Download" at bounding box center [982, 300] width 112 height 38
click at [619, 453] on div "Reports AIR .PPTX .XLSX Select to create the Automated Insight Report (AIR) wit…" at bounding box center [664, 448] width 1328 height 795
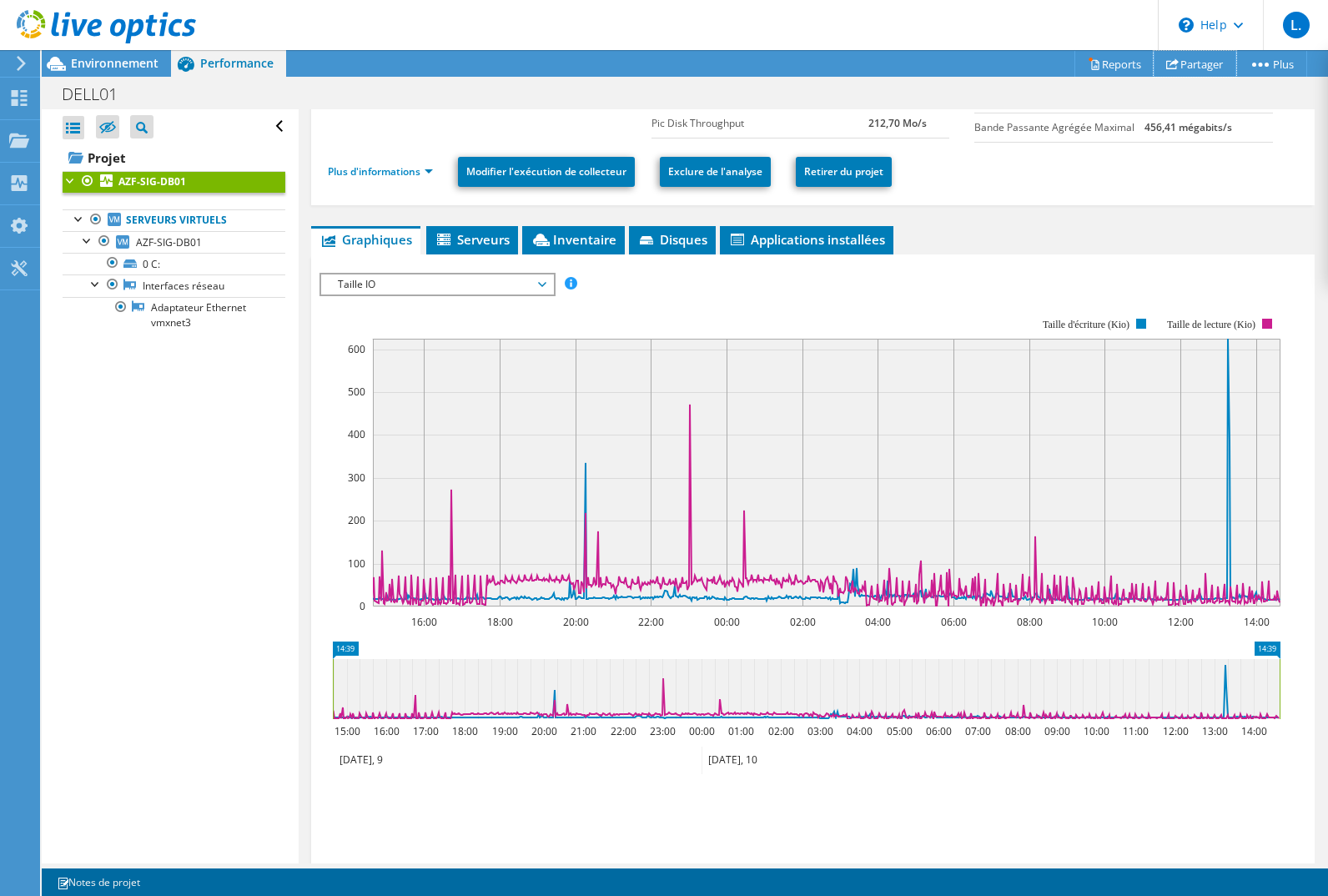
click at [1187, 63] on link "Partager" at bounding box center [1196, 63] width 83 height 26
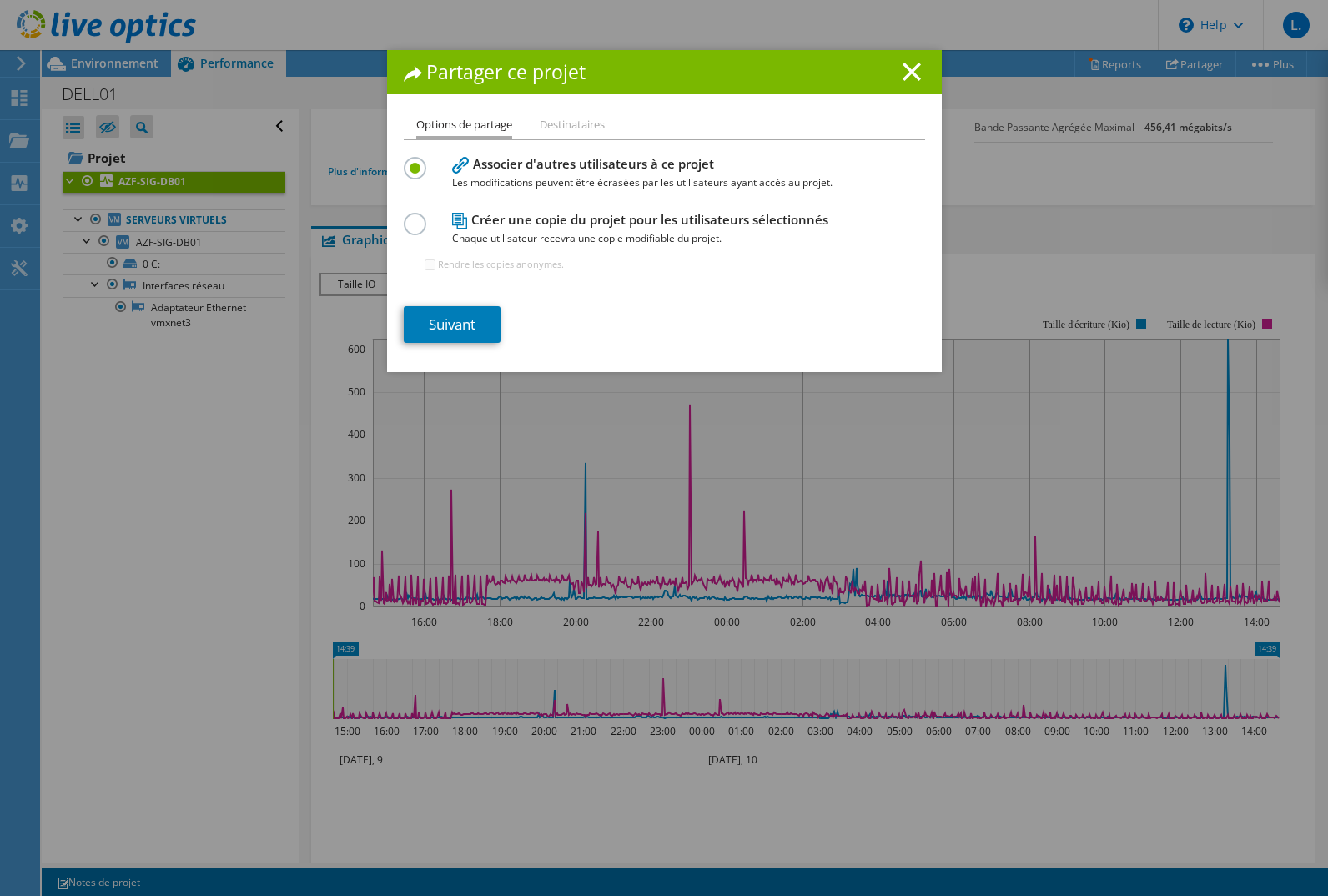
click at [592, 119] on li "Destinataires" at bounding box center [572, 125] width 65 height 21
click at [411, 216] on label at bounding box center [419, 214] width 30 height 4
click at [0, 0] on input "radio" at bounding box center [0, 0] width 0 height 0
click at [412, 161] on label at bounding box center [419, 159] width 30 height 4
click at [0, 0] on input "radio" at bounding box center [0, 0] width 0 height 0
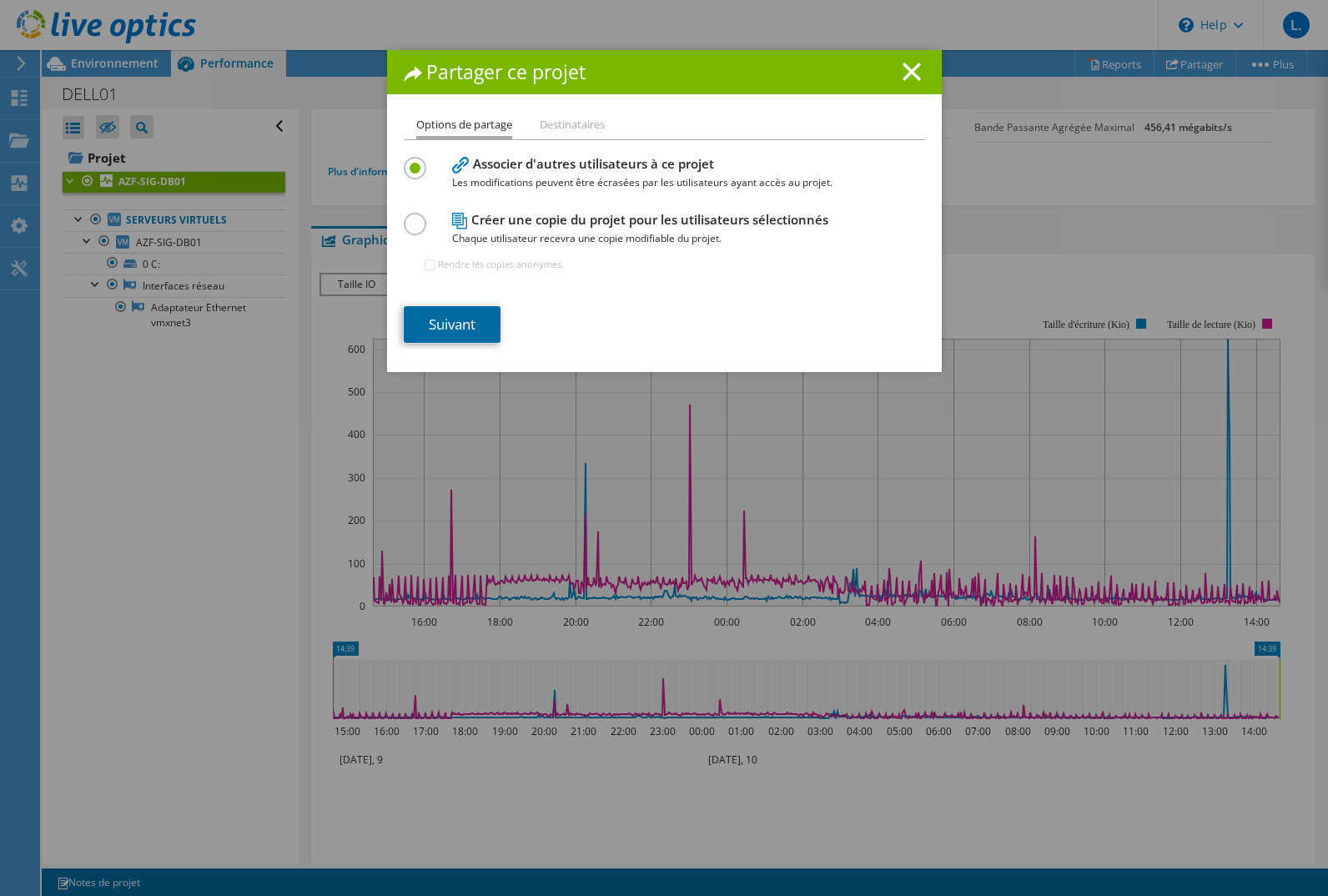
click at [456, 324] on link "Suivant" at bounding box center [453, 324] width 97 height 37
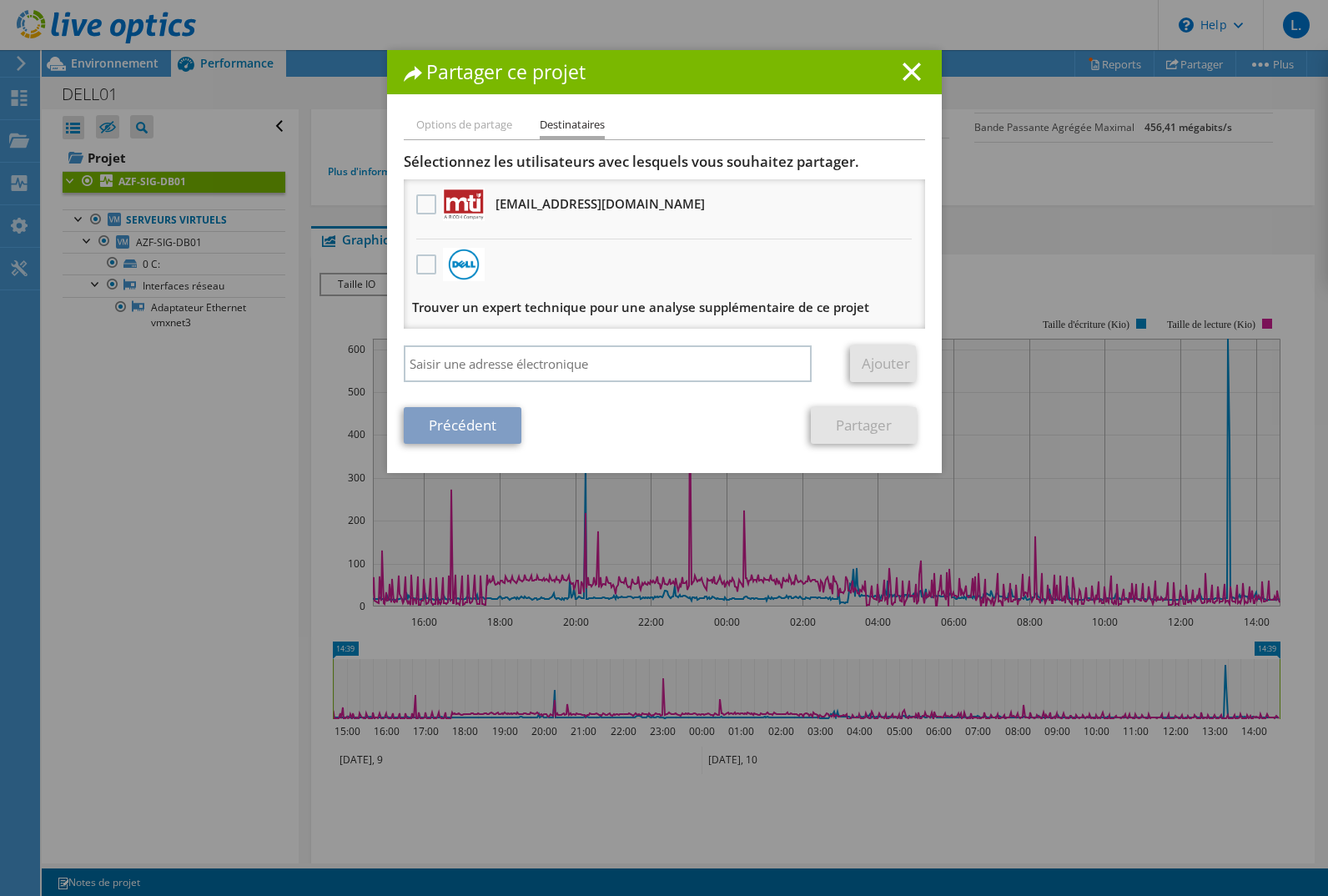
click at [424, 203] on label at bounding box center [428, 204] width 24 height 20
click at [0, 0] on input "checkbox" at bounding box center [0, 0] width 0 height 0
click at [861, 428] on link "Partager" at bounding box center [864, 425] width 106 height 37
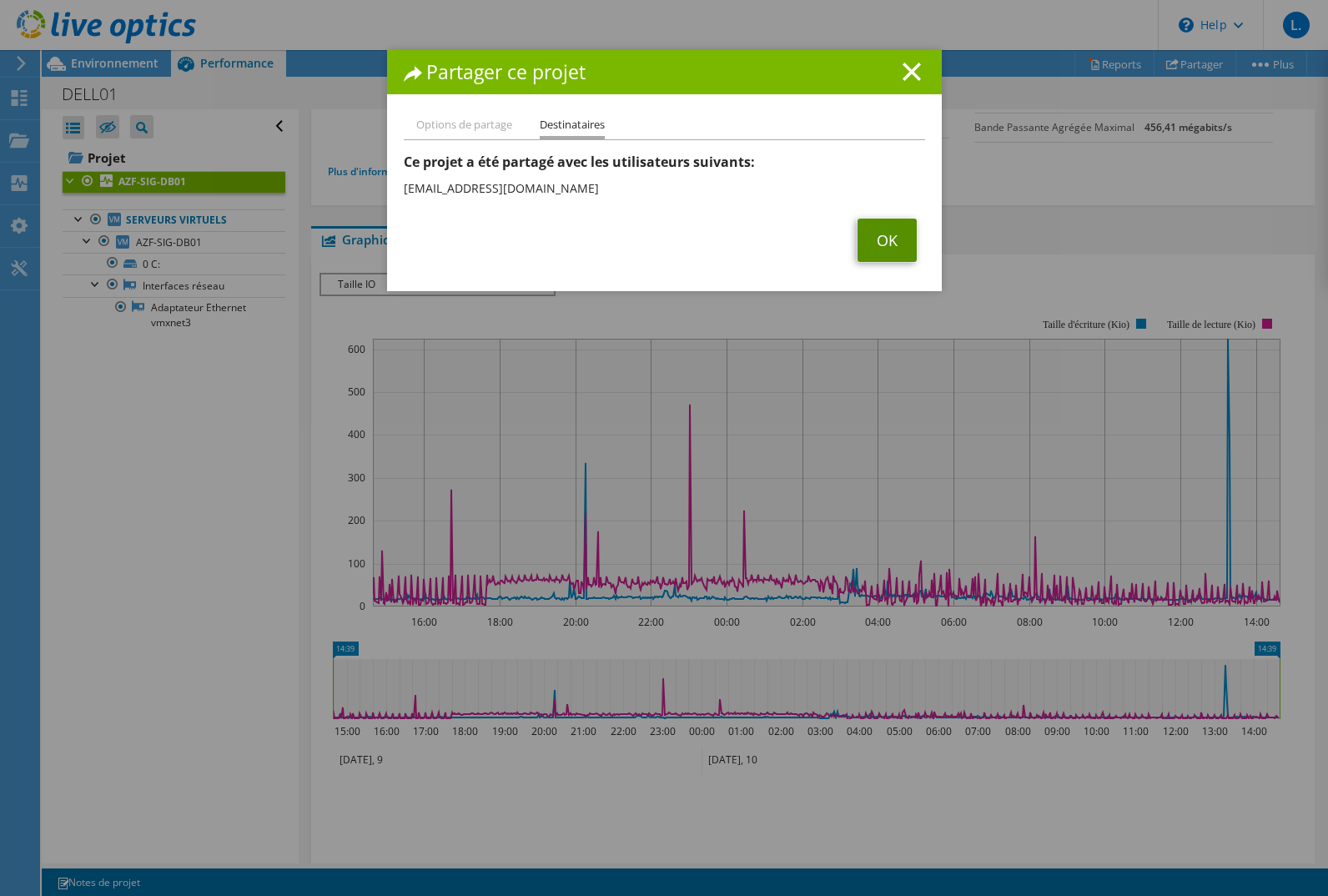
click at [875, 240] on link "OK" at bounding box center [887, 240] width 59 height 43
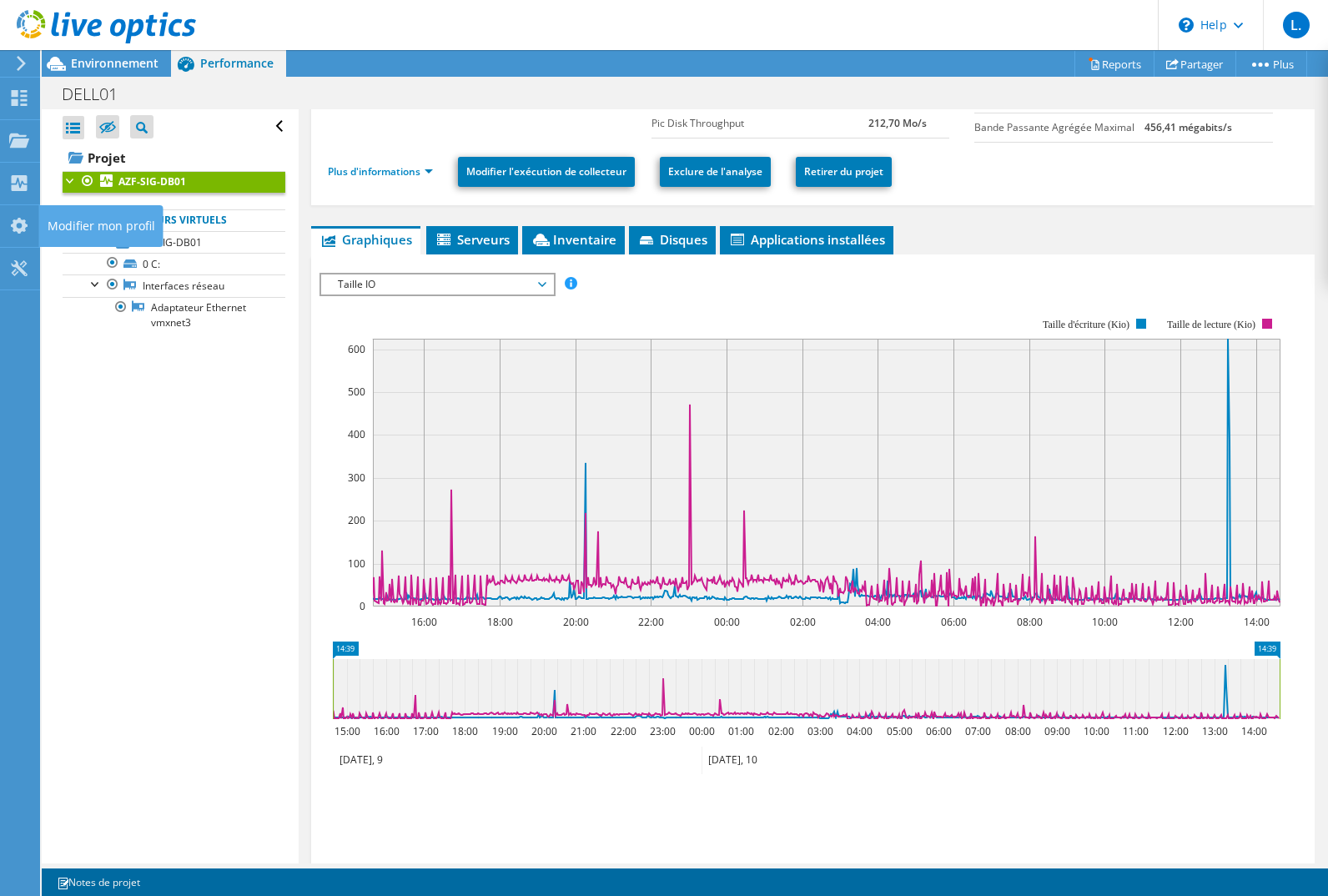
click at [476, 244] on span "Serveurs" at bounding box center [472, 239] width 75 height 17
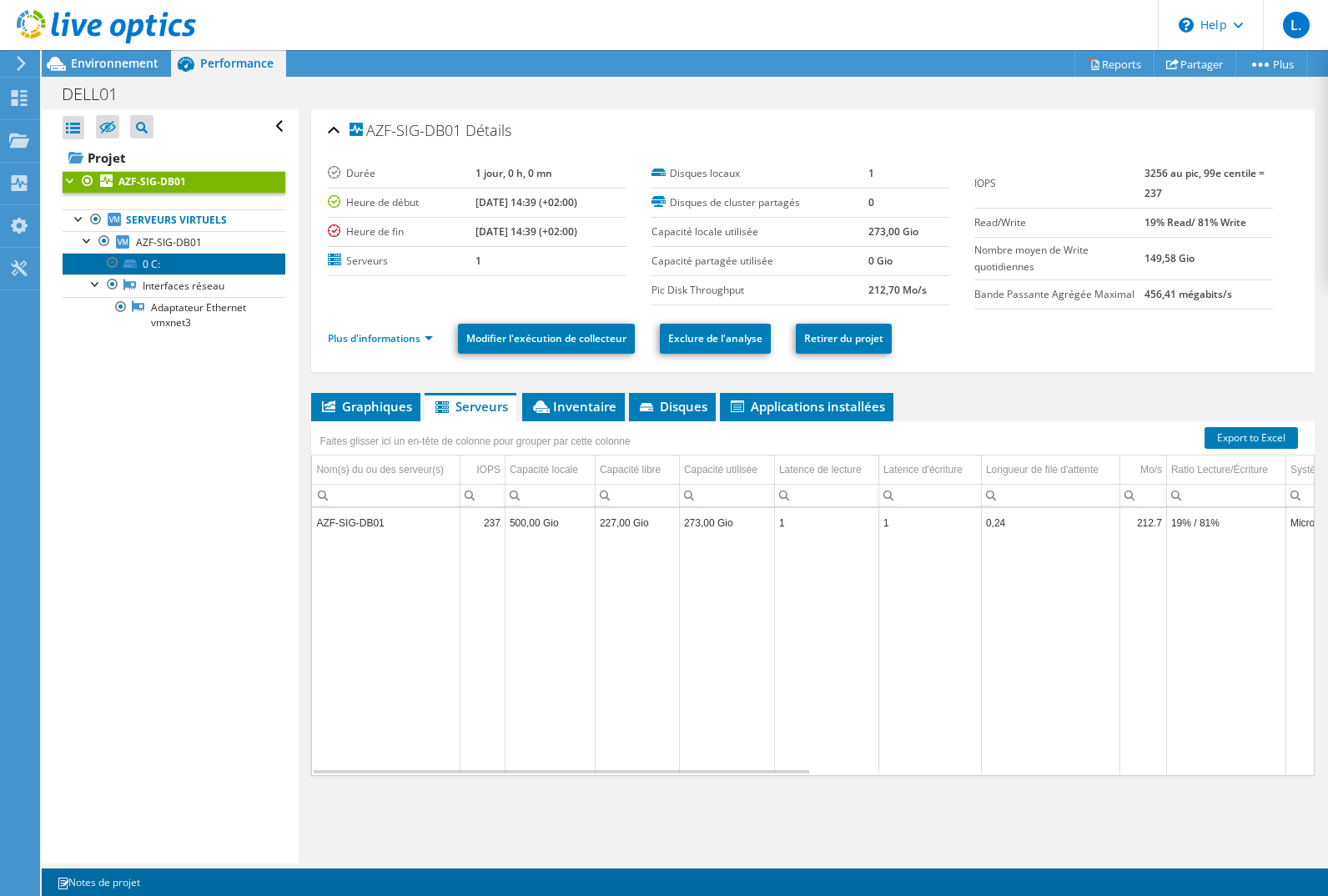
click at [144, 264] on link "0 C:" at bounding box center [173, 264] width 222 height 22
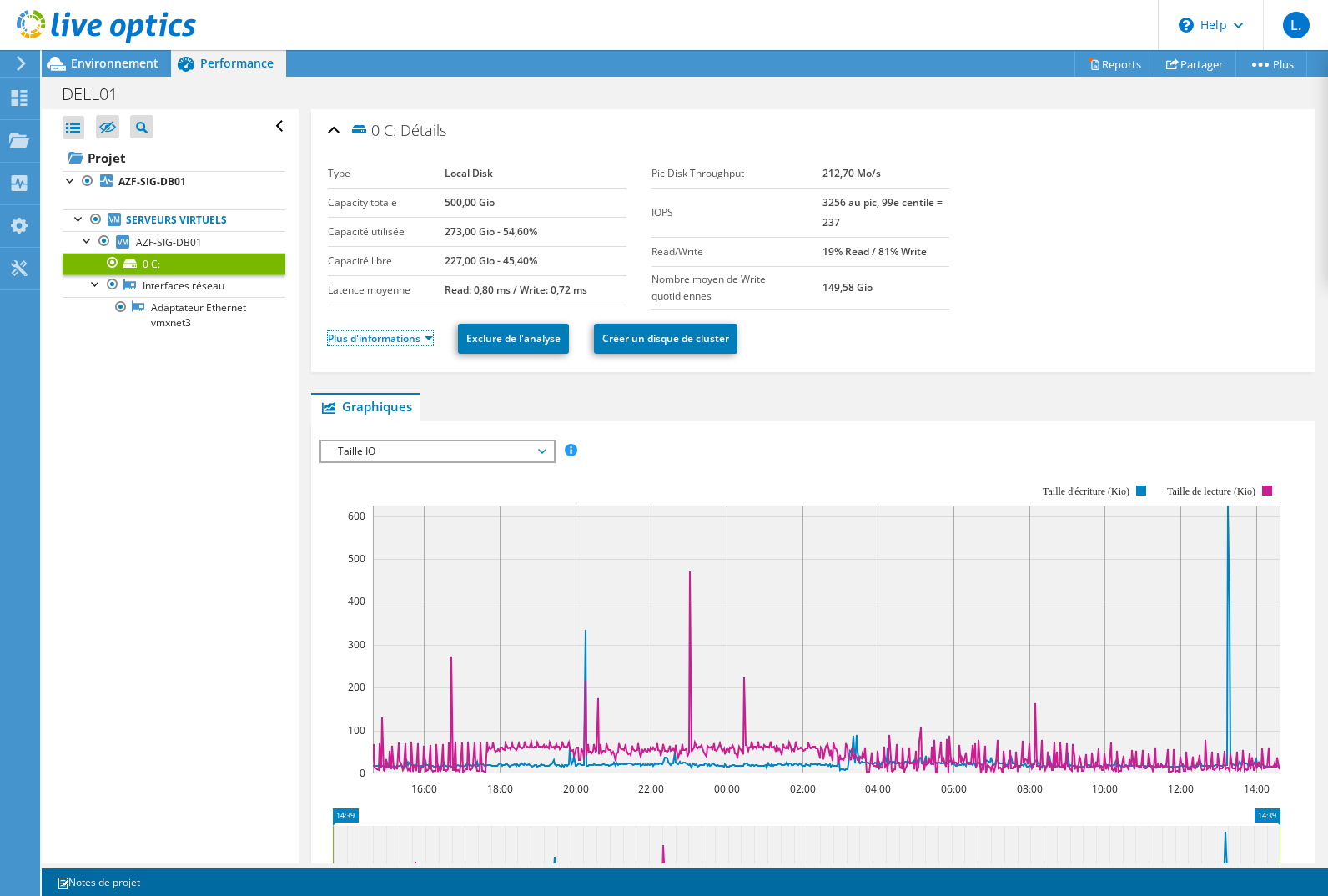
click at [429, 335] on link "Plus d'informations" at bounding box center [380, 338] width 105 height 14
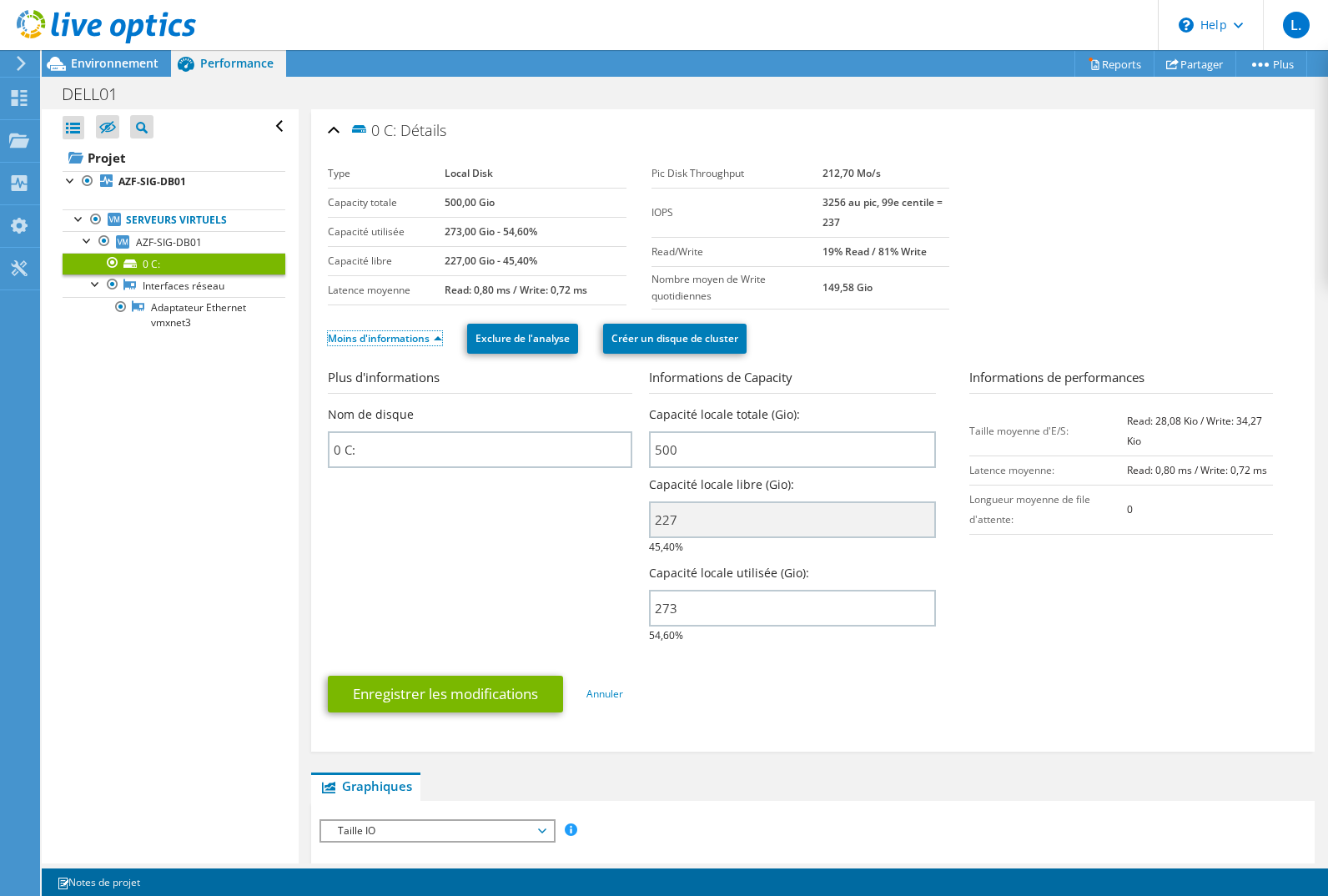
click at [429, 335] on link "Moins d'informations" at bounding box center [385, 338] width 115 height 14
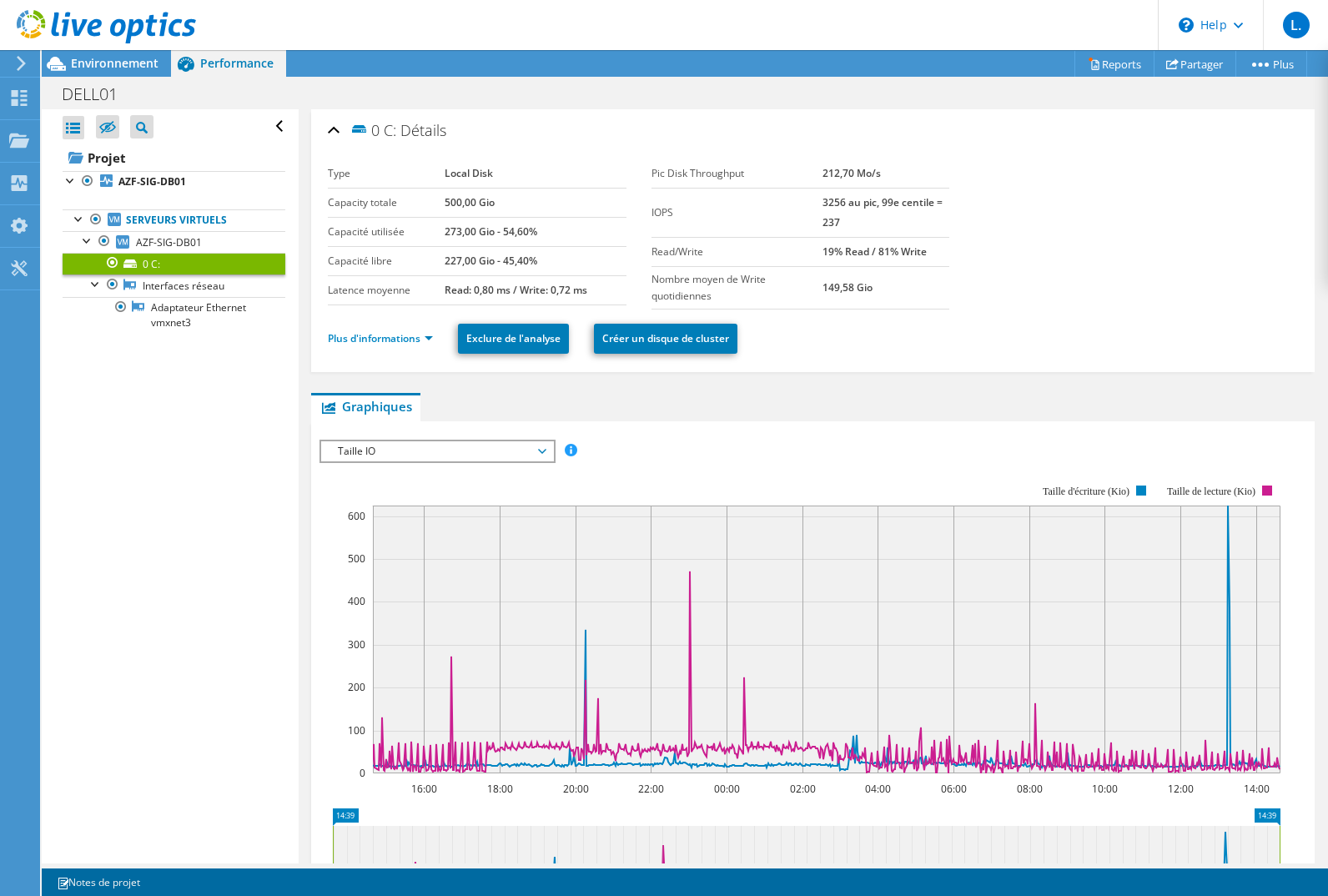
click at [161, 223] on link "Serveurs virtuels" at bounding box center [173, 220] width 222 height 22
click at [161, 219] on link "Serveurs virtuels" at bounding box center [173, 220] width 222 height 22
click at [145, 185] on b "AZF-SIG-DB01" at bounding box center [152, 181] width 67 height 14
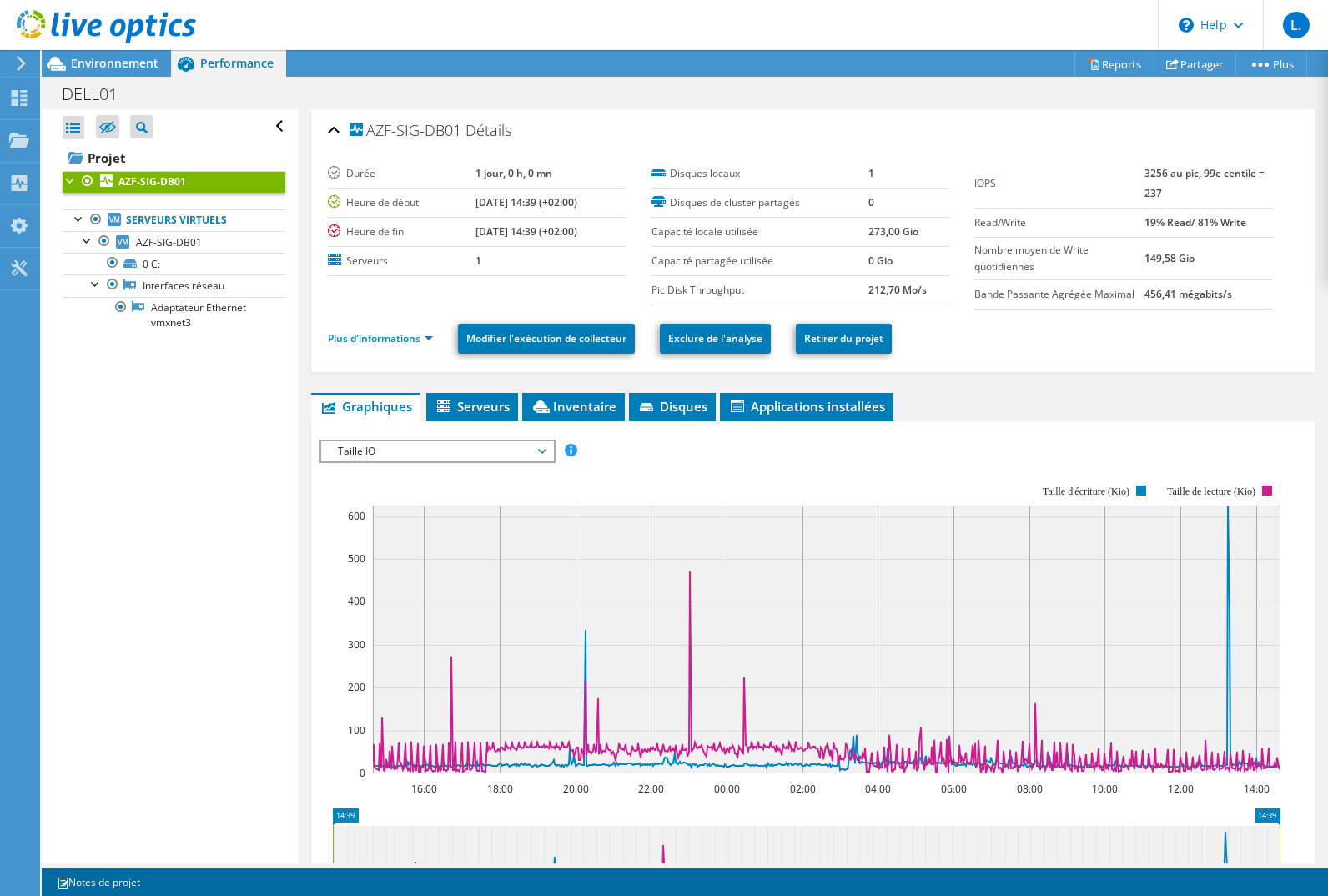
click at [473, 448] on span "Taille IO" at bounding box center [436, 451] width 214 height 20
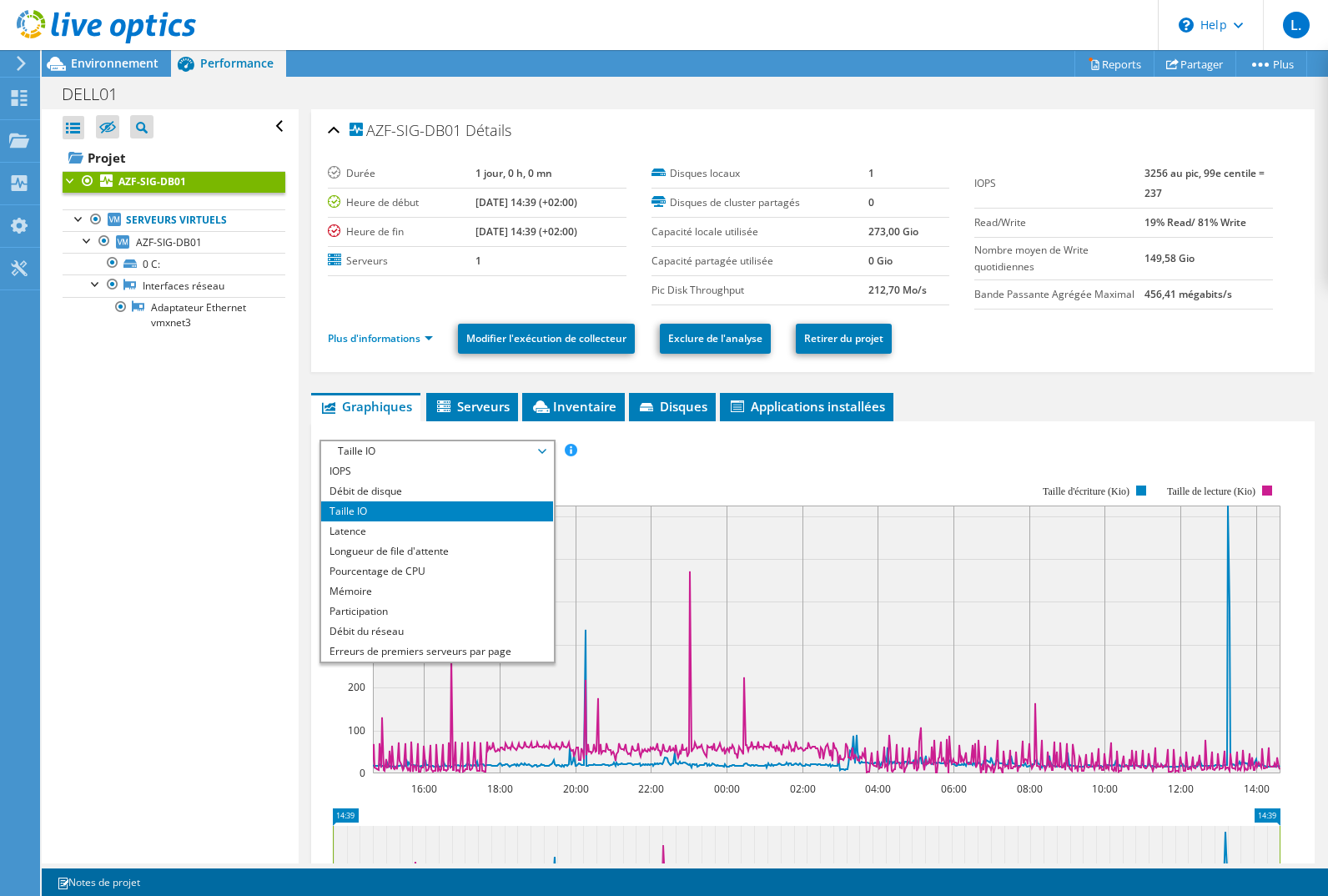
click at [395, 486] on li "Débit de disque" at bounding box center [437, 491] width 231 height 20
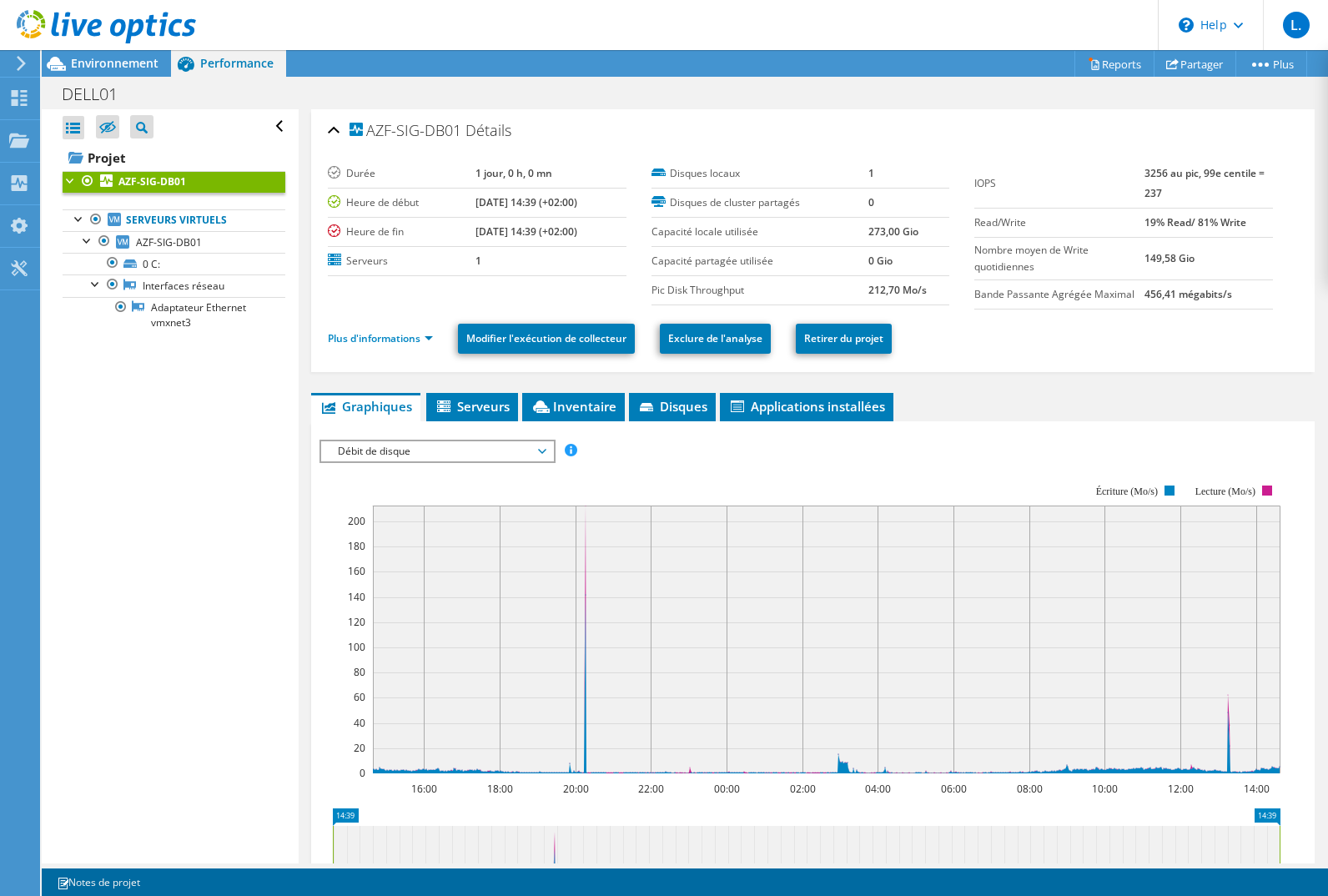
click at [466, 407] on span "Serveurs" at bounding box center [472, 406] width 75 height 17
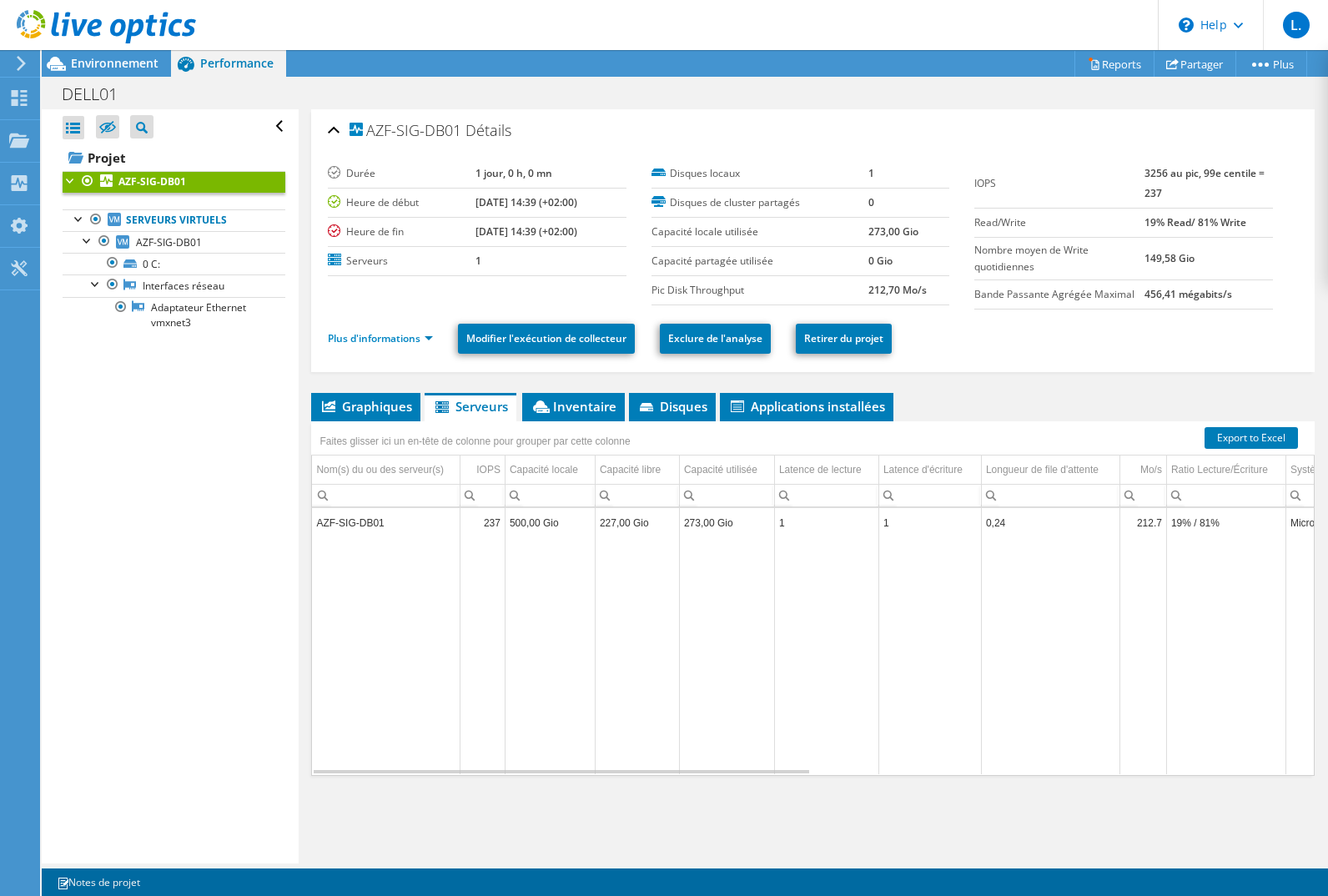
click at [572, 408] on span "Inventaire" at bounding box center [573, 406] width 86 height 17
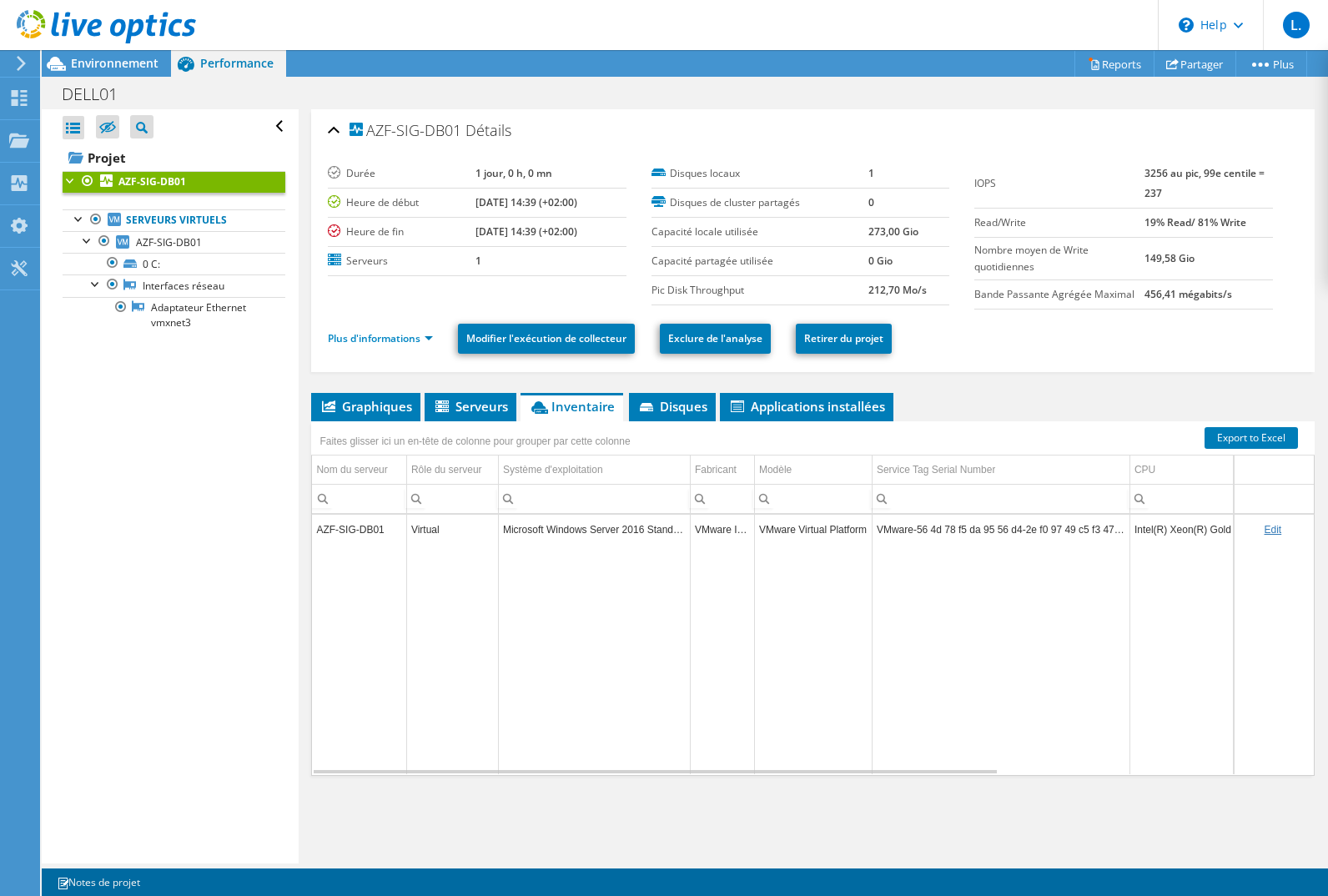
click at [672, 408] on span "Disques" at bounding box center [672, 406] width 70 height 17
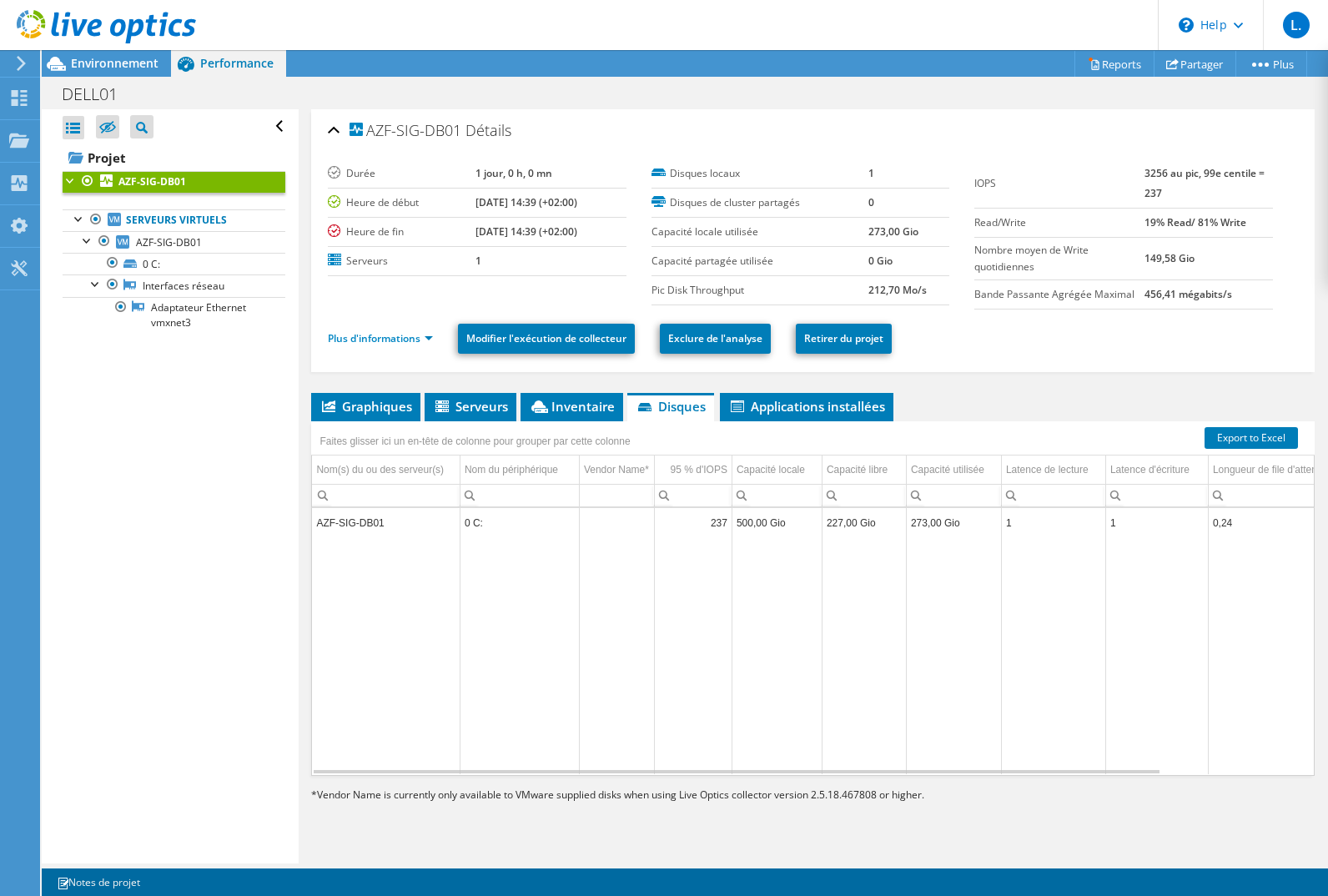
click at [791, 403] on span "Applications installées" at bounding box center [806, 406] width 157 height 17
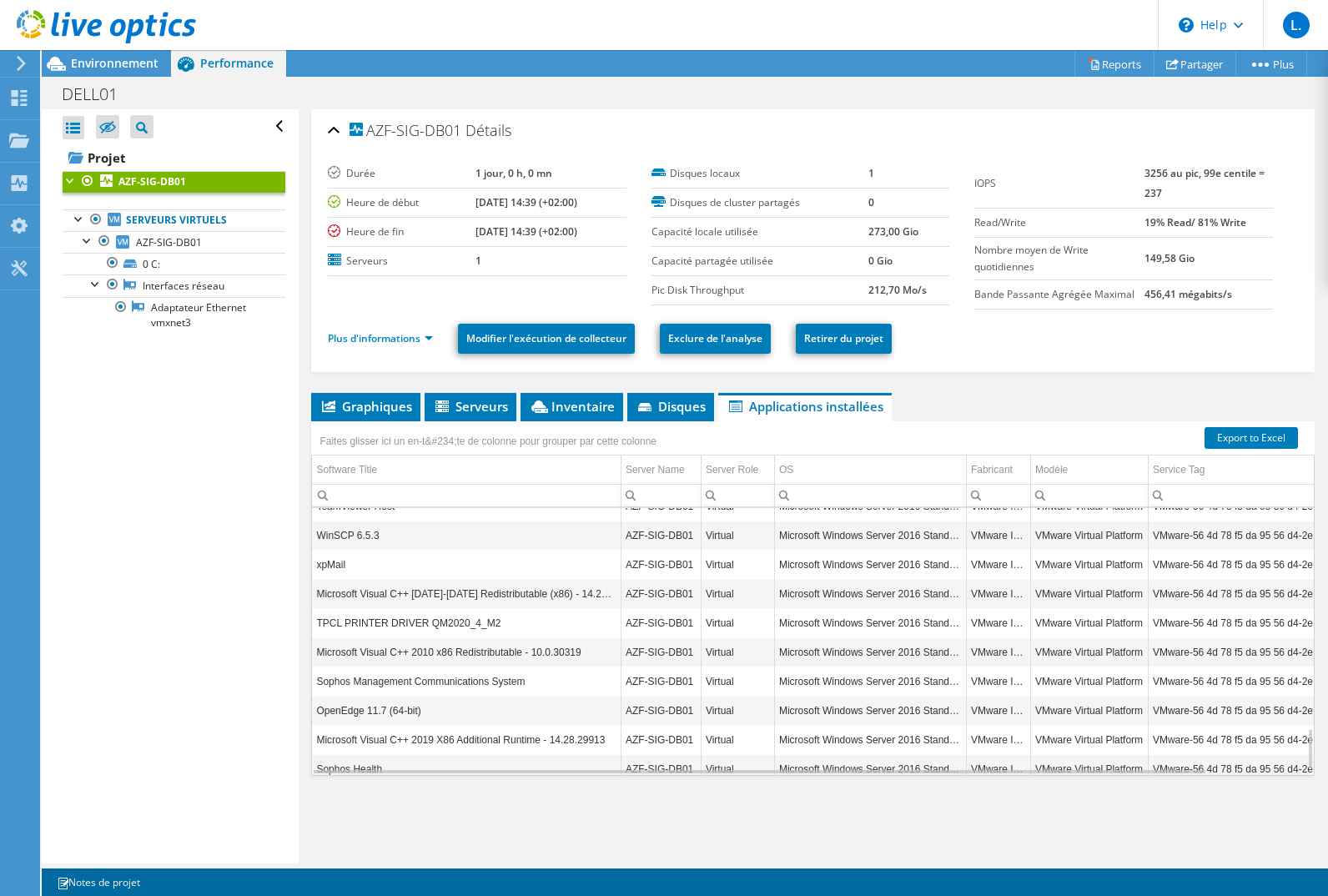
scroll to position [1433, 0]
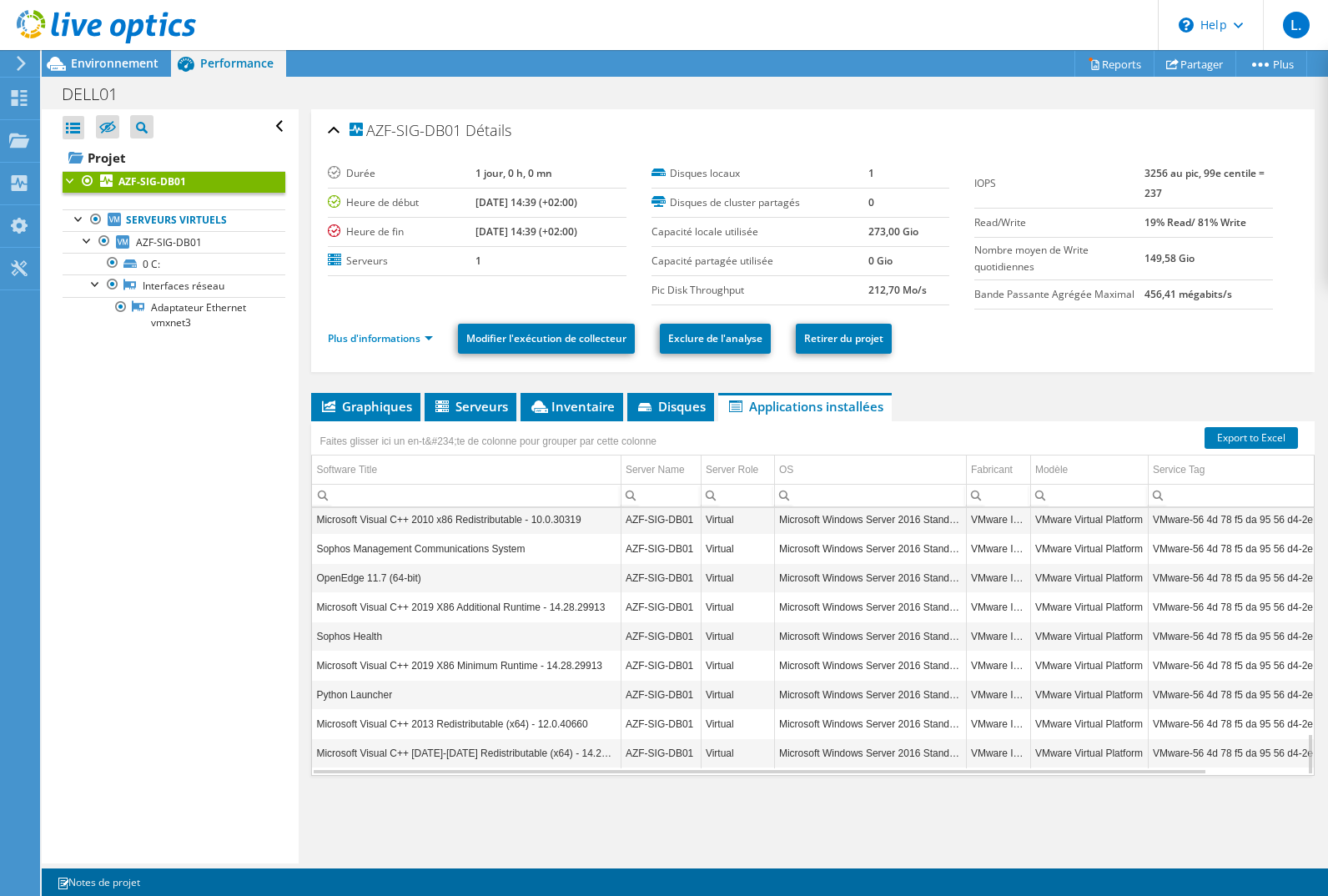
click at [389, 401] on span "Graphiques" at bounding box center [366, 406] width 93 height 17
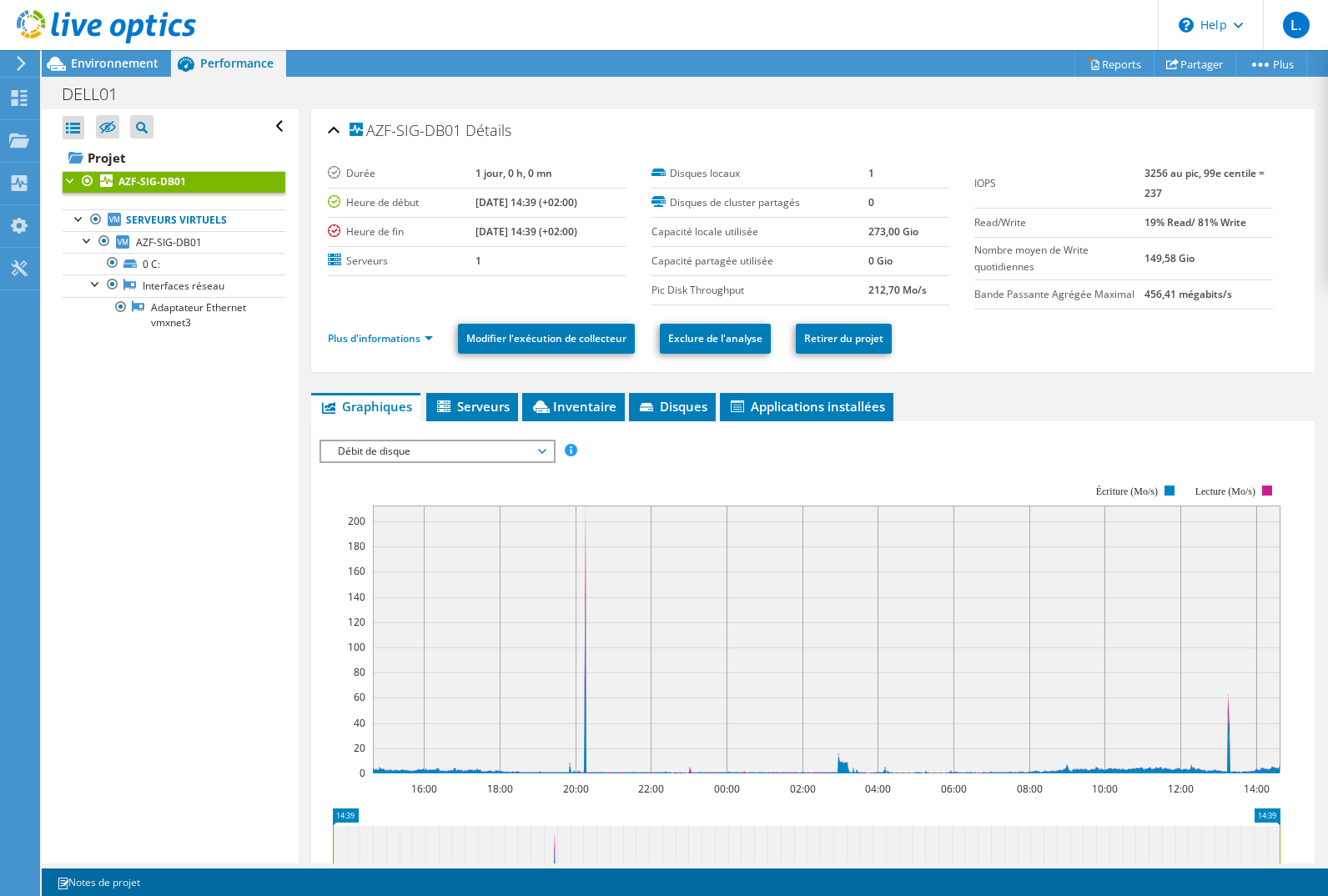
click at [399, 448] on span "Débit de disque" at bounding box center [436, 451] width 214 height 20
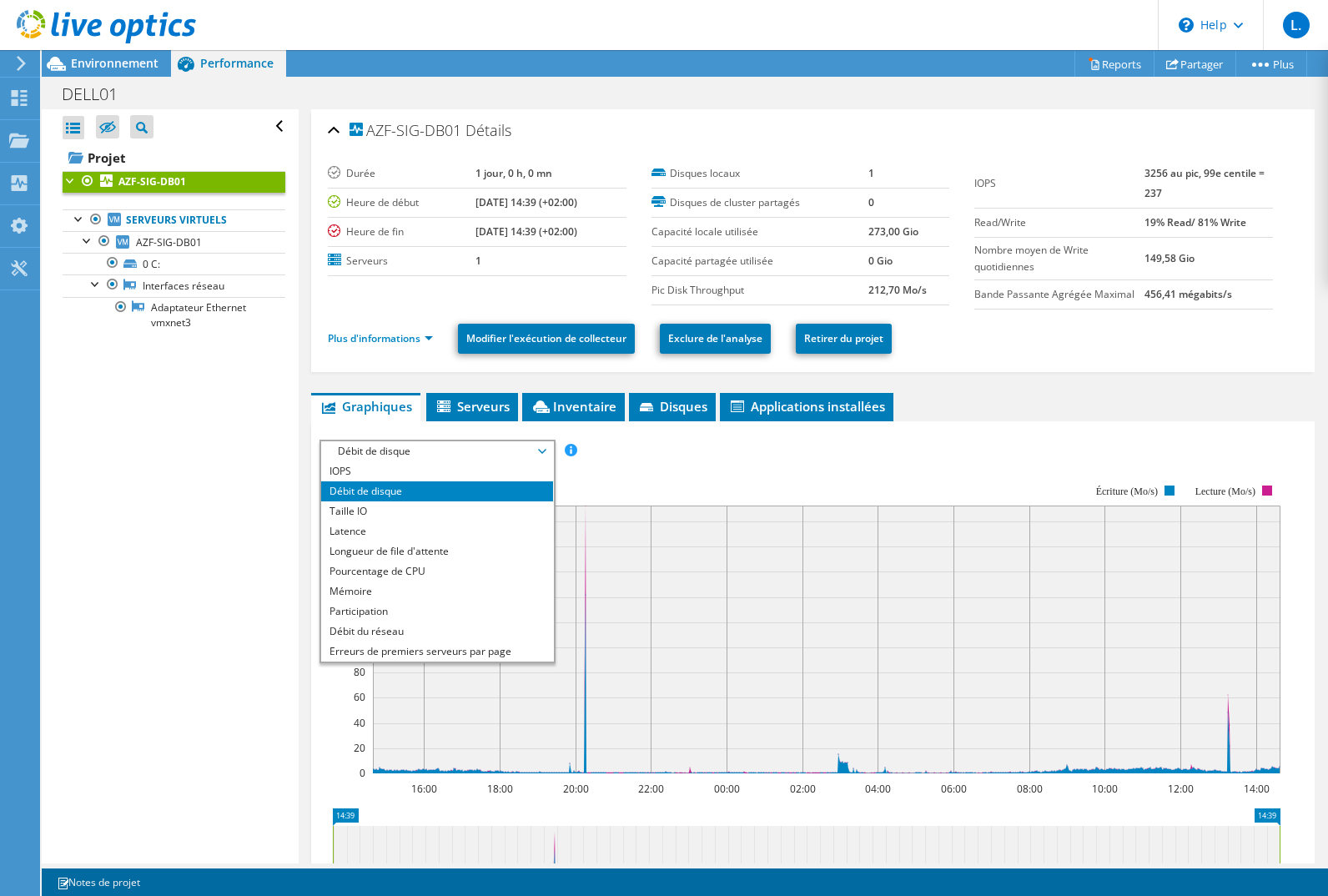
click at [388, 522] on li "Latence" at bounding box center [437, 531] width 231 height 20
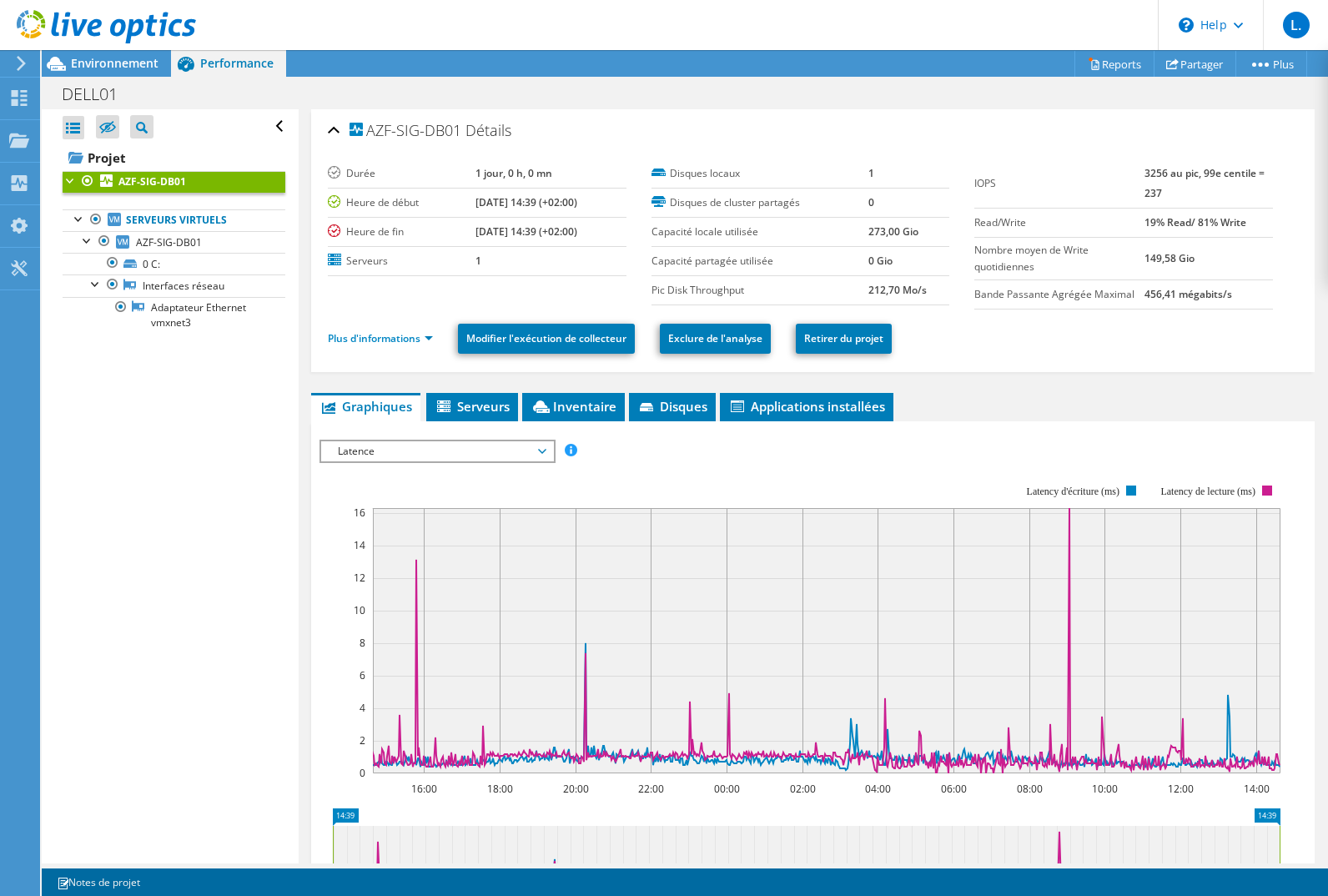
click at [552, 448] on span "Latence" at bounding box center [437, 451] width 231 height 20
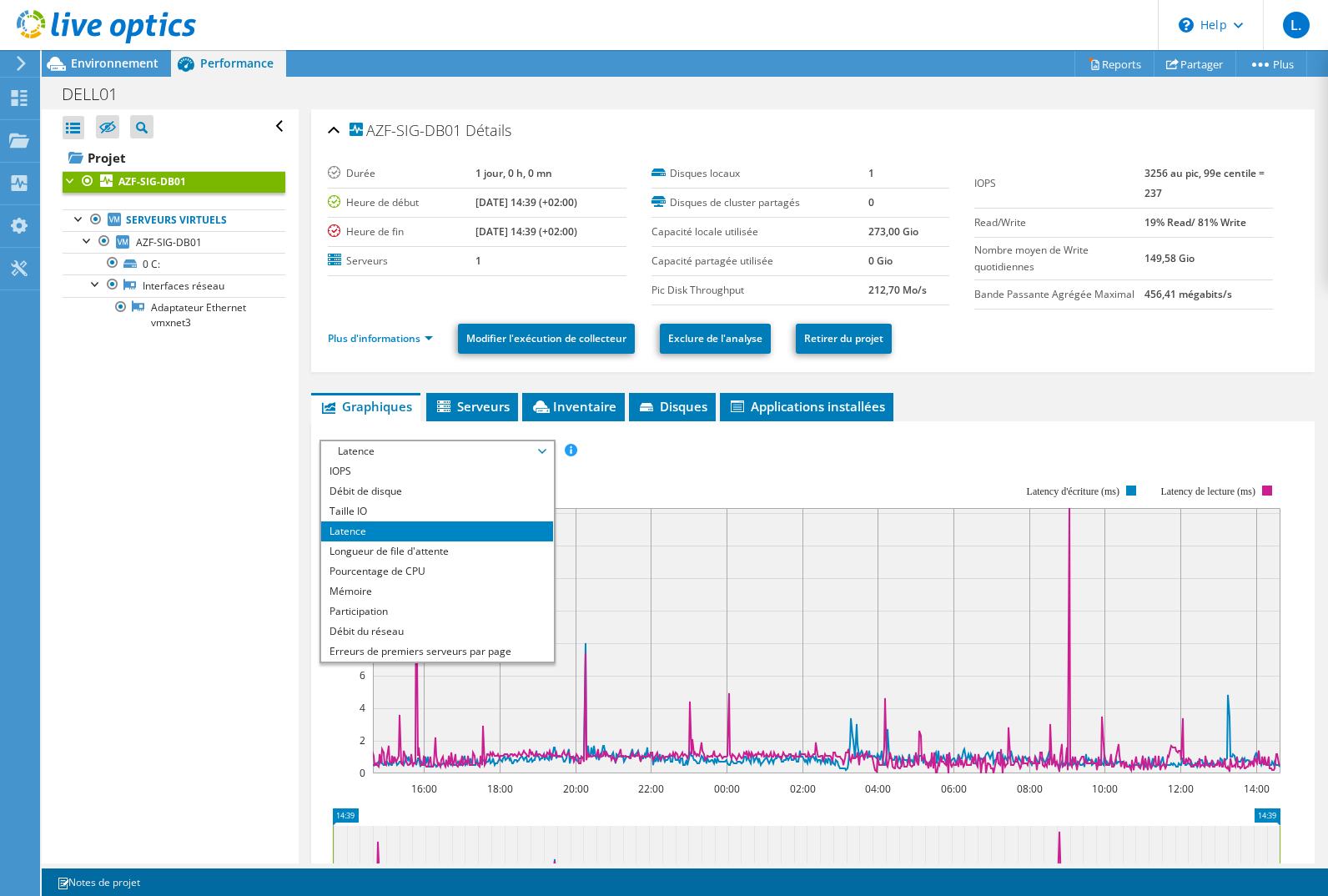
click at [490, 555] on li "Longueur de file d'attente" at bounding box center [437, 551] width 231 height 20
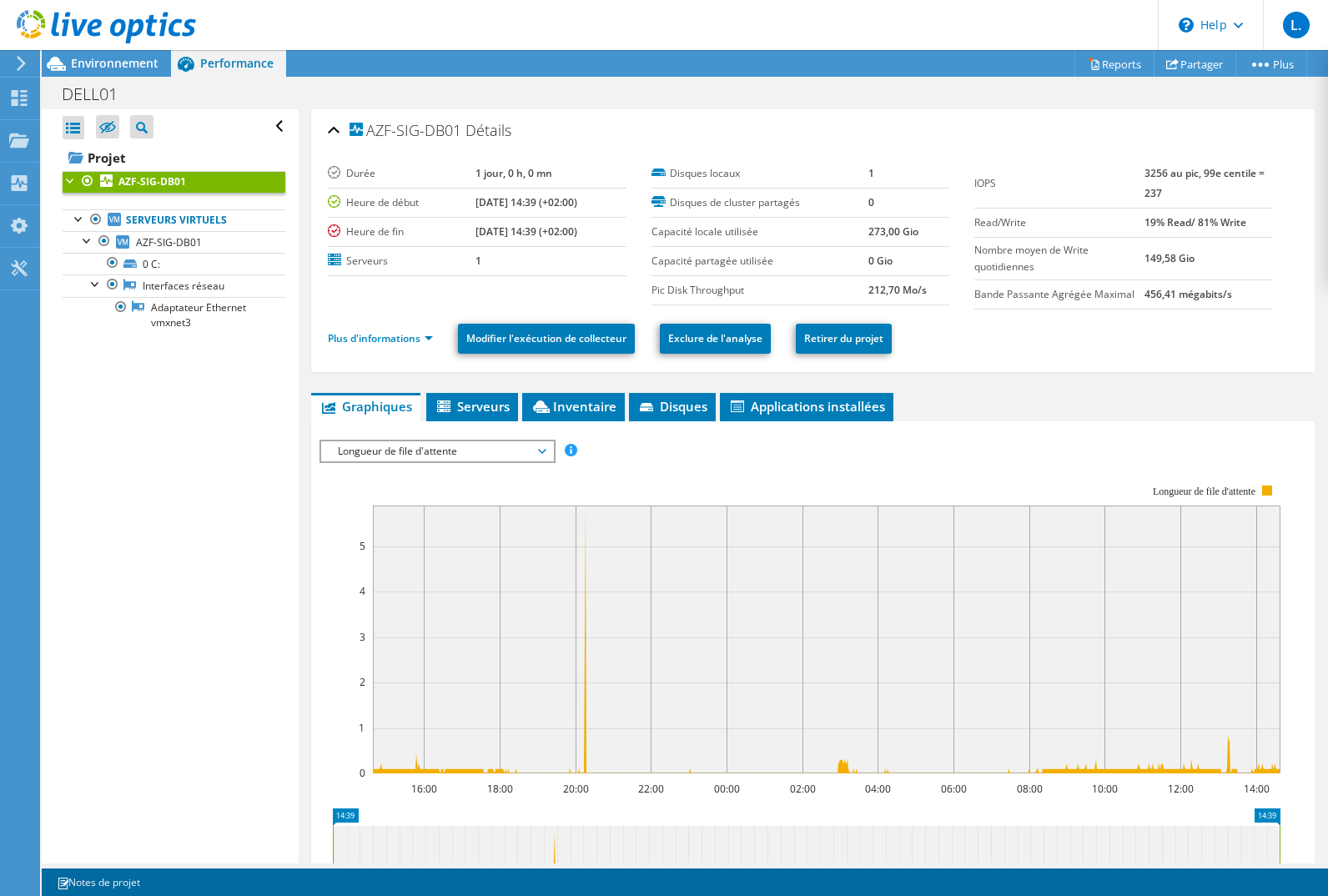
click at [478, 456] on span "Longueur de file d'attente" at bounding box center [436, 451] width 214 height 20
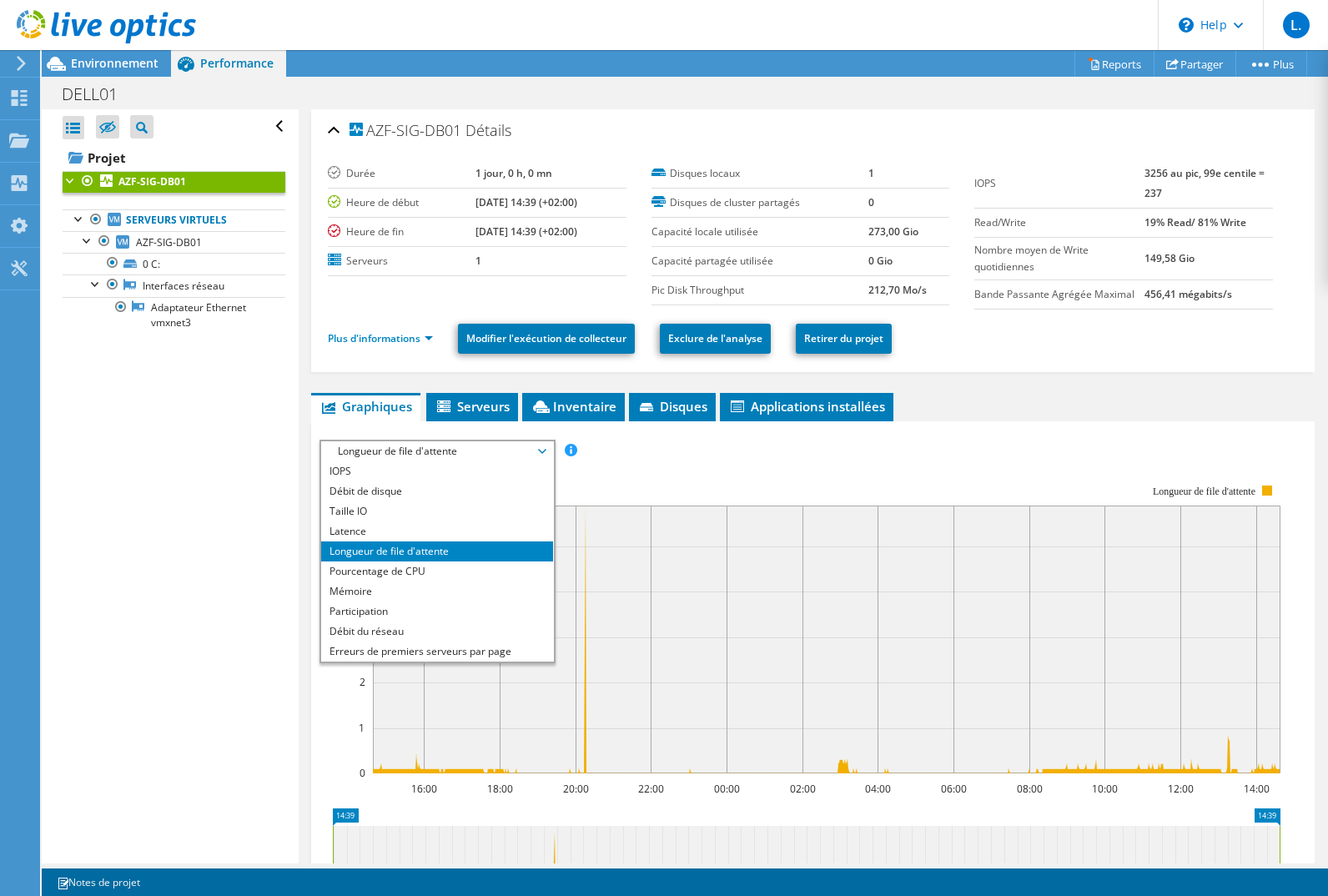
click at [425, 575] on li "Pourcentage de CPU" at bounding box center [437, 571] width 231 height 20
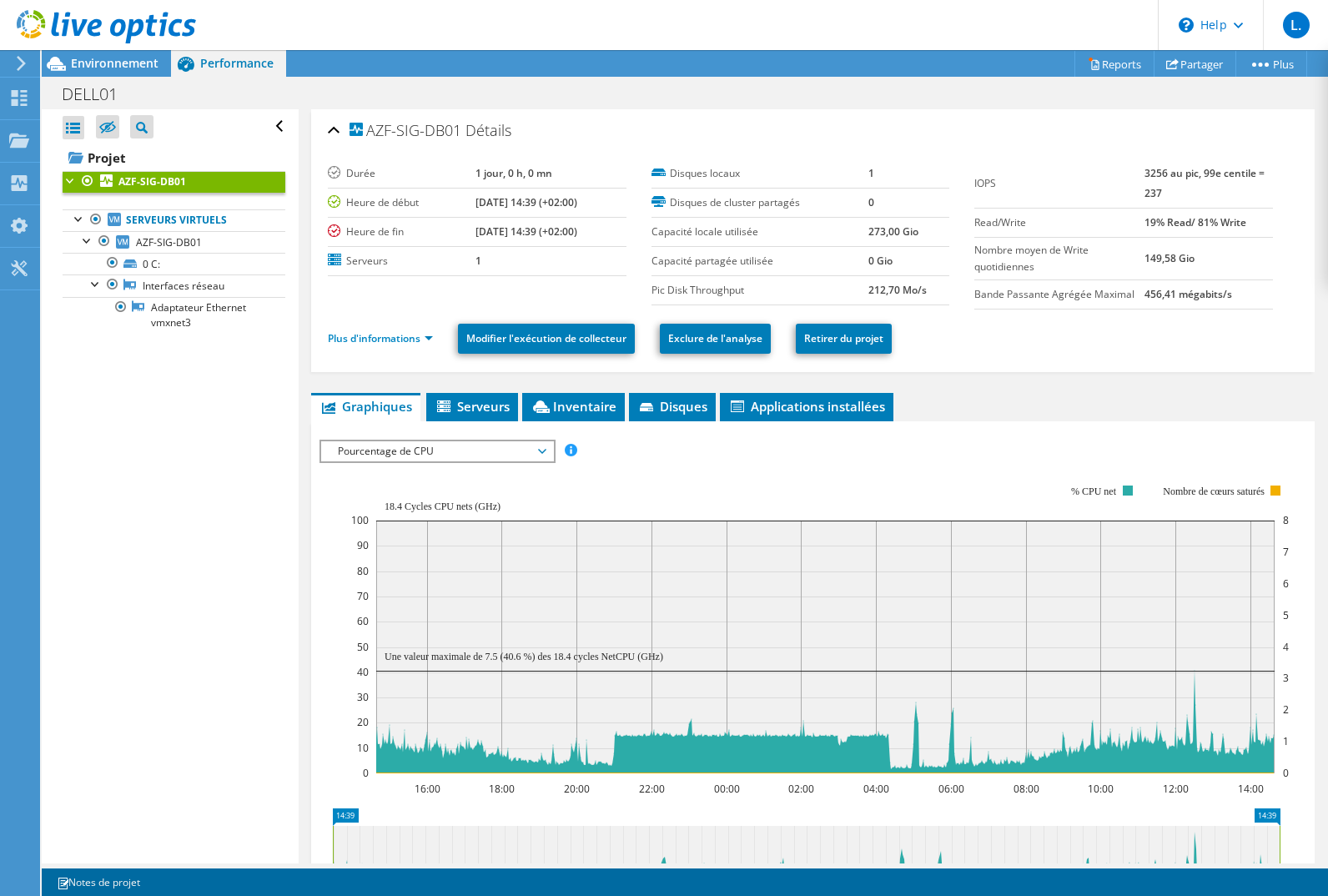
click at [403, 451] on span "Pourcentage de CPU" at bounding box center [436, 451] width 214 height 20
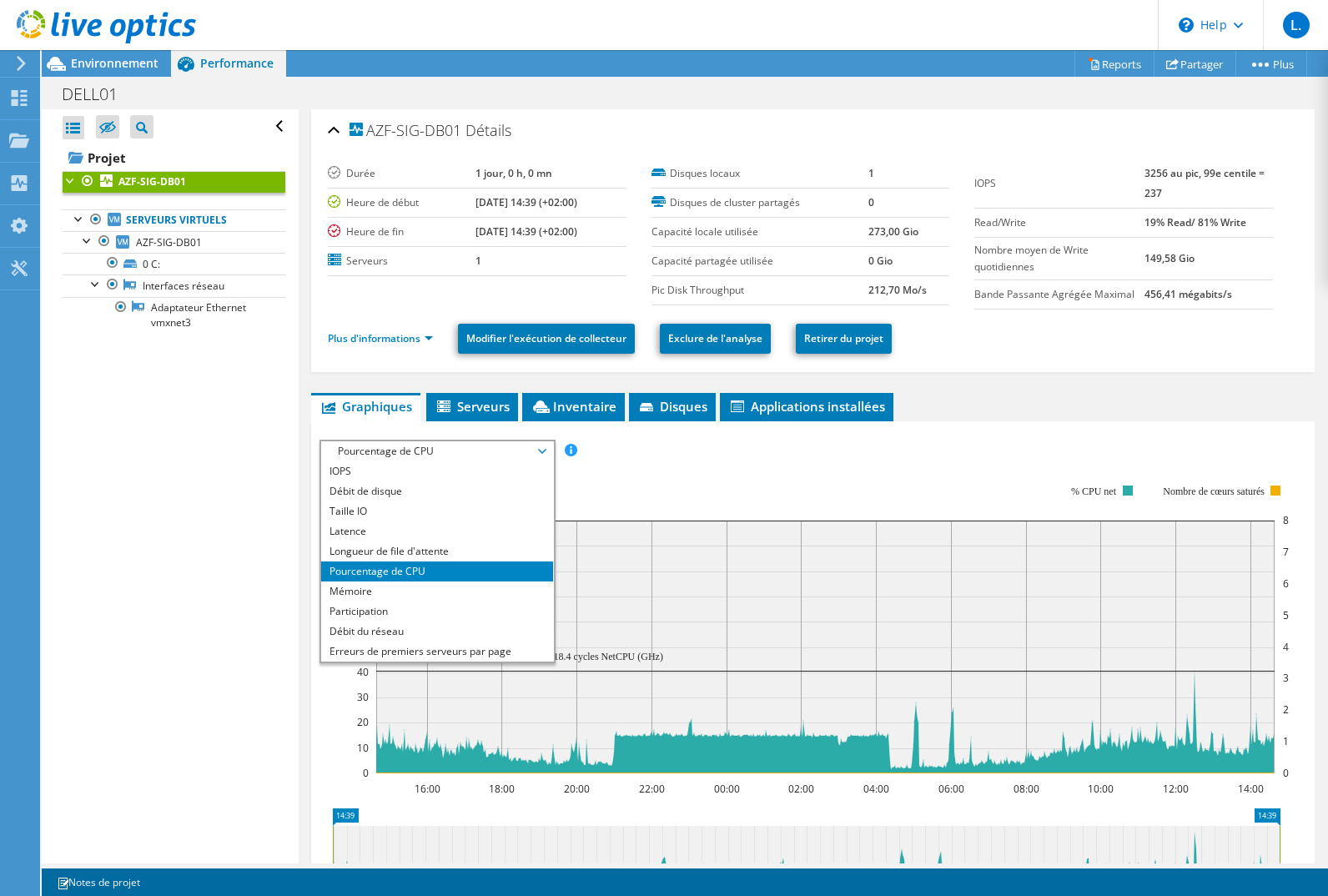
drag, startPoint x: 403, startPoint y: 451, endPoint x: 395, endPoint y: 589, distance: 138.2
click at [395, 589] on li "Mémoire" at bounding box center [437, 591] width 231 height 20
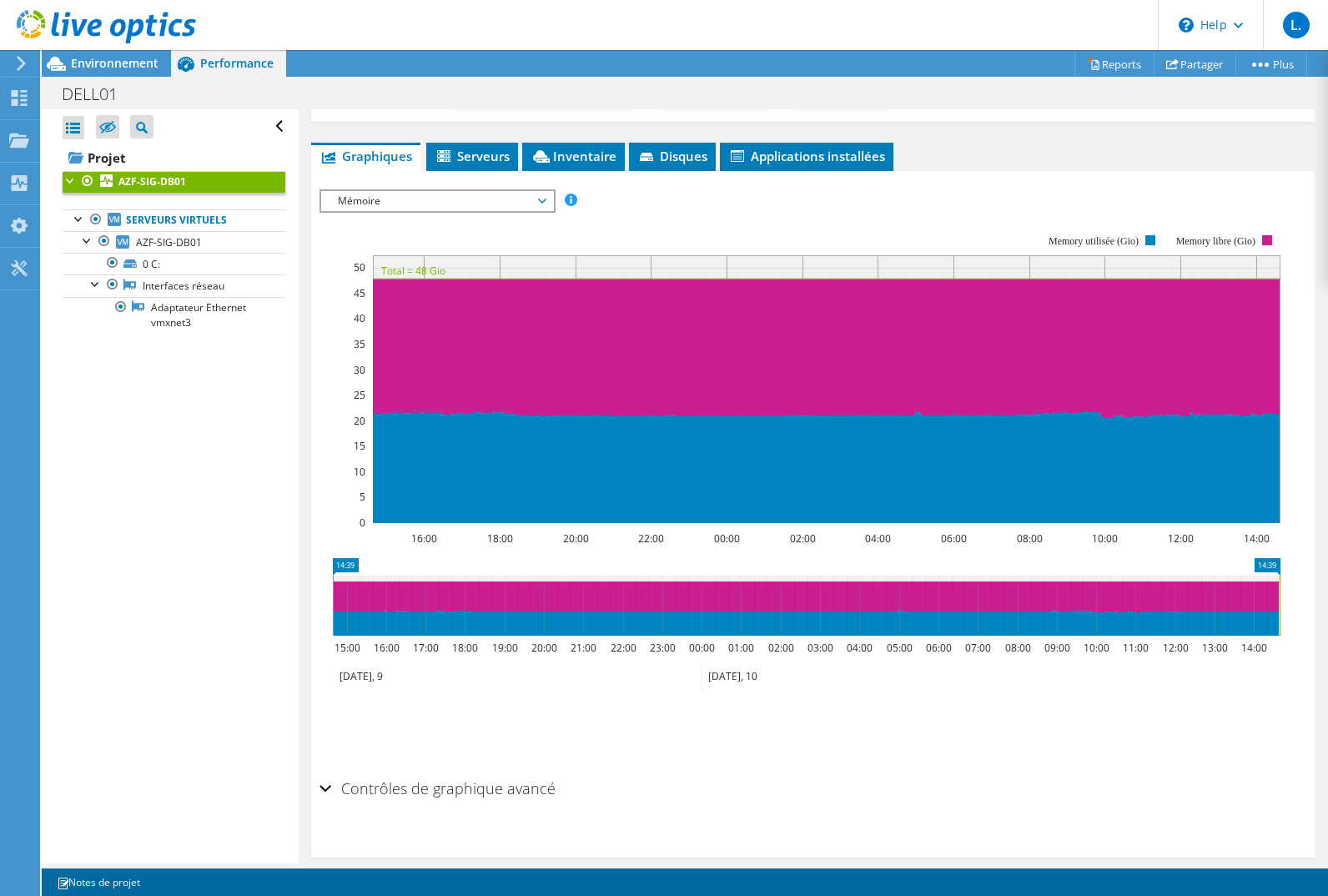
scroll to position [0, 0]
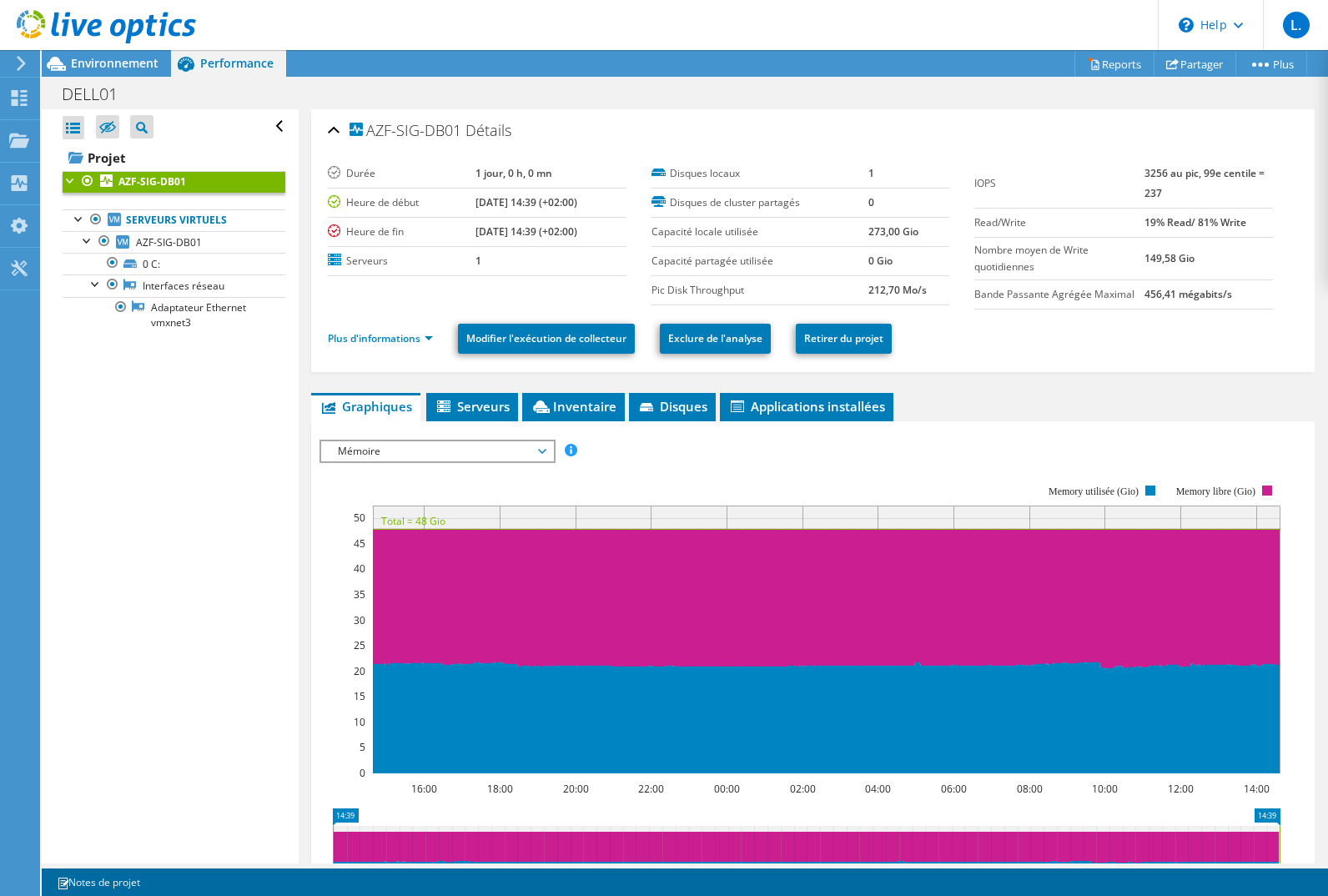
click at [424, 446] on span "Mémoire" at bounding box center [436, 451] width 214 height 20
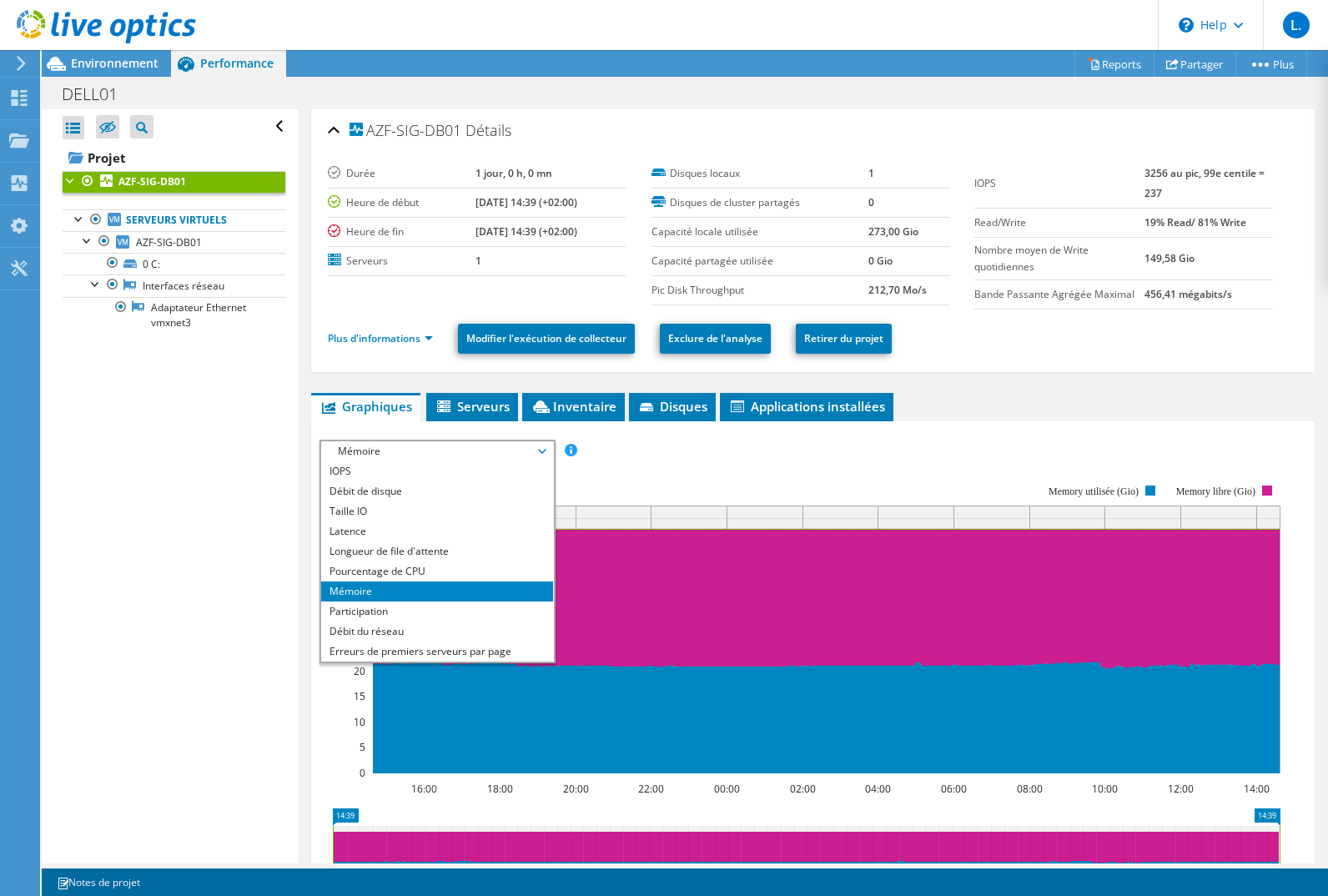
click at [394, 607] on li "Participation" at bounding box center [437, 611] width 231 height 20
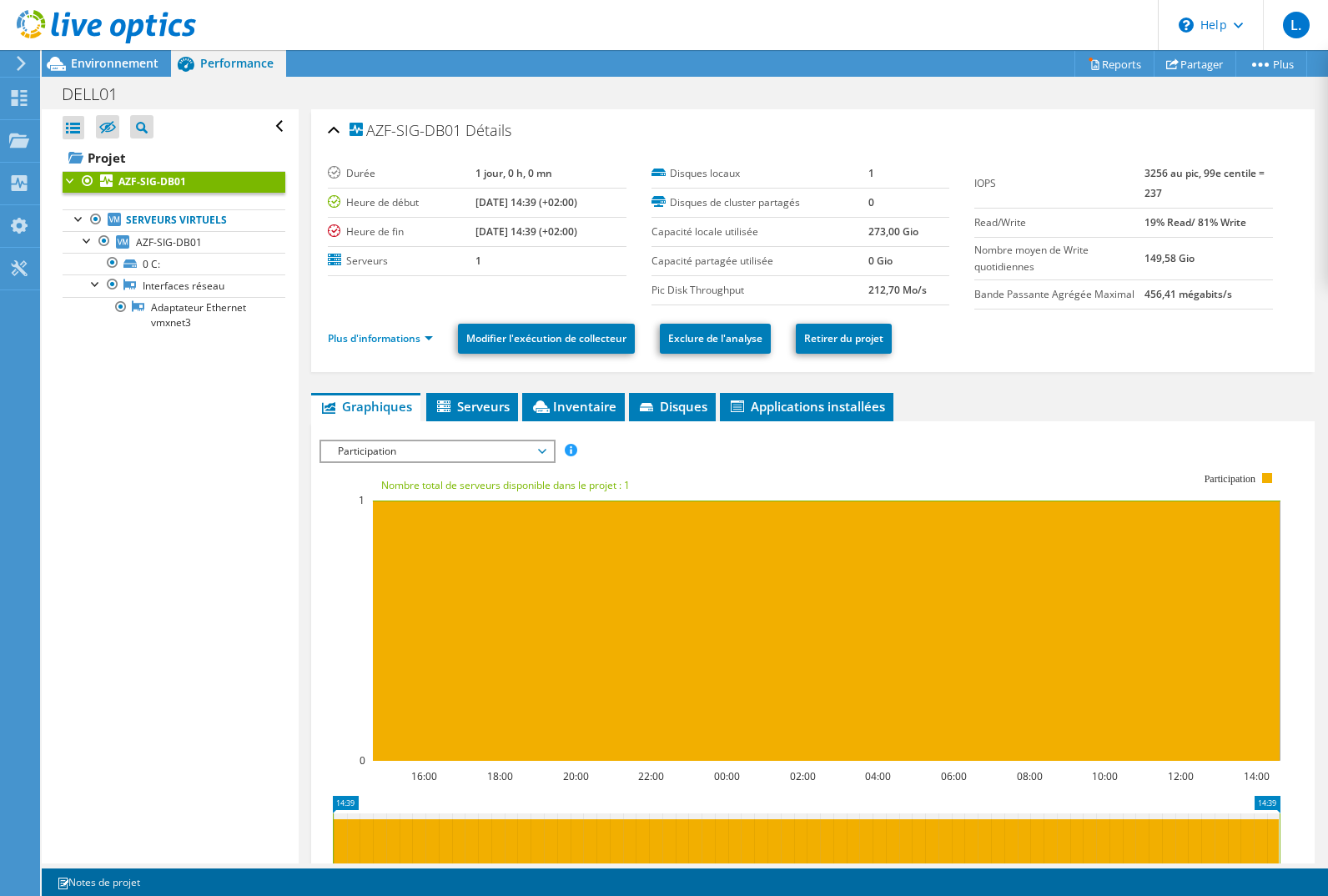
click at [477, 449] on span "Participation" at bounding box center [436, 451] width 214 height 20
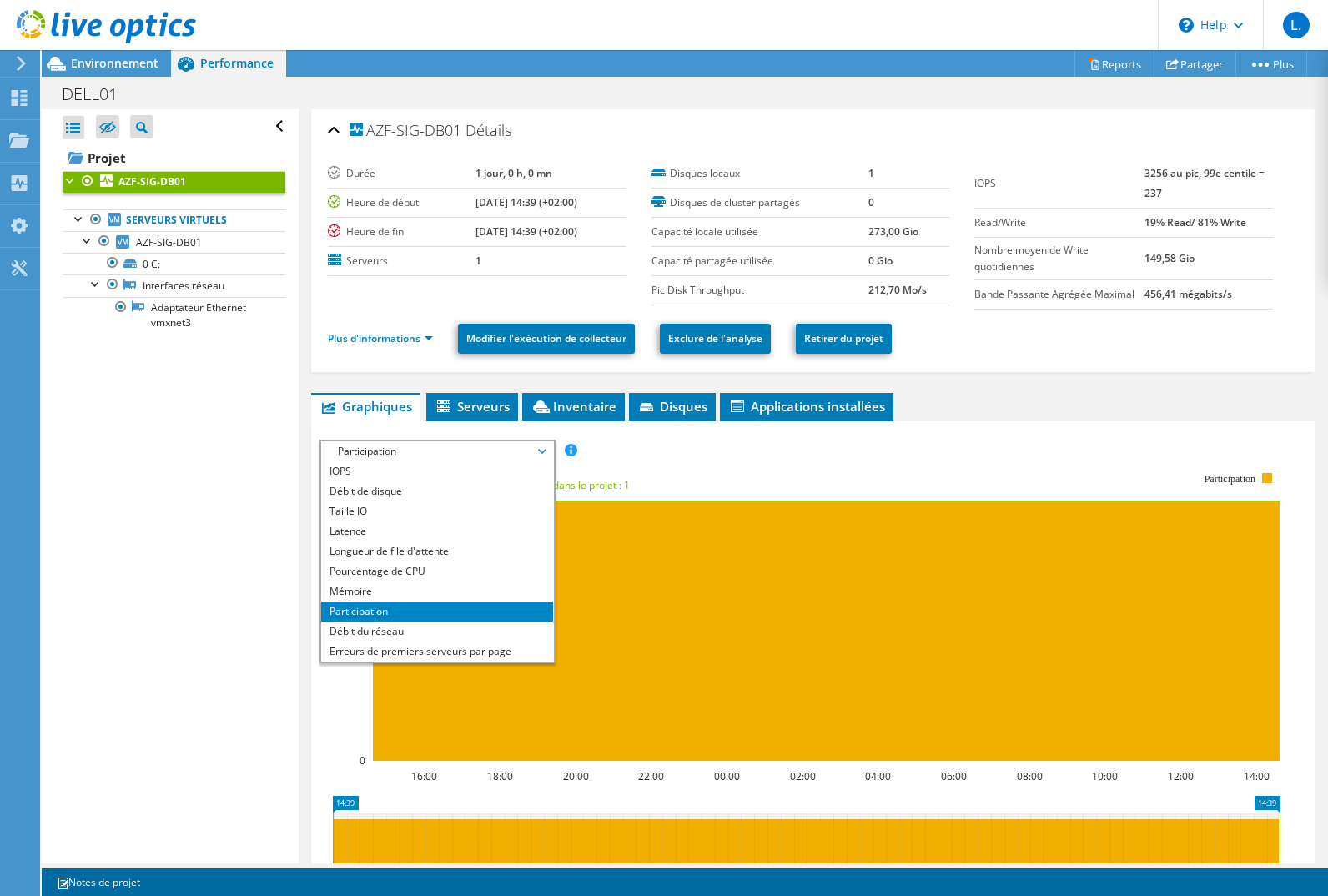
click at [395, 630] on li "Débit du réseau" at bounding box center [437, 631] width 231 height 20
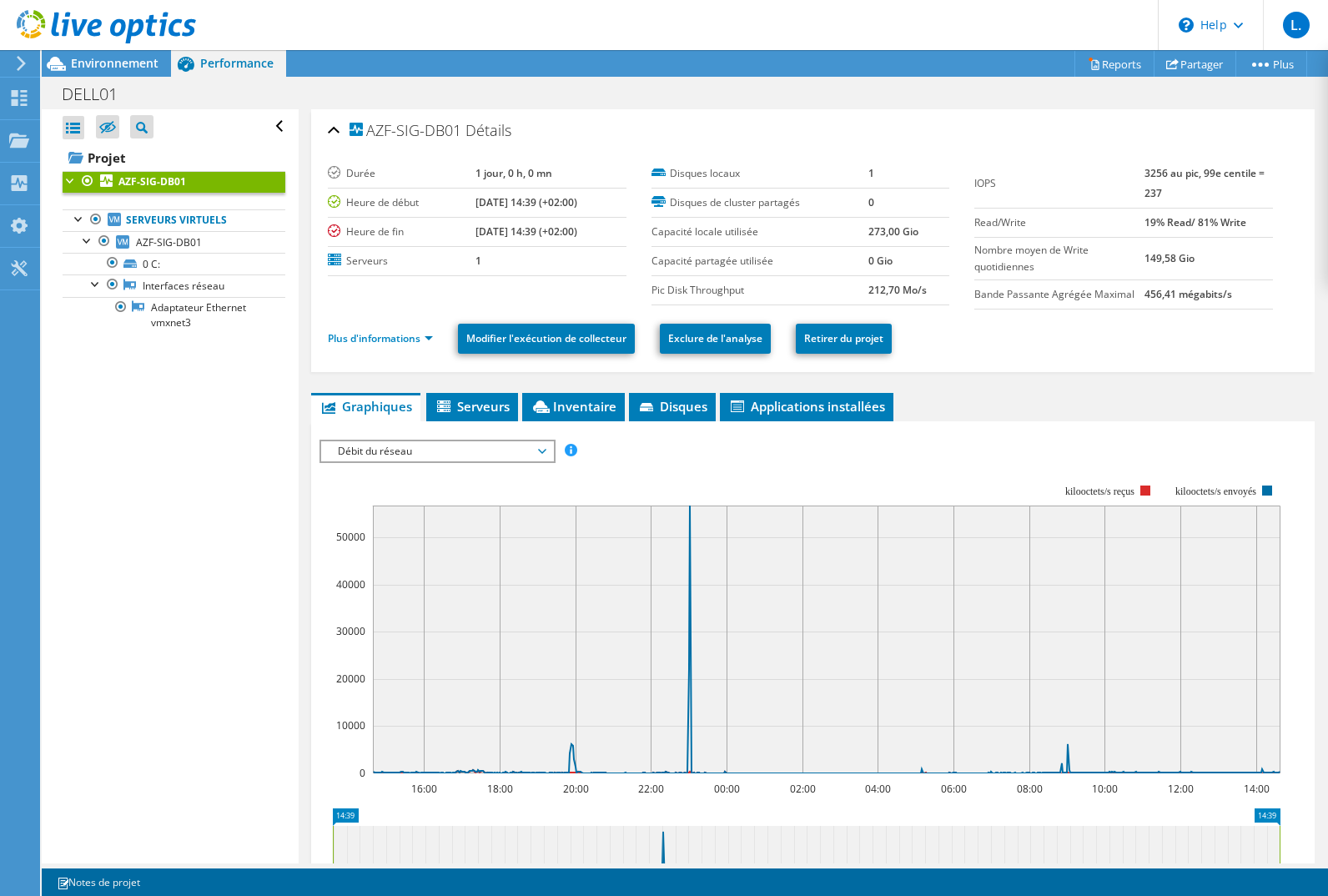
click at [401, 455] on span "Débit du réseau" at bounding box center [436, 451] width 214 height 20
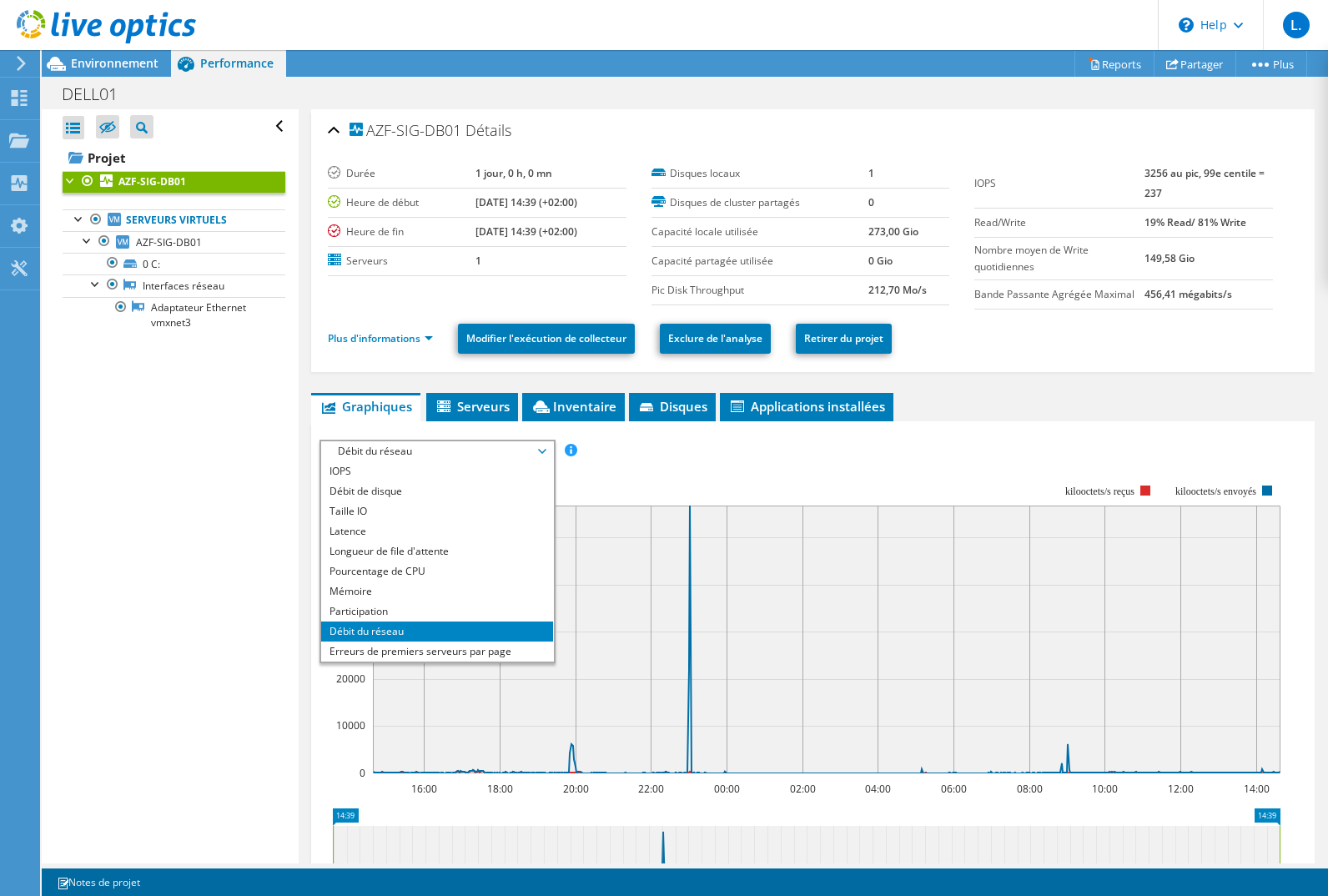
click at [418, 651] on li "Erreurs de premiers serveurs par page" at bounding box center [437, 651] width 231 height 20
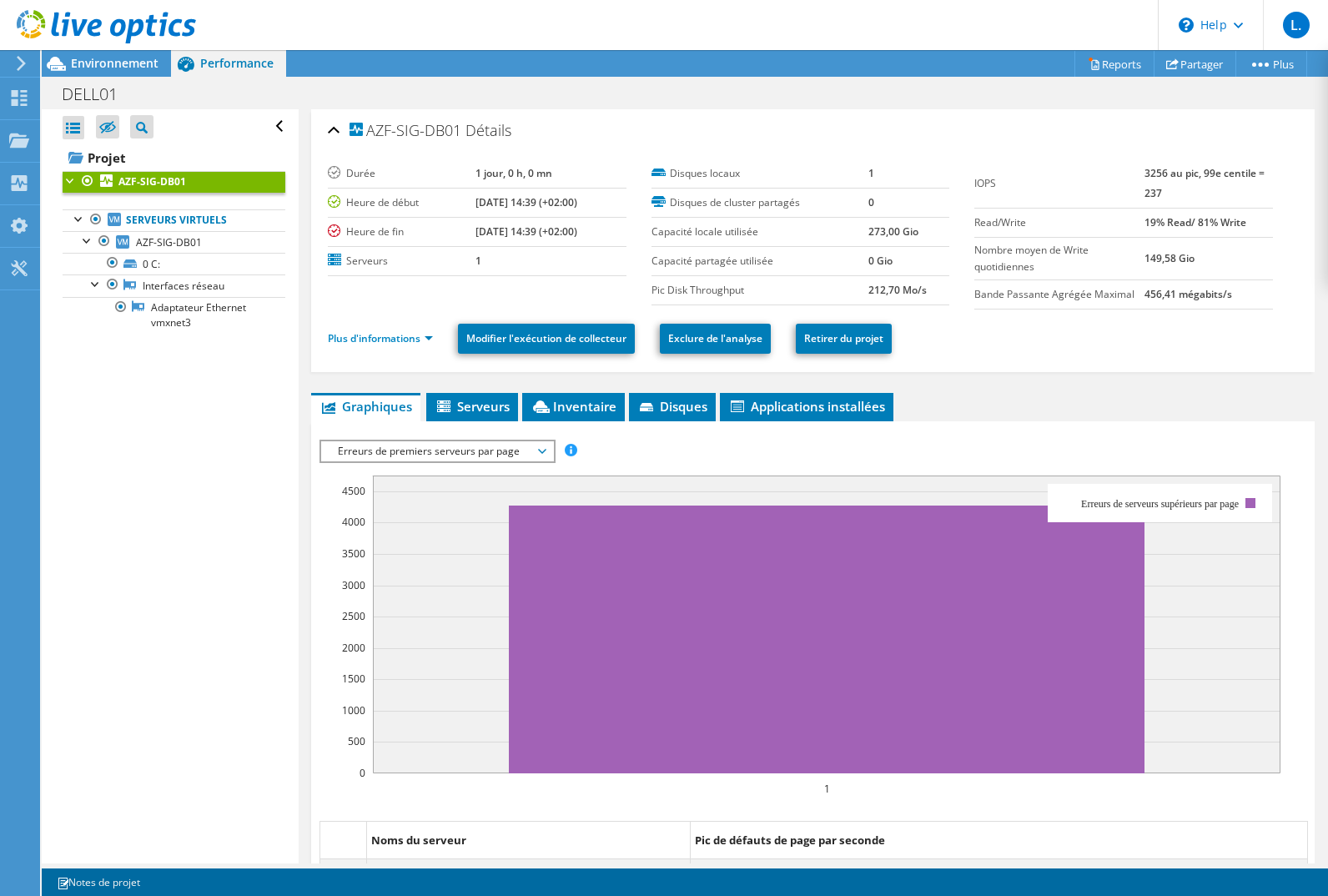
click at [386, 453] on span "Erreurs de premiers serveurs par page" at bounding box center [436, 451] width 214 height 20
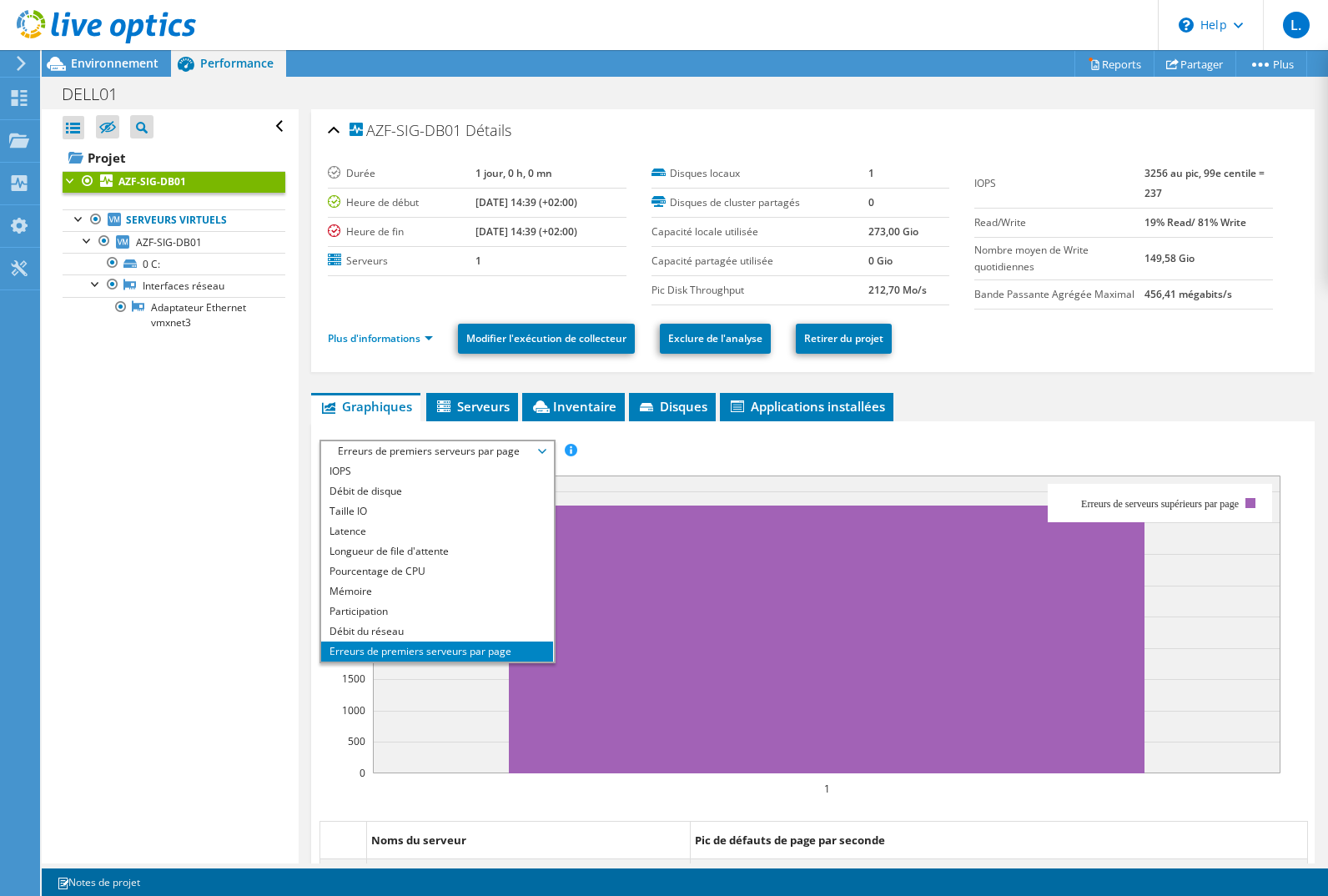
click at [377, 476] on li "IOPS" at bounding box center [437, 471] width 231 height 20
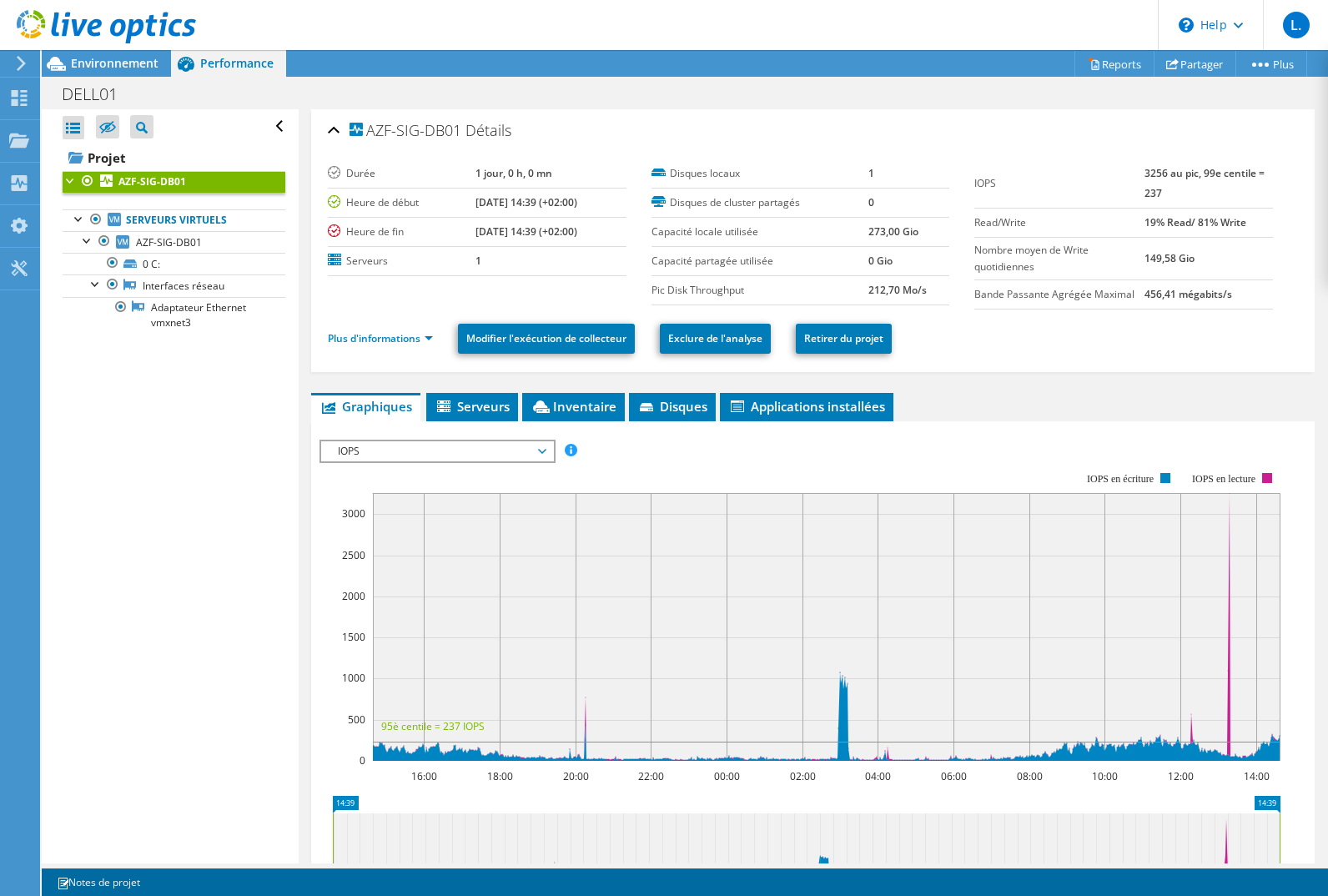
click at [479, 406] on span "Serveurs" at bounding box center [472, 406] width 75 height 17
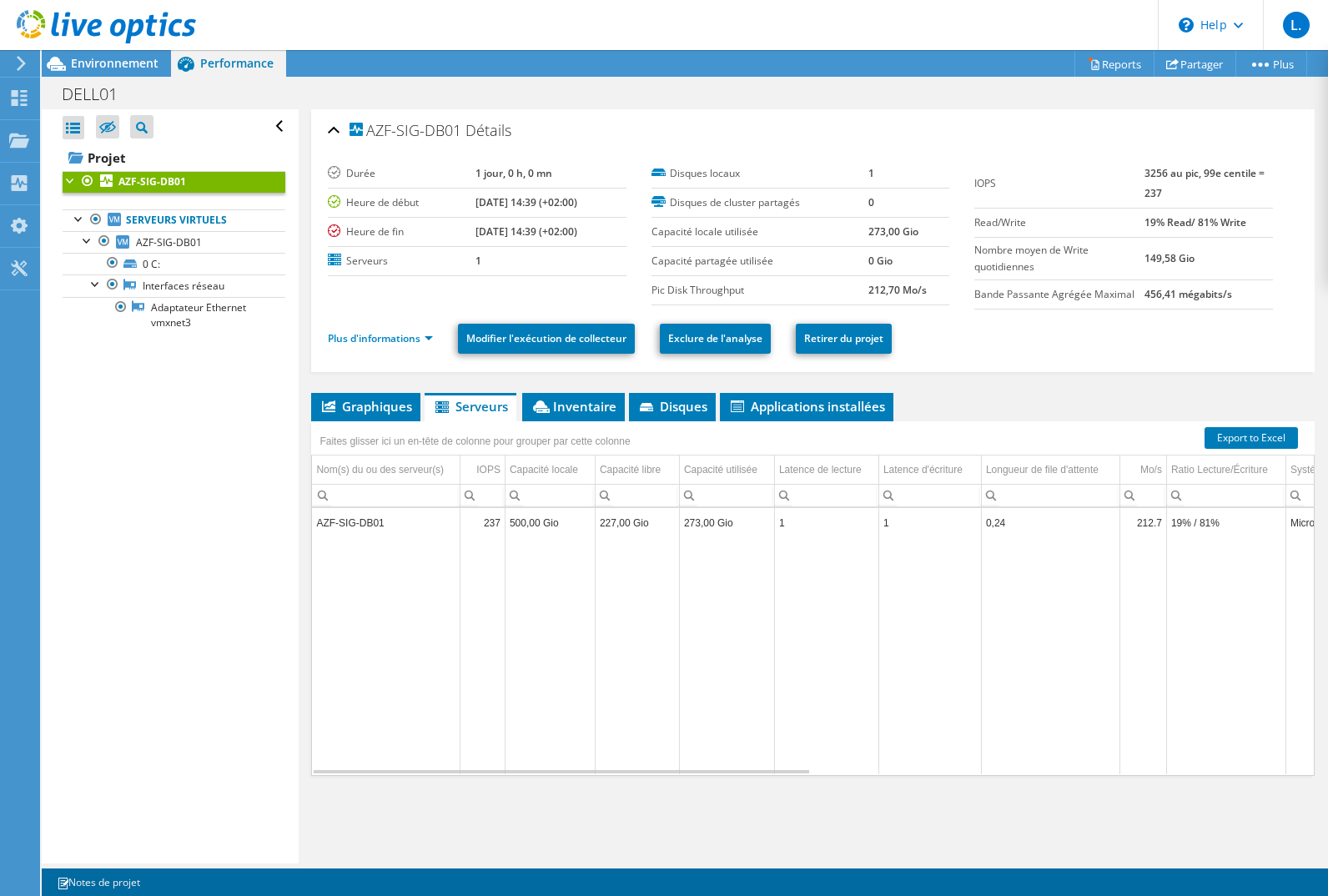
click at [377, 415] on li "Graphiques" at bounding box center [366, 407] width 110 height 29
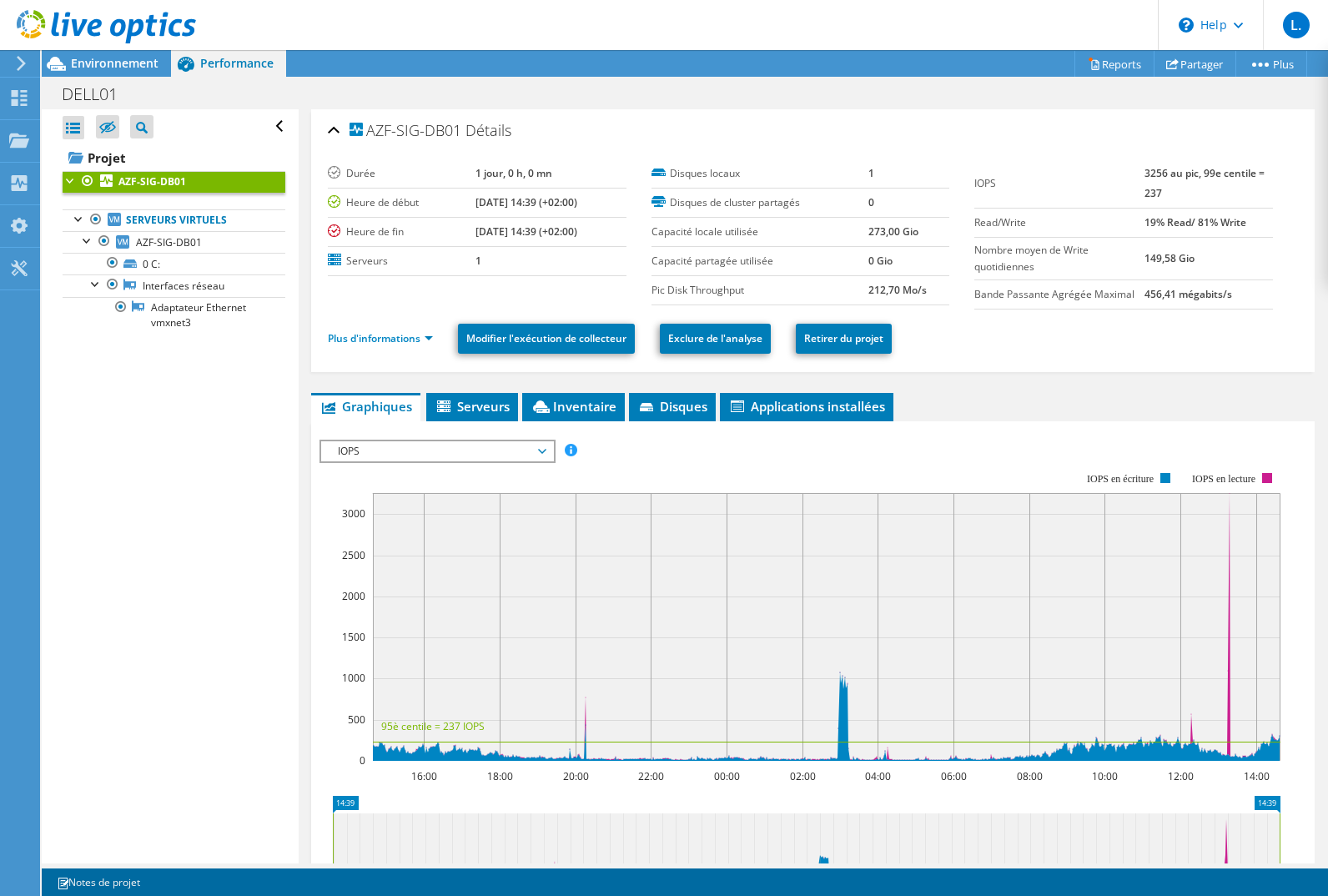
click at [385, 446] on span "IOPS" at bounding box center [436, 451] width 214 height 20
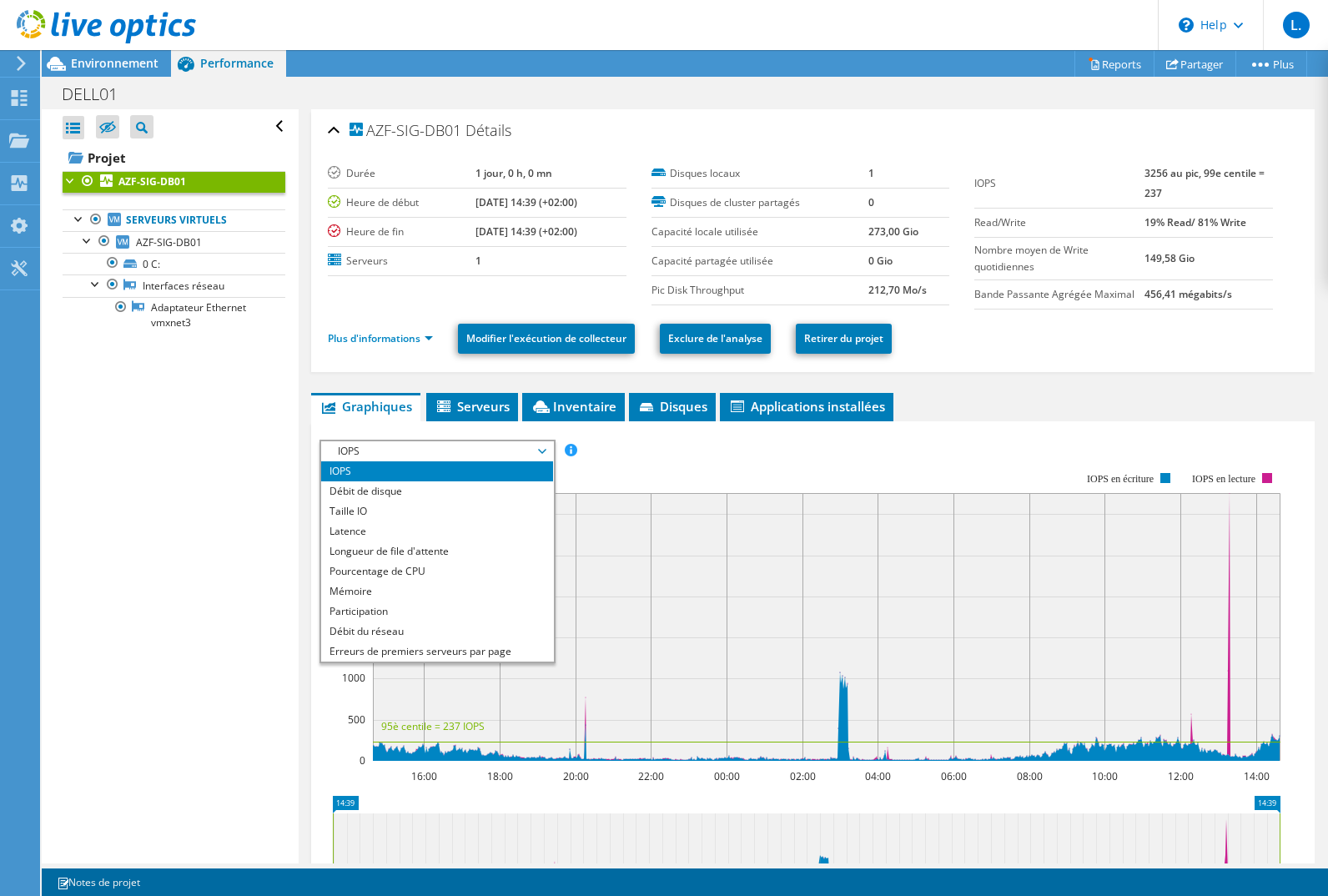
click at [415, 489] on li "Débit de disque" at bounding box center [437, 491] width 231 height 20
